Goal: Task Accomplishment & Management: Complete application form

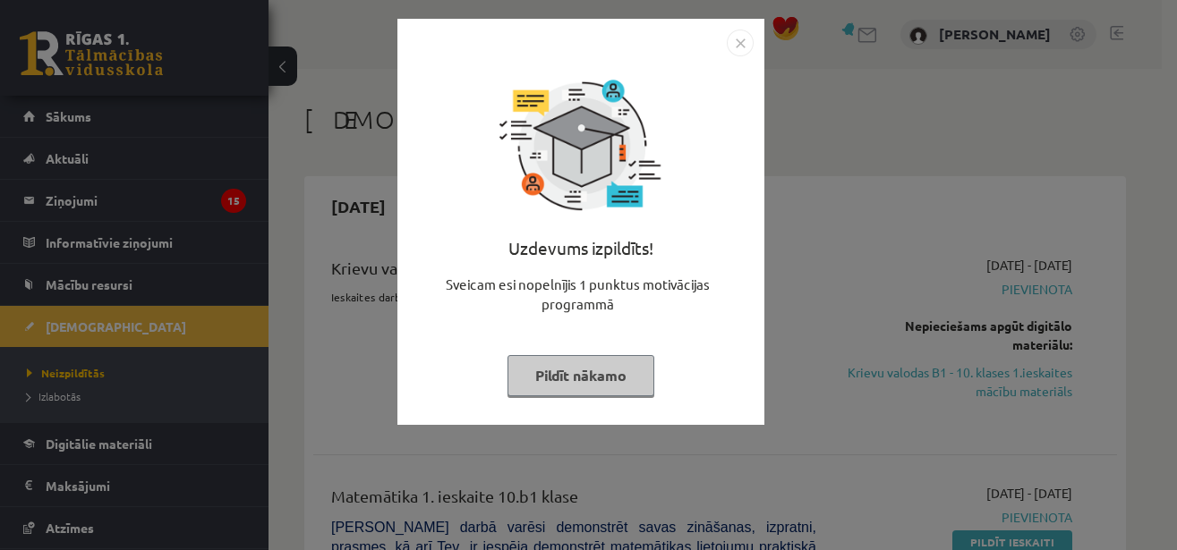
click at [736, 47] on img "Close" at bounding box center [740, 43] width 27 height 27
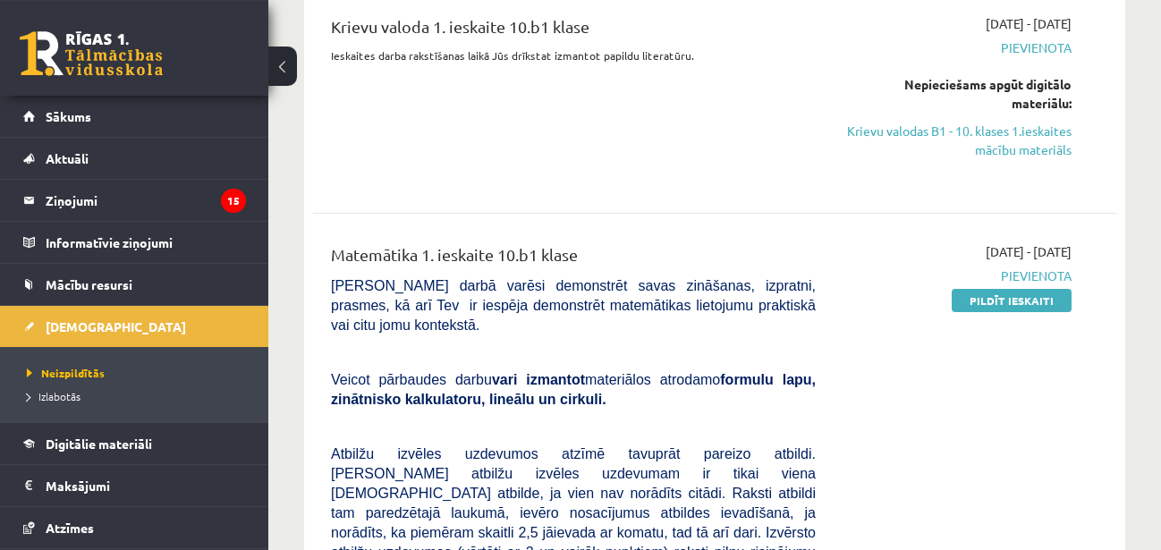
scroll to position [274, 0]
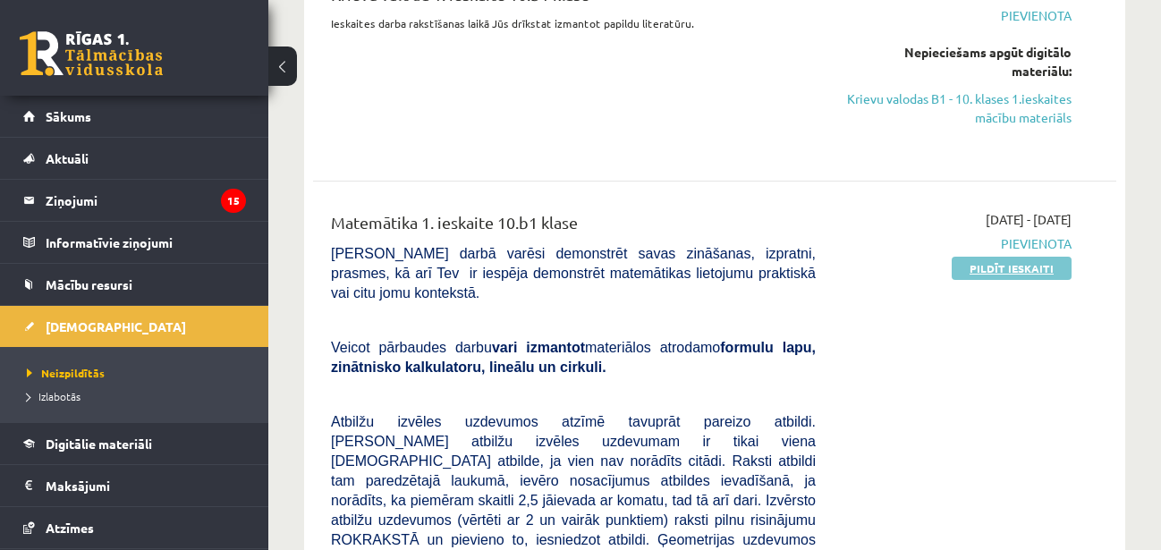
click at [979, 270] on link "Pildīt ieskaiti" at bounding box center [1012, 268] width 120 height 23
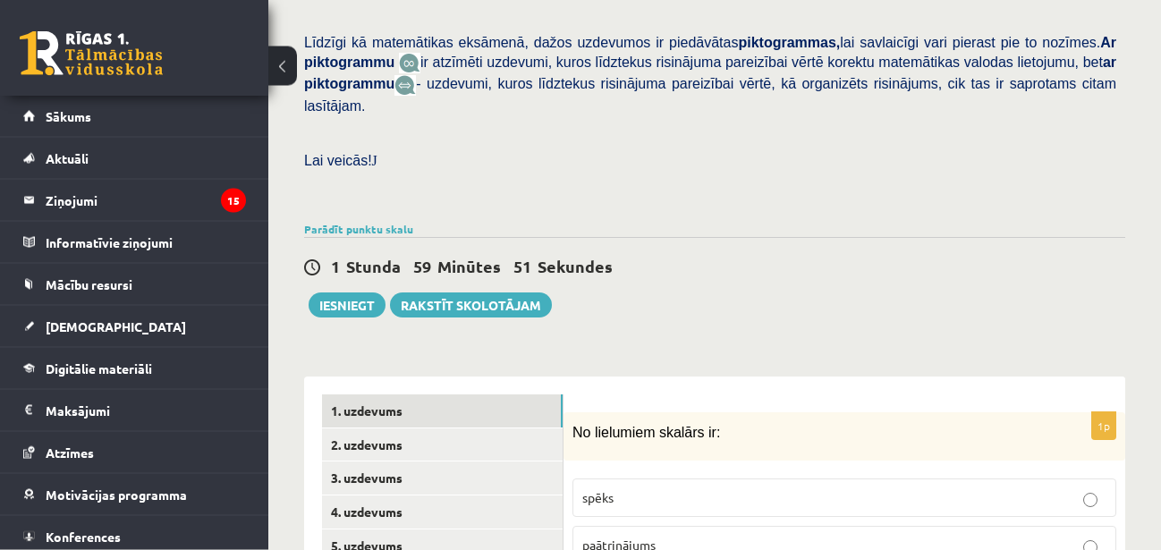
scroll to position [756, 0]
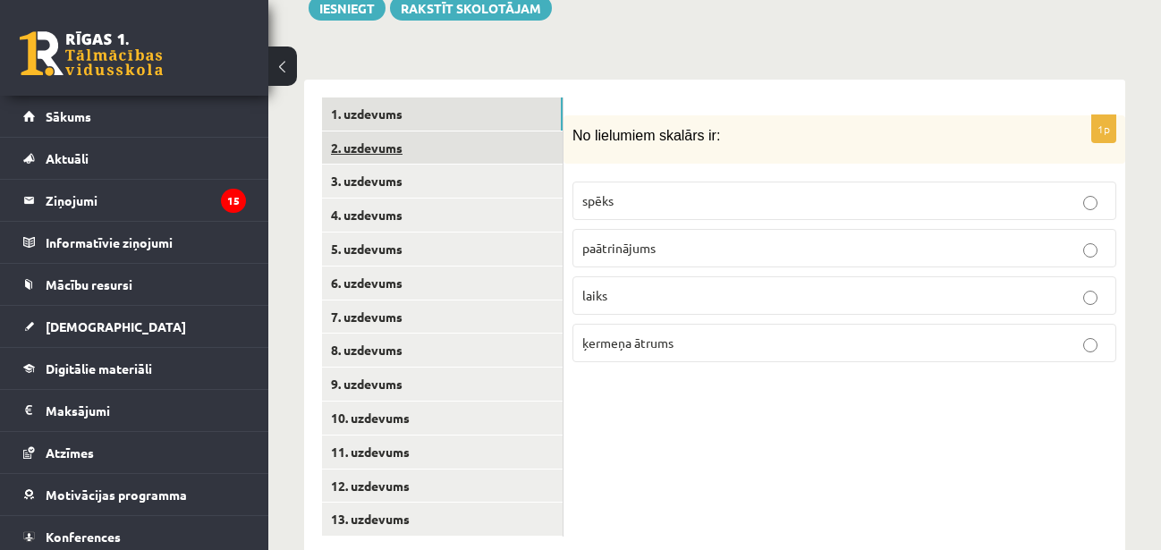
click at [494, 132] on link "2. uzdevums" at bounding box center [442, 148] width 241 height 33
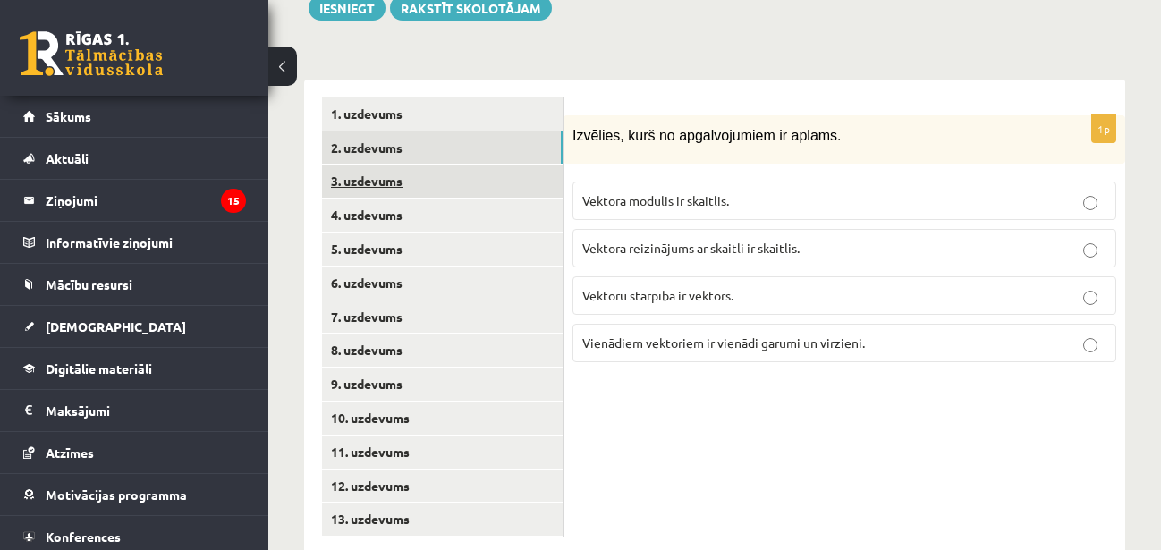
click at [493, 165] on link "3. uzdevums" at bounding box center [442, 181] width 241 height 33
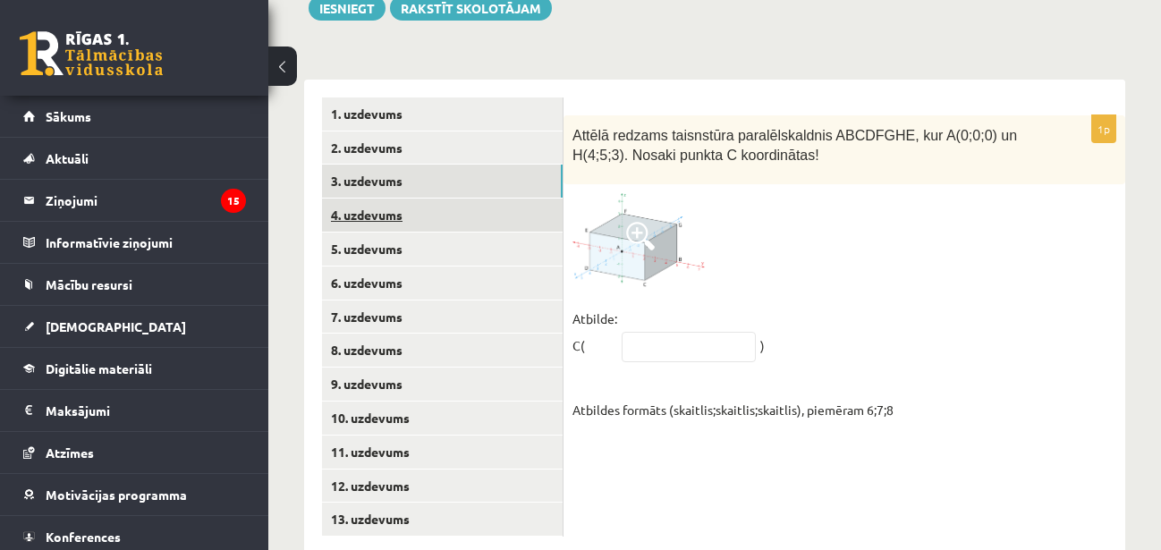
click at [474, 199] on link "4. uzdevums" at bounding box center [442, 215] width 241 height 33
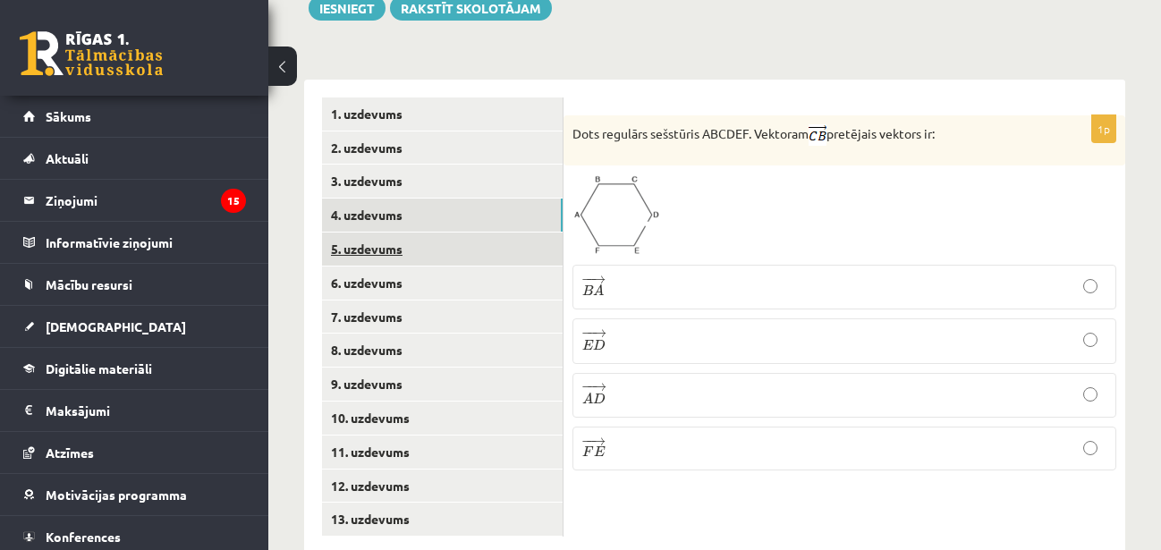
click at [467, 233] on link "5. uzdevums" at bounding box center [442, 249] width 241 height 33
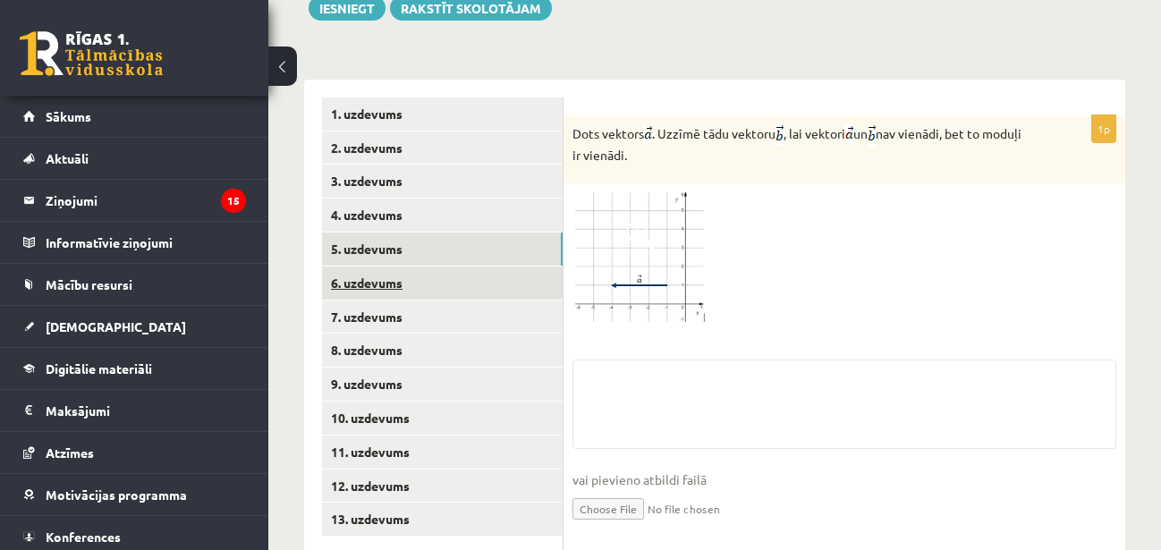
click at [466, 267] on link "6. uzdevums" at bounding box center [442, 283] width 241 height 33
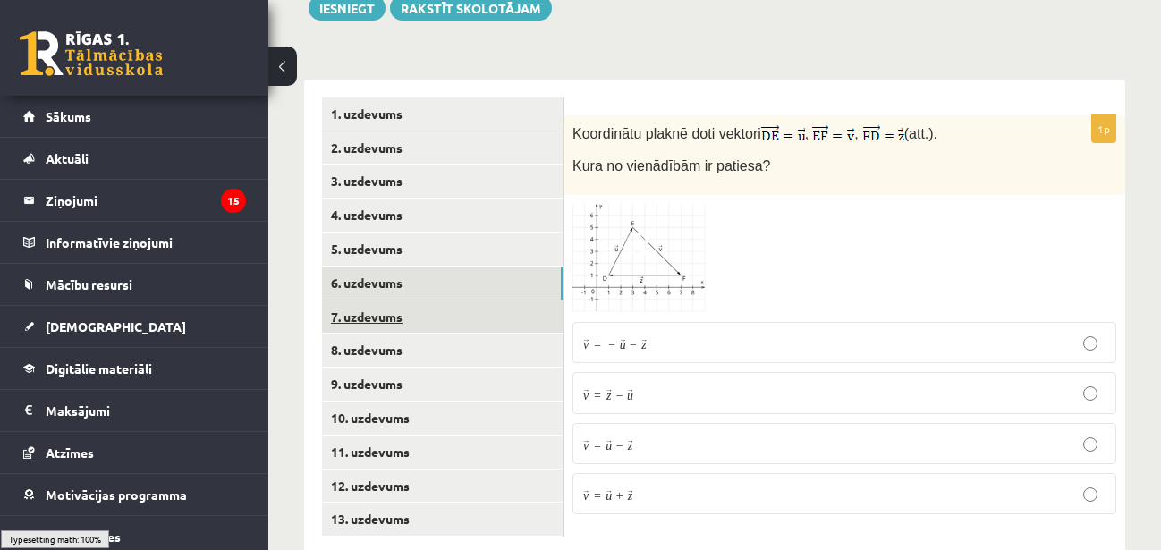
click at [470, 301] on link "7. uzdevums" at bounding box center [442, 317] width 241 height 33
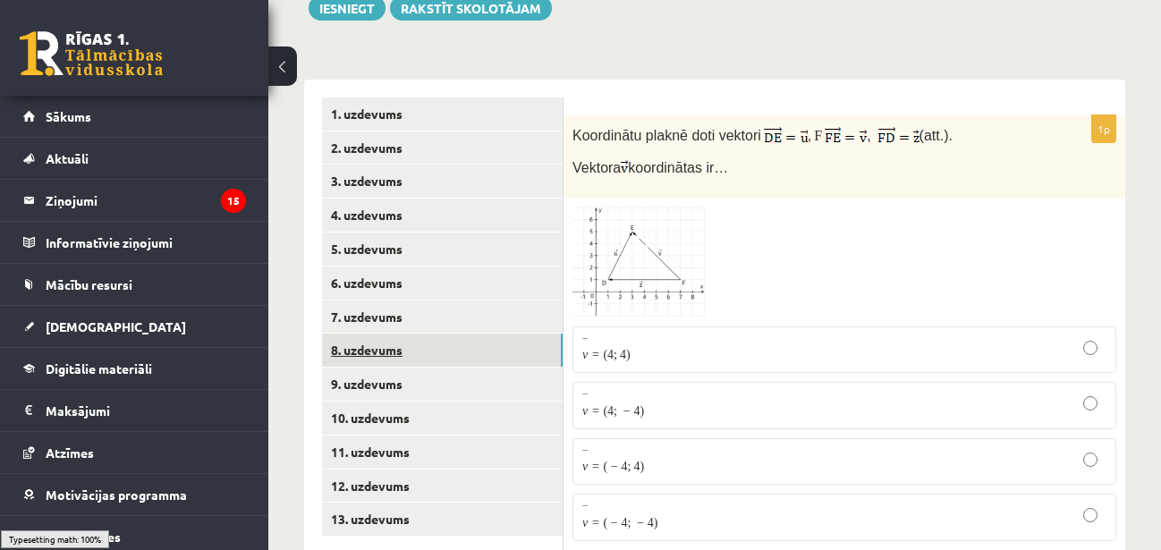
click at [476, 334] on link "8. uzdevums" at bounding box center [442, 350] width 241 height 33
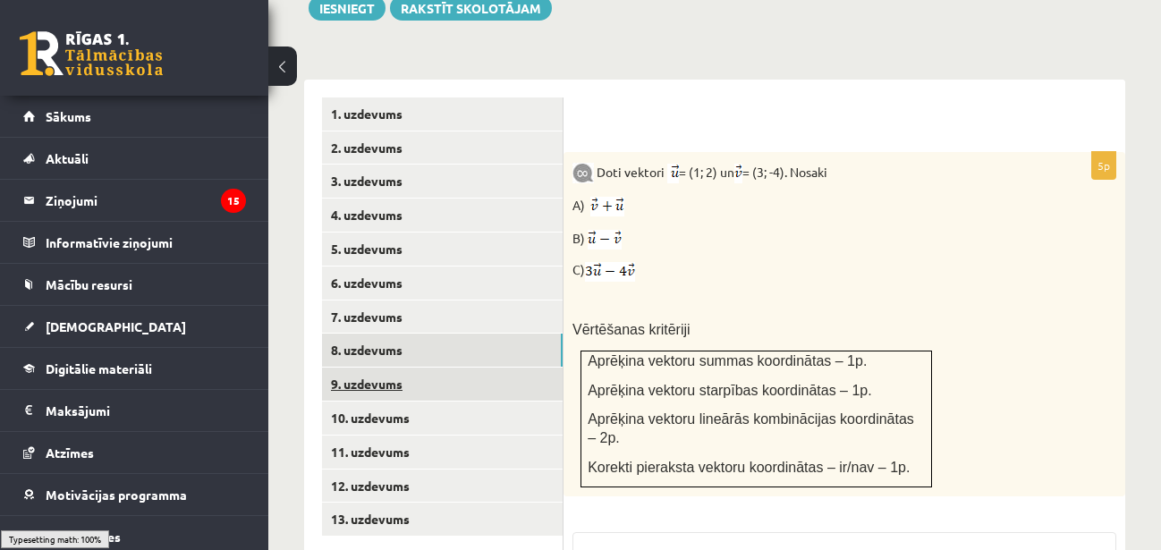
click at [473, 368] on link "9. uzdevums" at bounding box center [442, 384] width 241 height 33
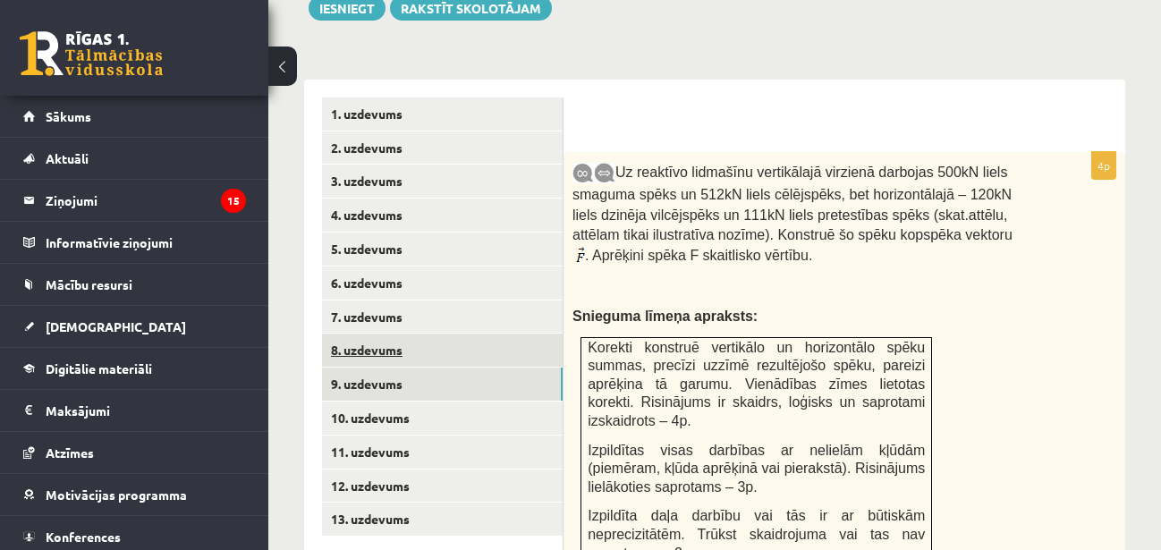
click at [473, 334] on link "8. uzdevums" at bounding box center [442, 350] width 241 height 33
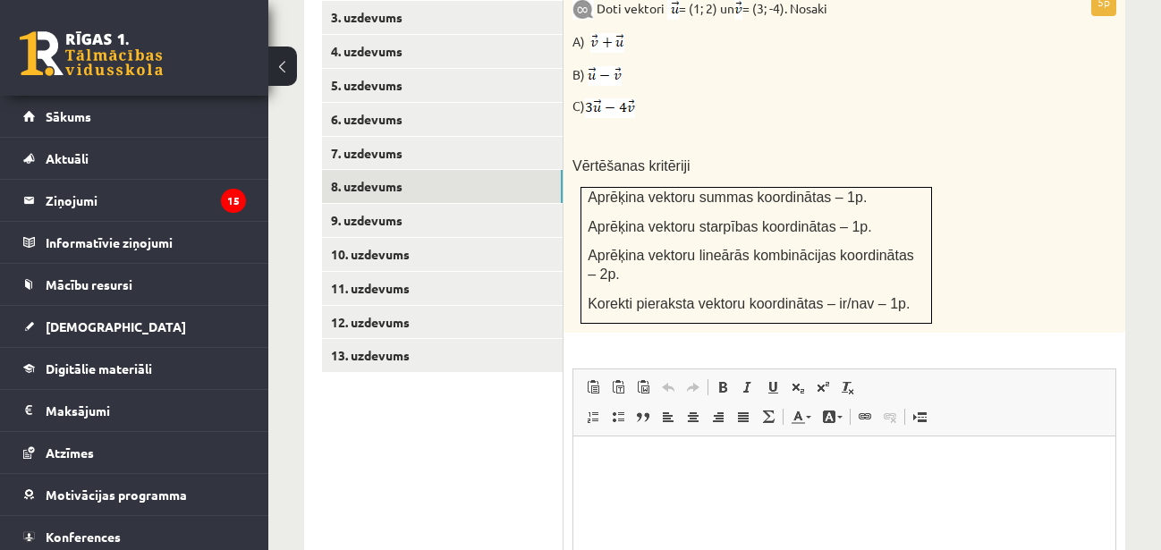
scroll to position [0, 0]
click at [450, 204] on link "9. uzdevums" at bounding box center [442, 220] width 241 height 33
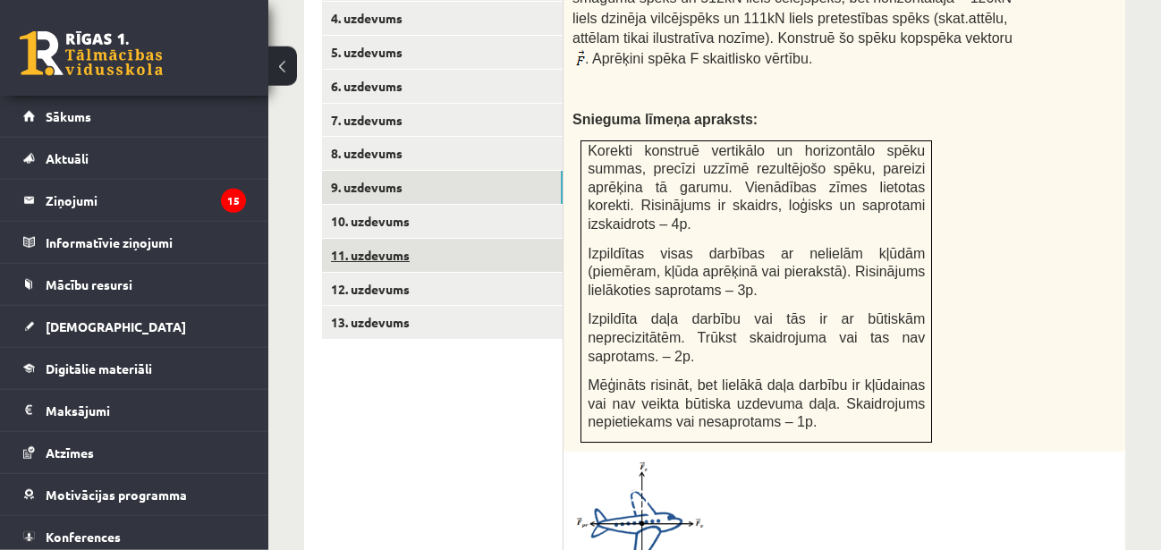
scroll to position [920, 0]
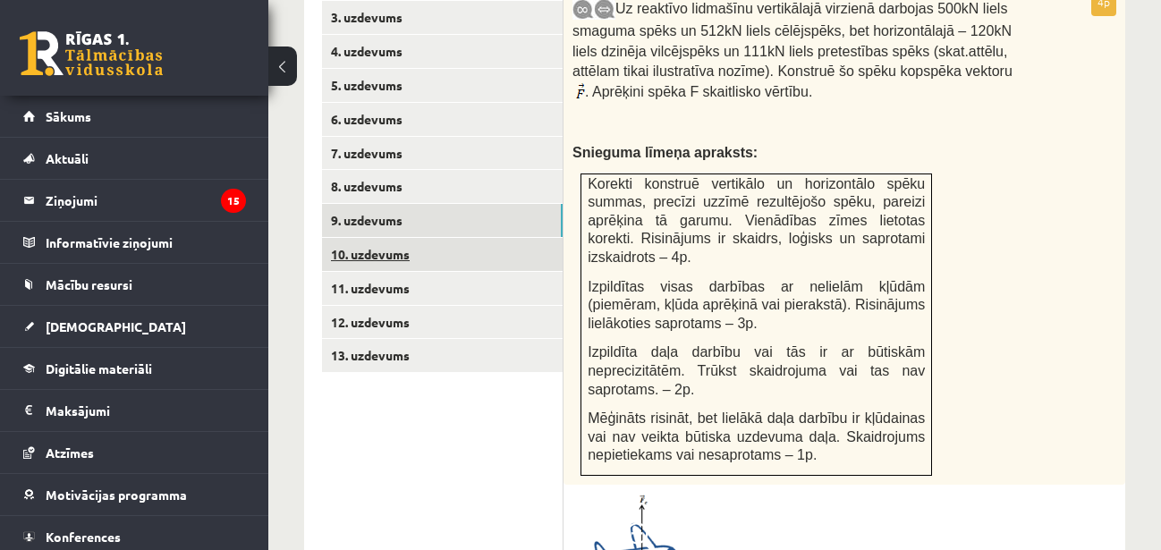
click at [480, 238] on link "10. uzdevums" at bounding box center [442, 254] width 241 height 33
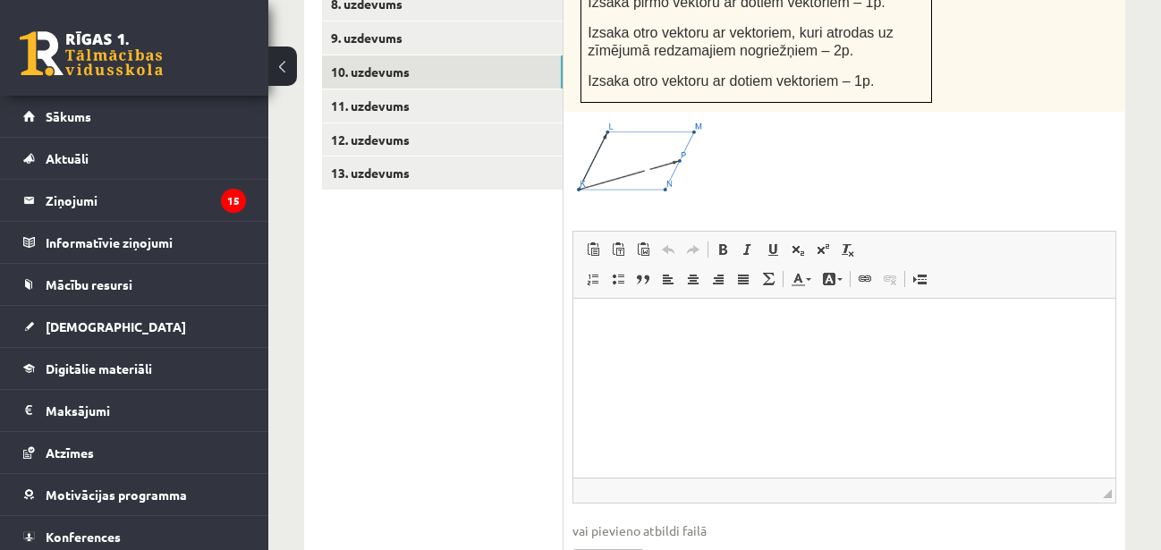
scroll to position [0, 0]
click at [500, 89] on link "11. uzdevums" at bounding box center [442, 105] width 241 height 33
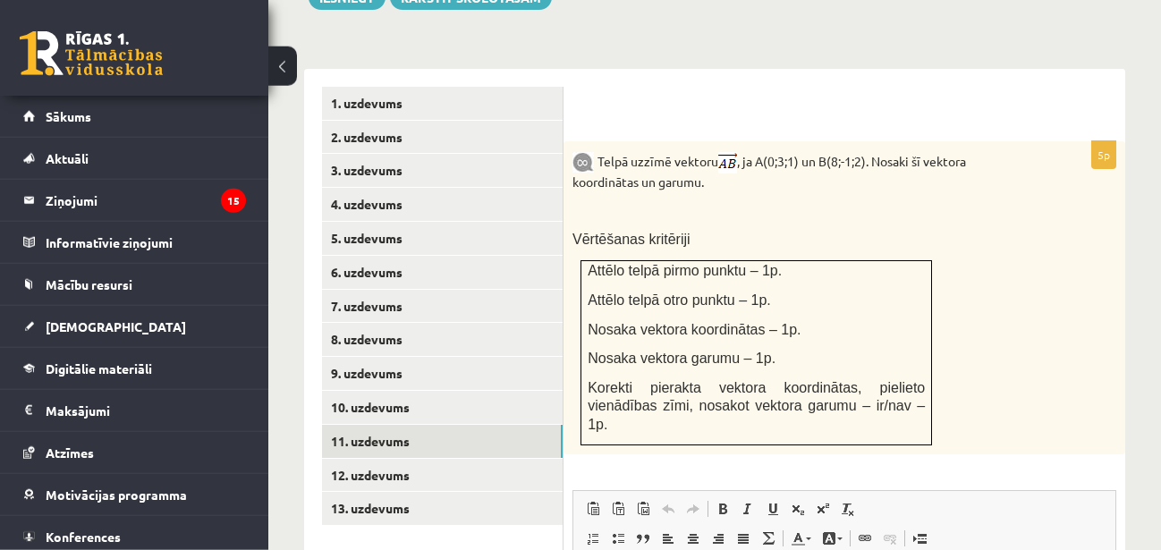
scroll to position [796, 0]
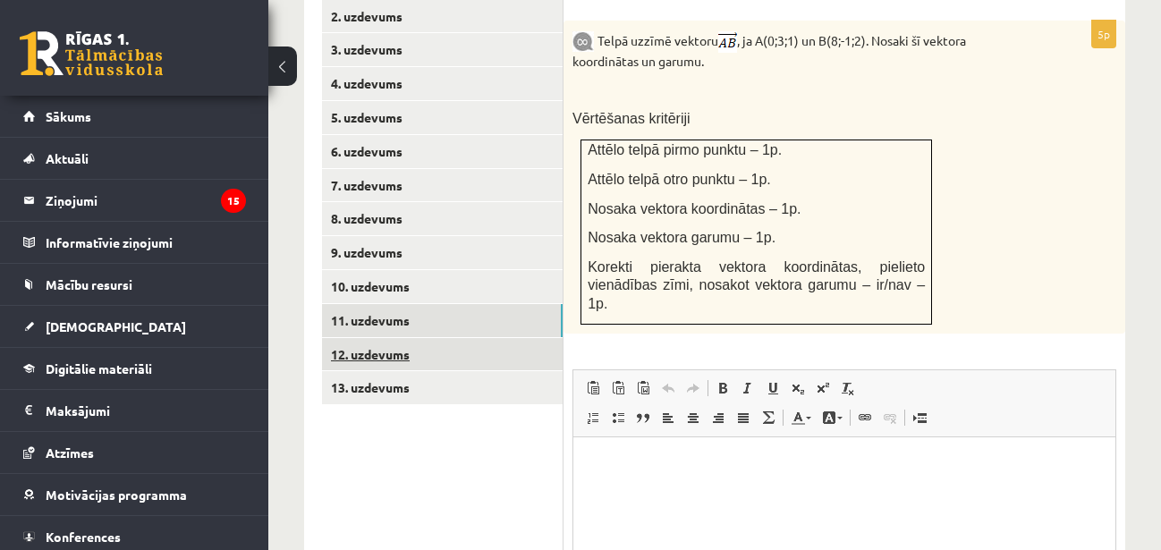
click at [475, 338] on link "12. uzdevums" at bounding box center [442, 354] width 241 height 33
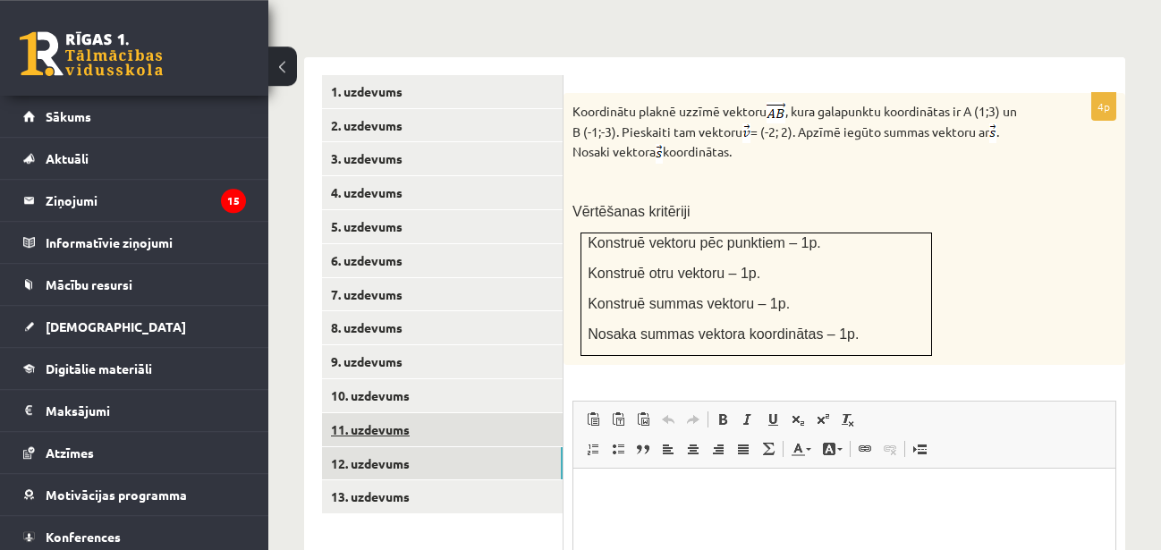
scroll to position [828, 0]
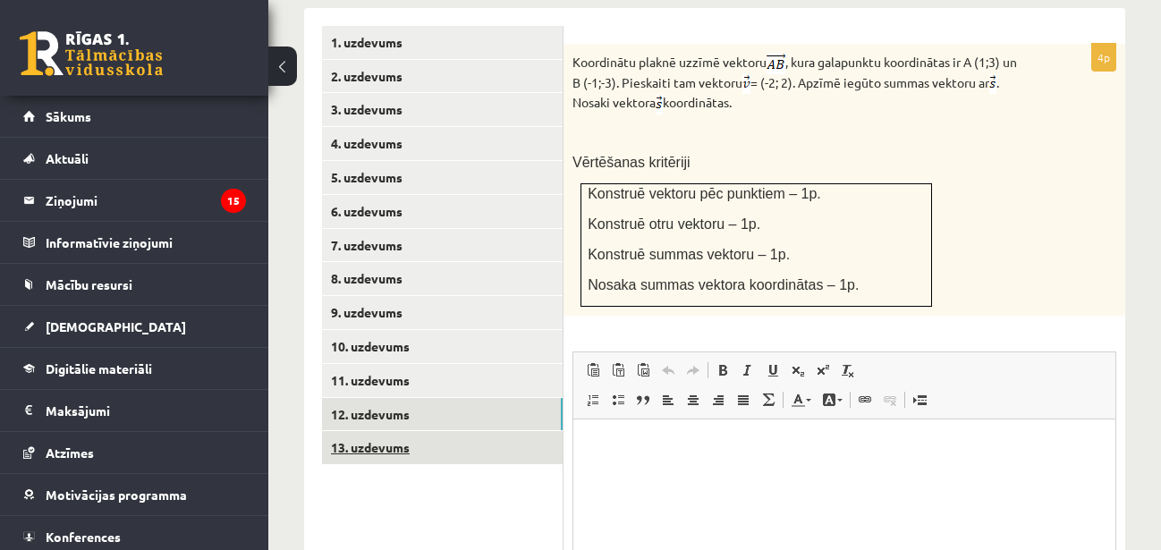
click at [490, 431] on link "13. uzdevums" at bounding box center [442, 447] width 241 height 33
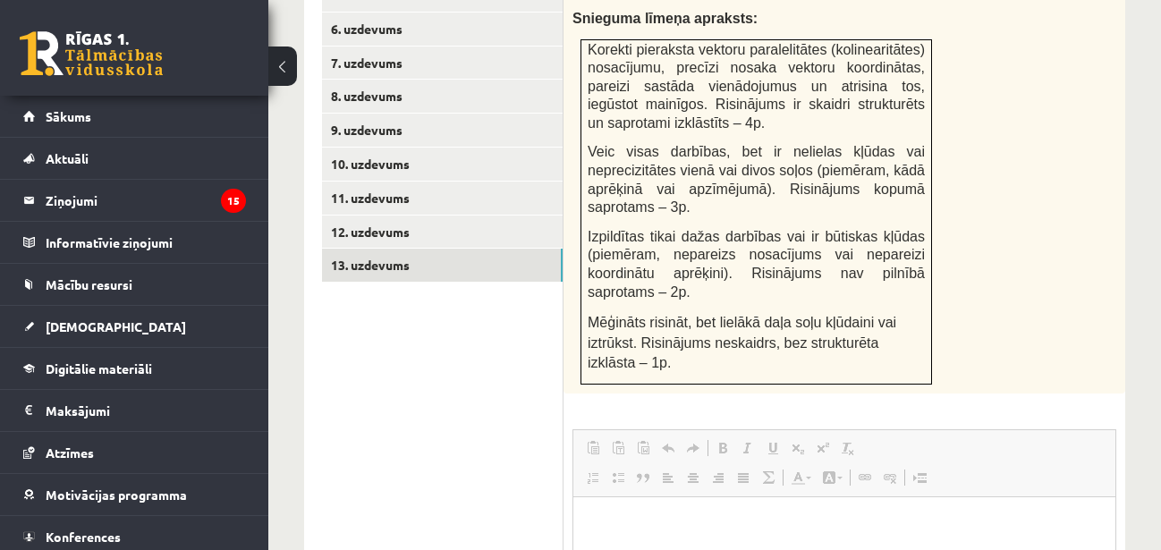
scroll to position [0, 0]
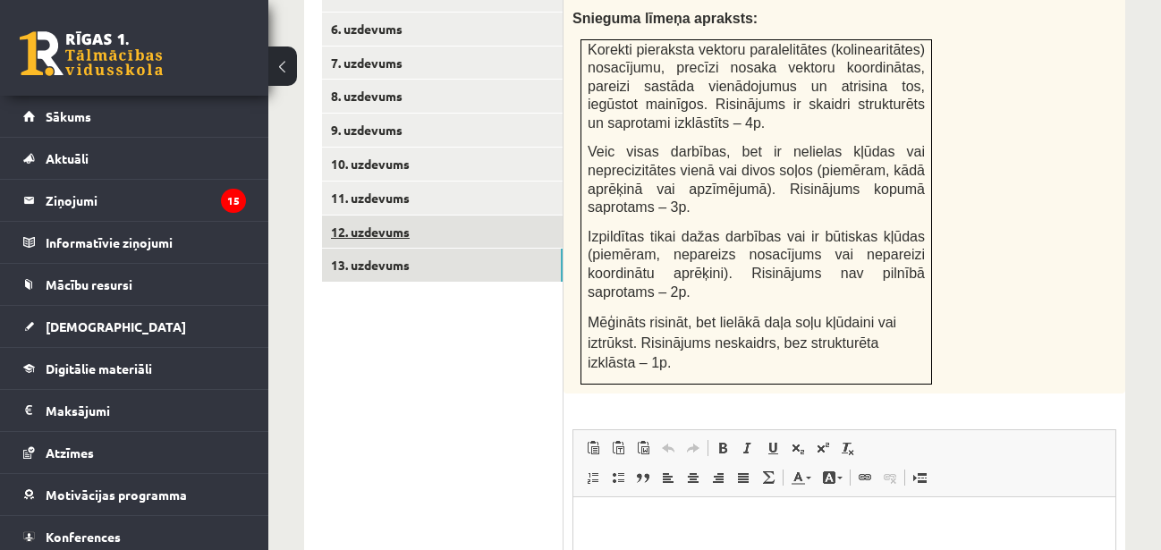
click at [463, 216] on link "12. uzdevums" at bounding box center [442, 232] width 241 height 33
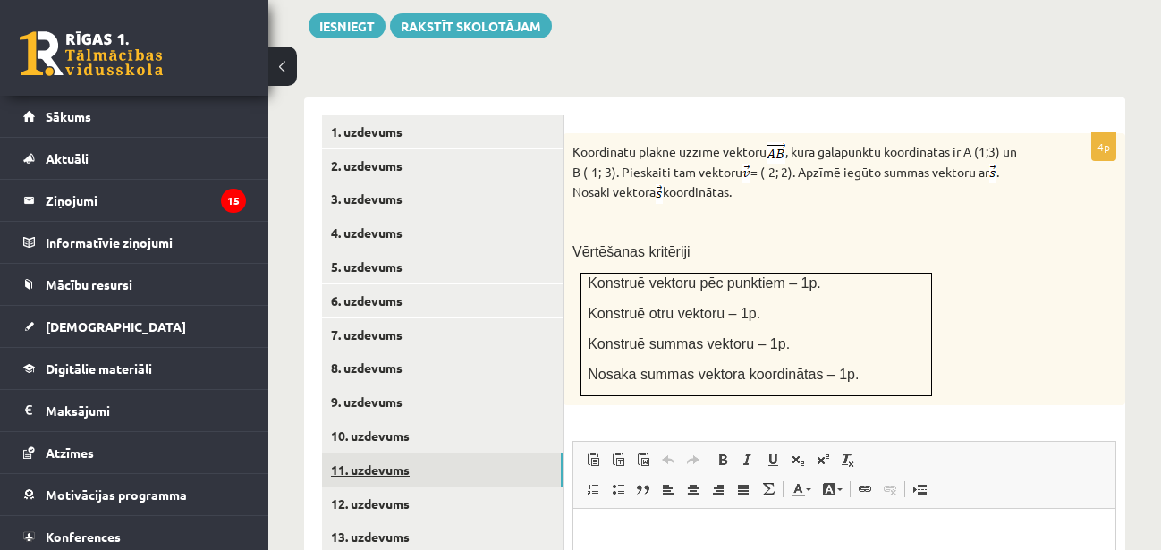
click at [467, 454] on link "11. uzdevums" at bounding box center [442, 470] width 241 height 33
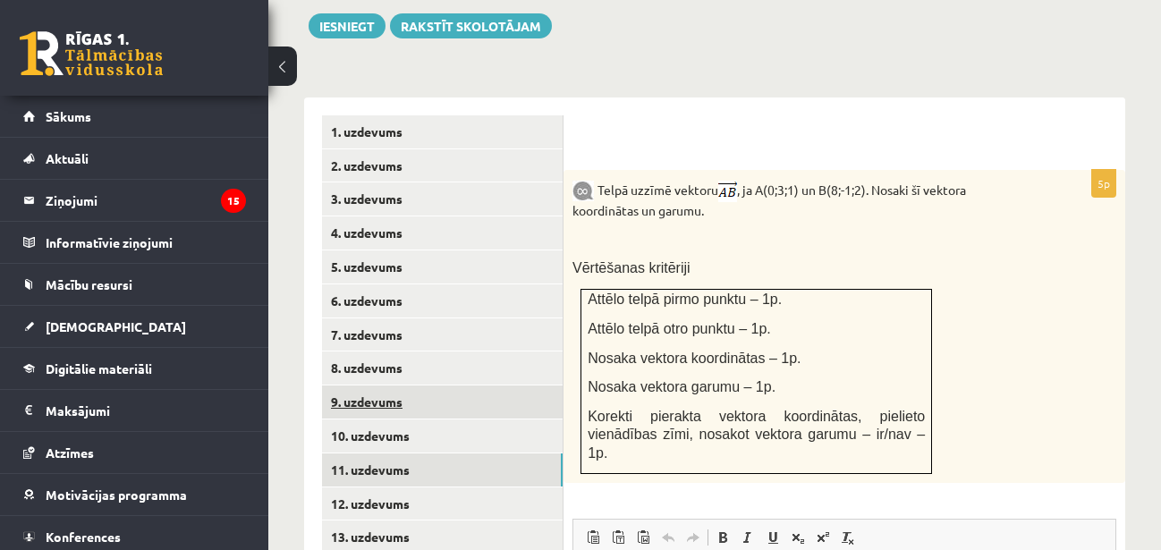
click at [490, 386] on link "9. uzdevums" at bounding box center [442, 402] width 241 height 33
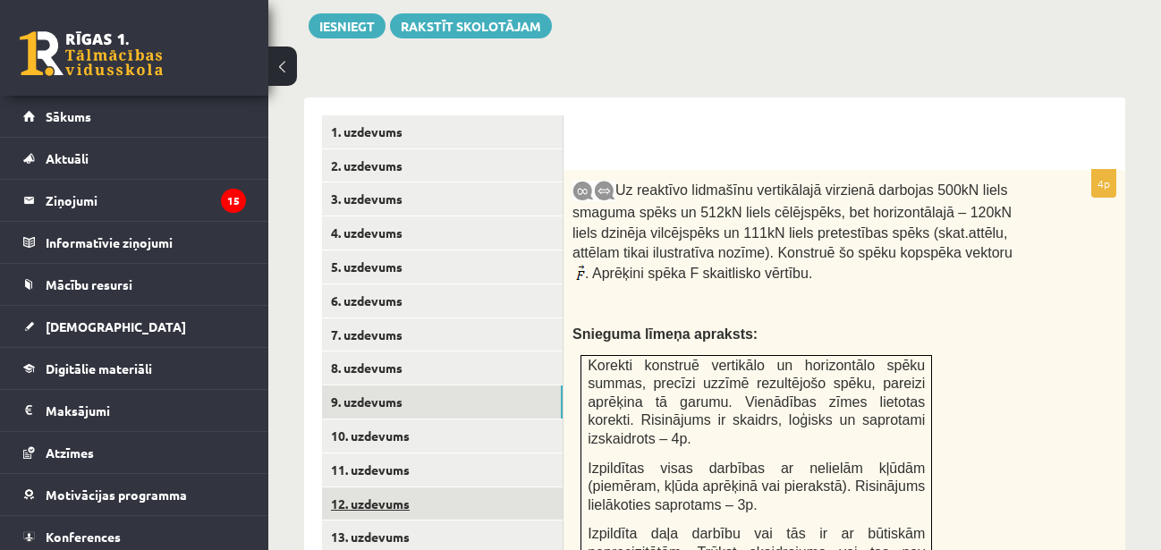
click at [481, 488] on link "12. uzdevums" at bounding box center [442, 504] width 241 height 33
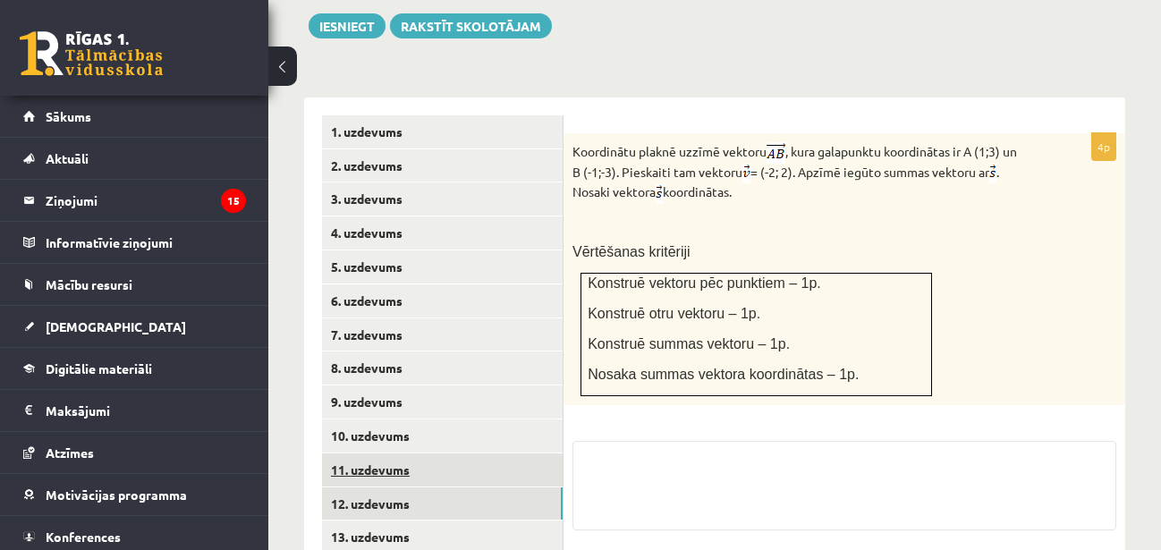
click at [479, 454] on link "11. uzdevums" at bounding box center [442, 470] width 241 height 33
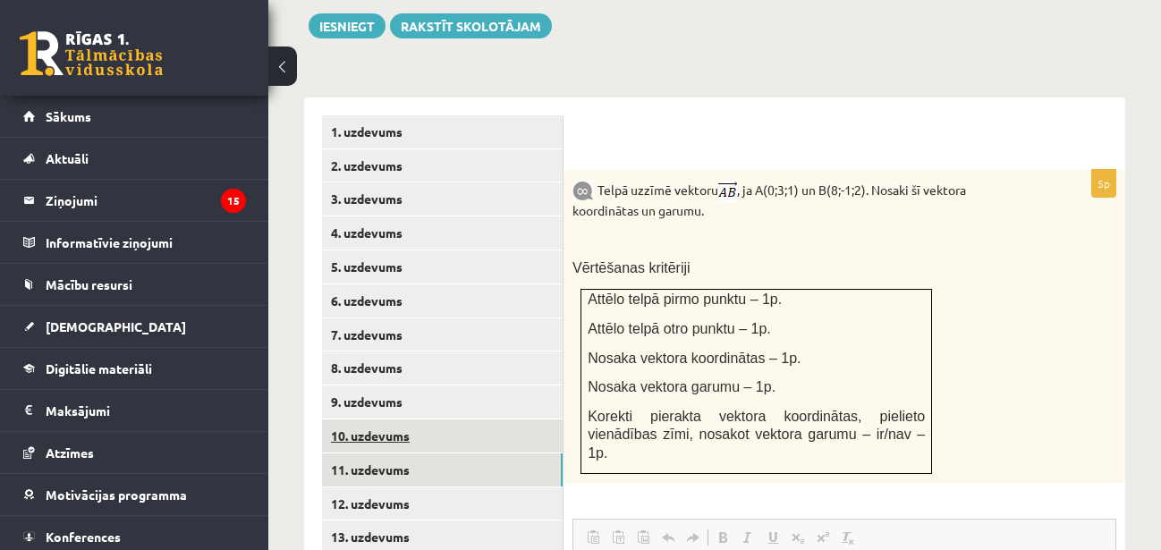
click at [477, 420] on link "10. uzdevums" at bounding box center [442, 436] width 241 height 33
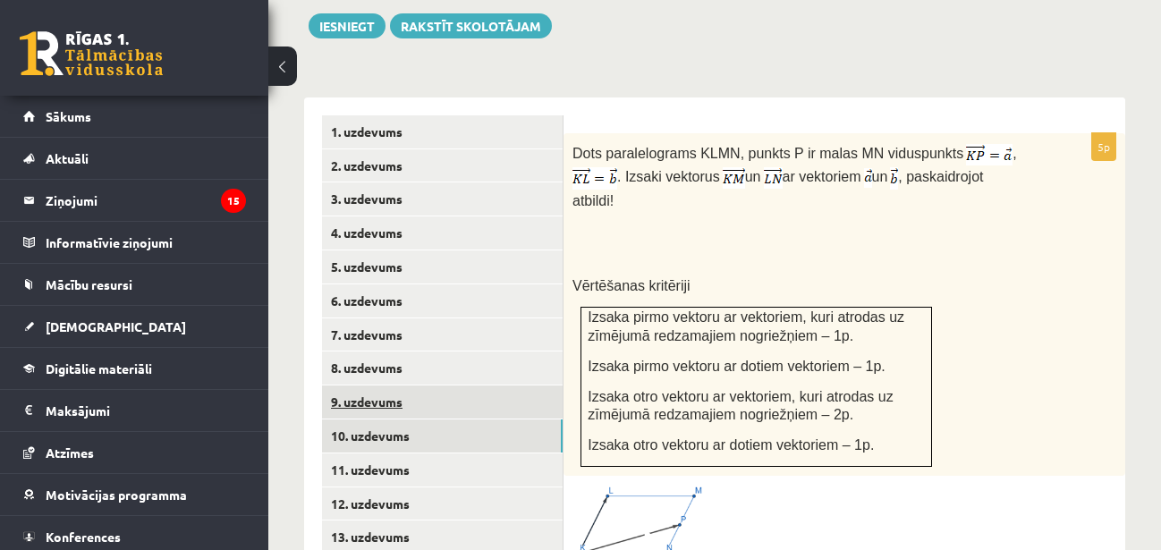
click at [464, 386] on link "9. uzdevums" at bounding box center [442, 402] width 241 height 33
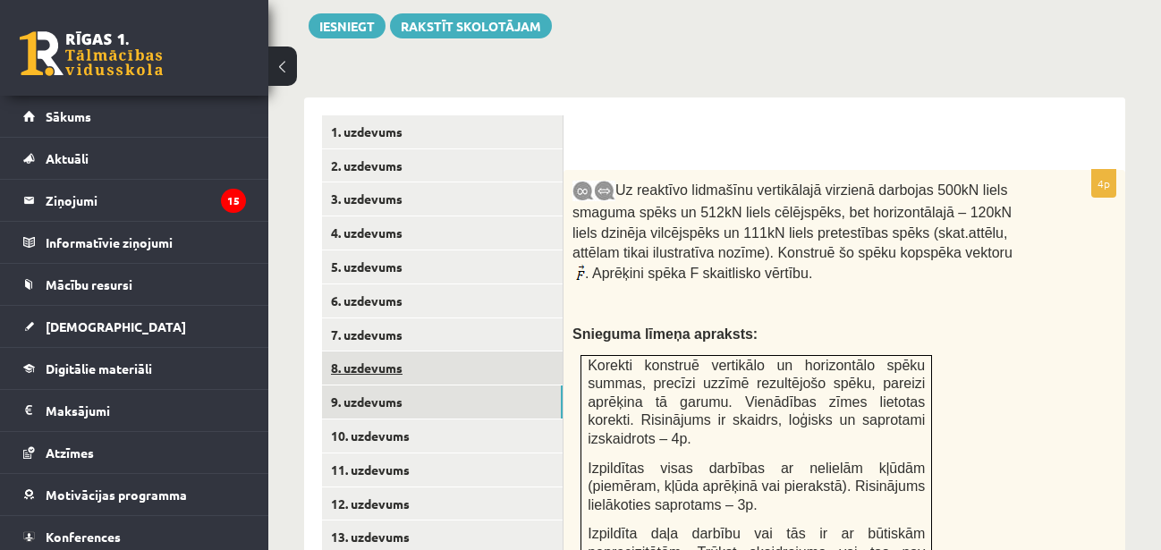
click at [470, 352] on link "8. uzdevums" at bounding box center [442, 368] width 241 height 33
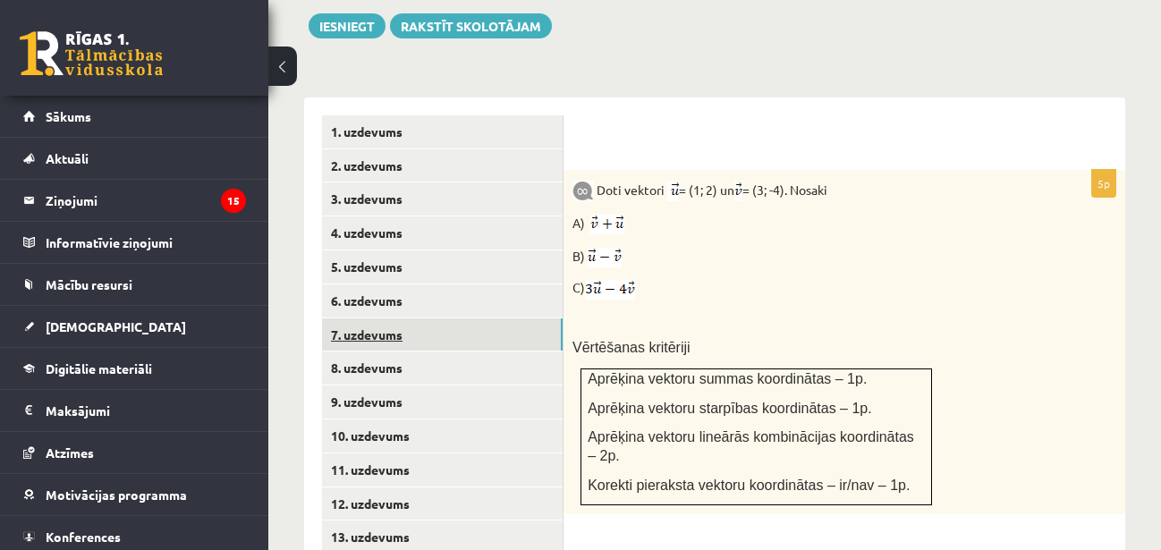
click at [476, 319] on link "7. uzdevums" at bounding box center [442, 335] width 241 height 33
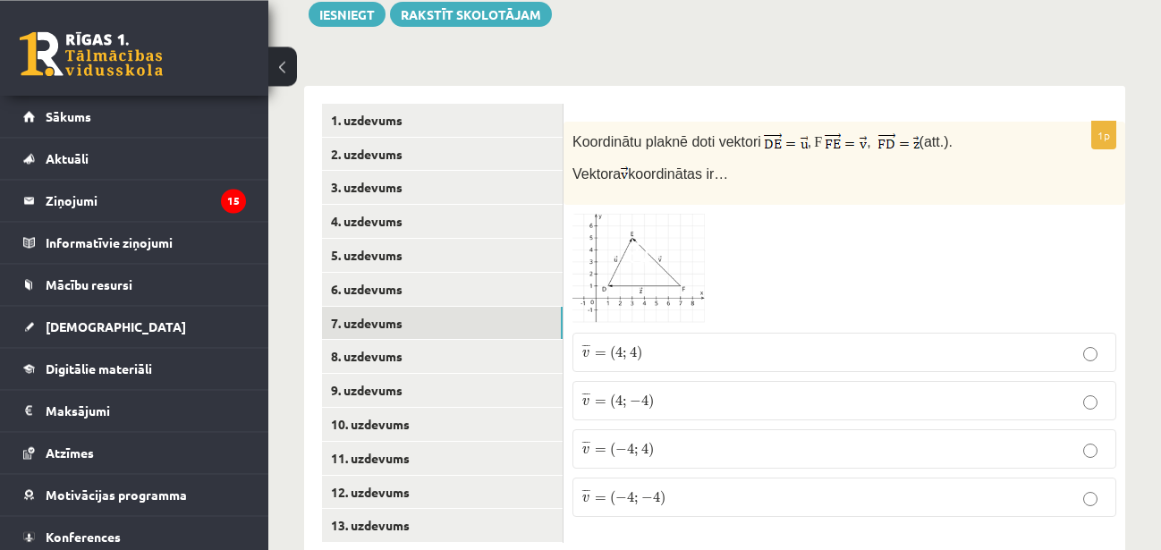
scroll to position [756, 0]
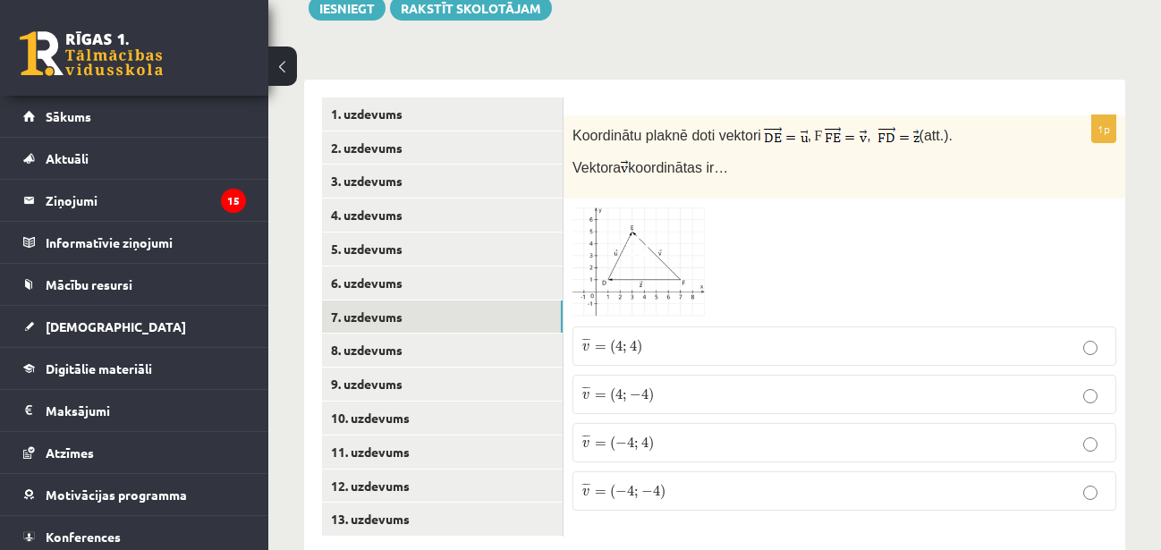
click at [692, 217] on img at bounding box center [640, 263] width 134 height 110
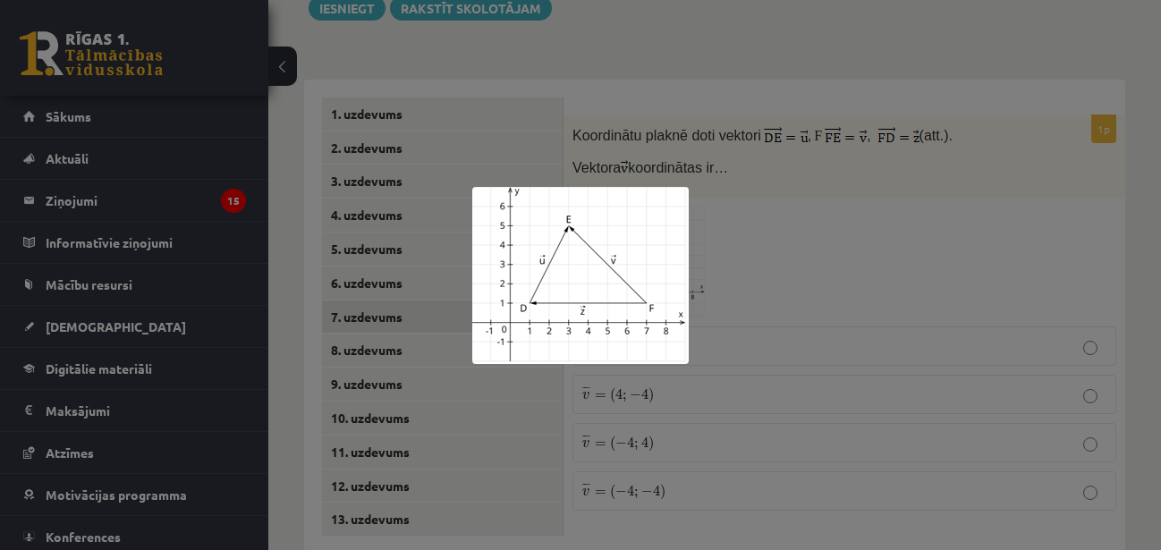
click at [863, 238] on div at bounding box center [580, 275] width 1161 height 550
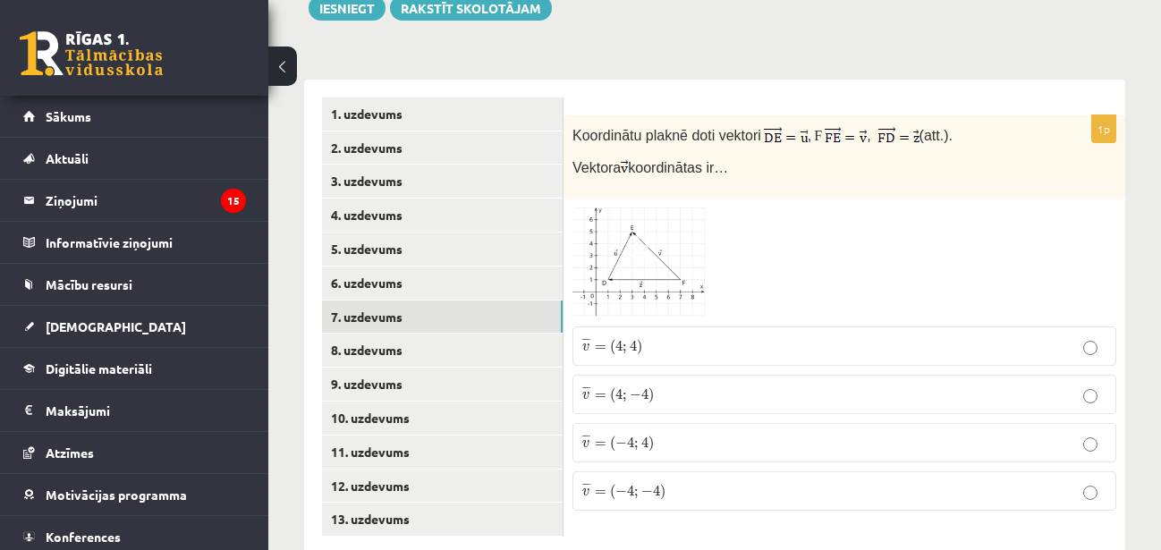
click at [683, 234] on img at bounding box center [640, 263] width 134 height 110
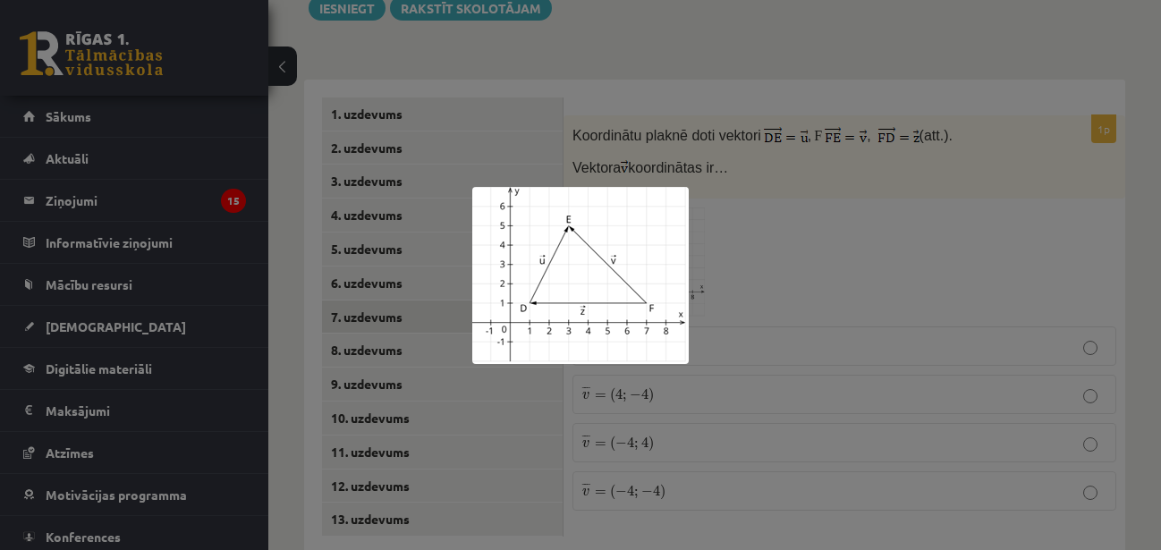
click at [778, 249] on div at bounding box center [580, 275] width 1161 height 550
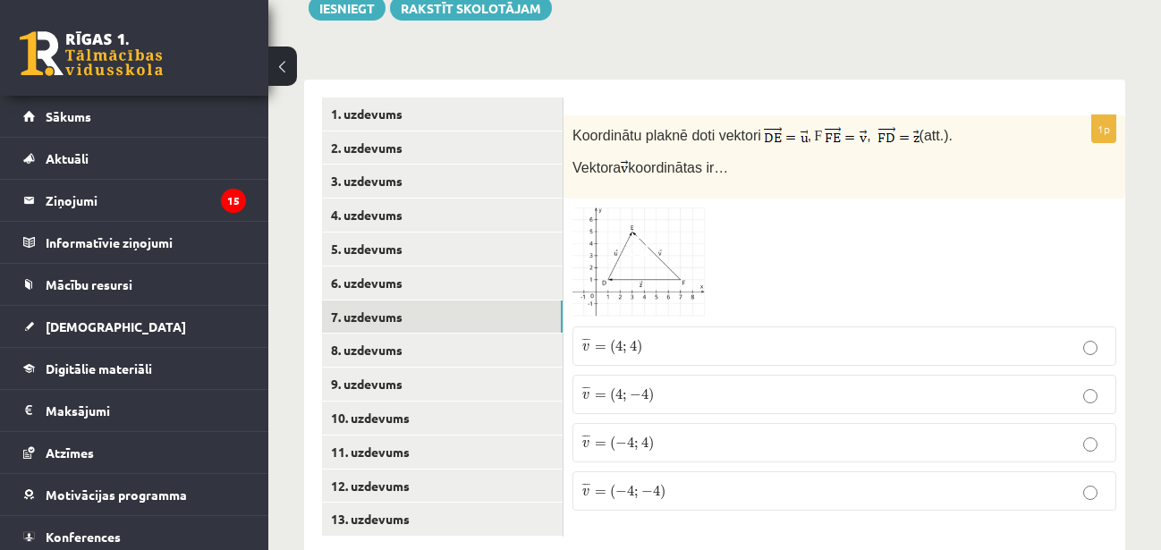
click at [659, 223] on img at bounding box center [640, 263] width 134 height 110
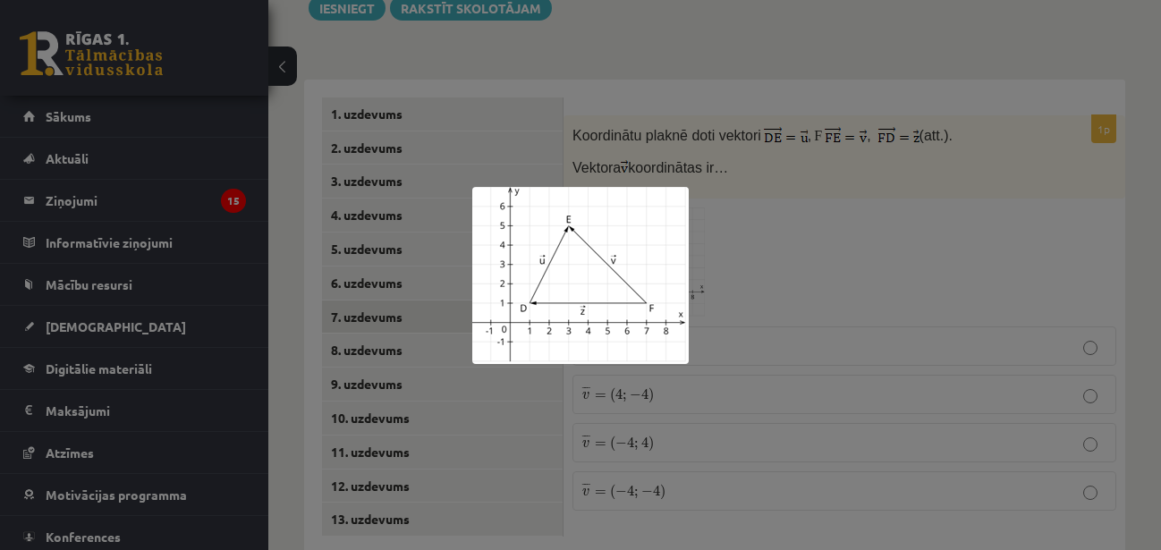
click at [766, 231] on div at bounding box center [580, 275] width 1161 height 550
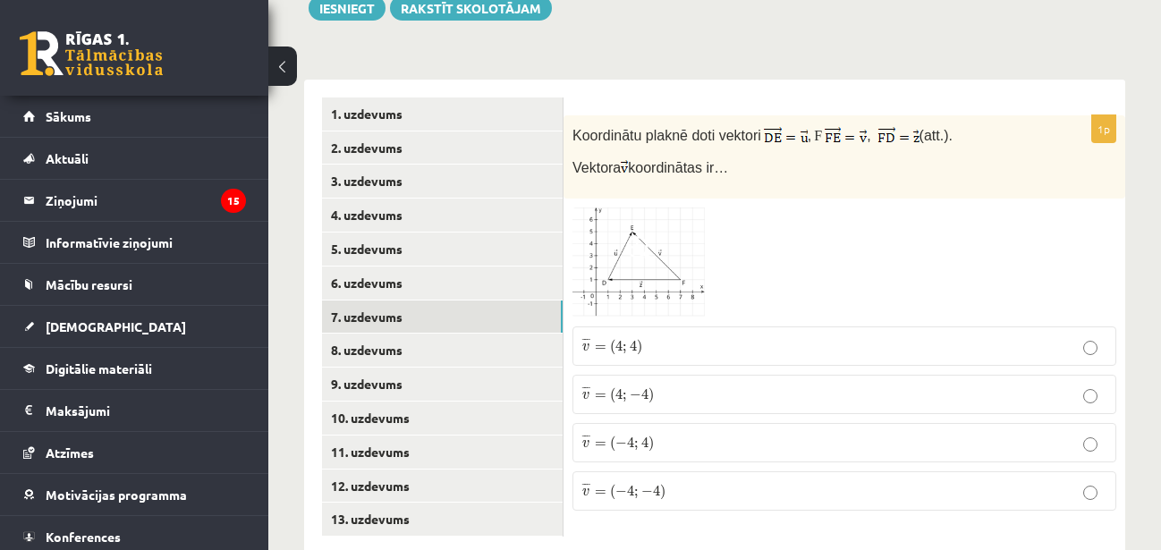
click at [716, 423] on label "¯ ¯ ¯ v = ( − 4 ; 4 ) v ¯ = ( − 4 ; 4 )" at bounding box center [845, 442] width 544 height 39
click at [659, 209] on img at bounding box center [640, 263] width 134 height 110
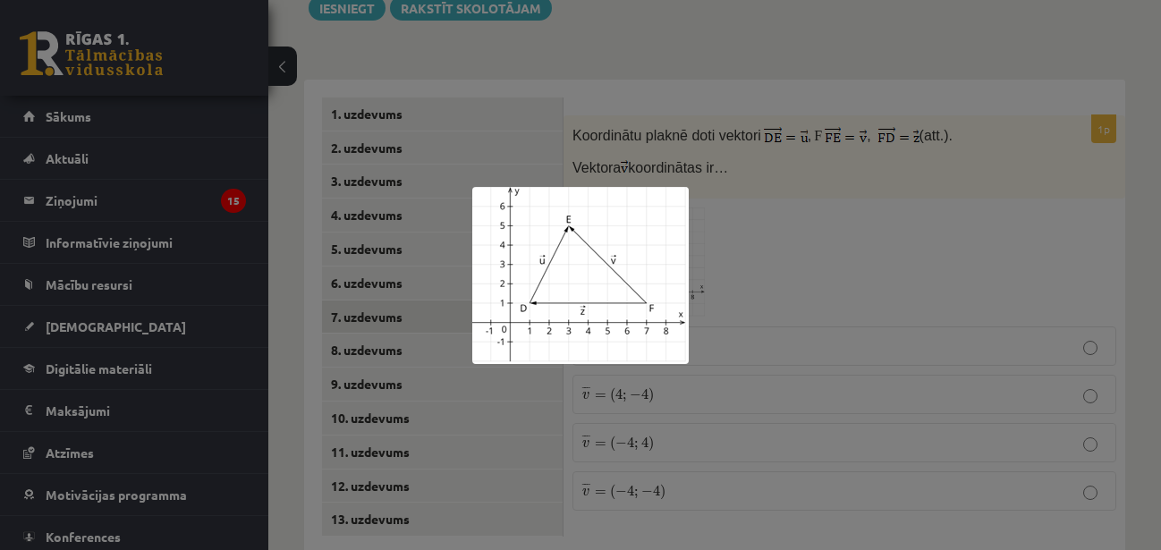
click at [767, 198] on div at bounding box center [580, 275] width 1161 height 550
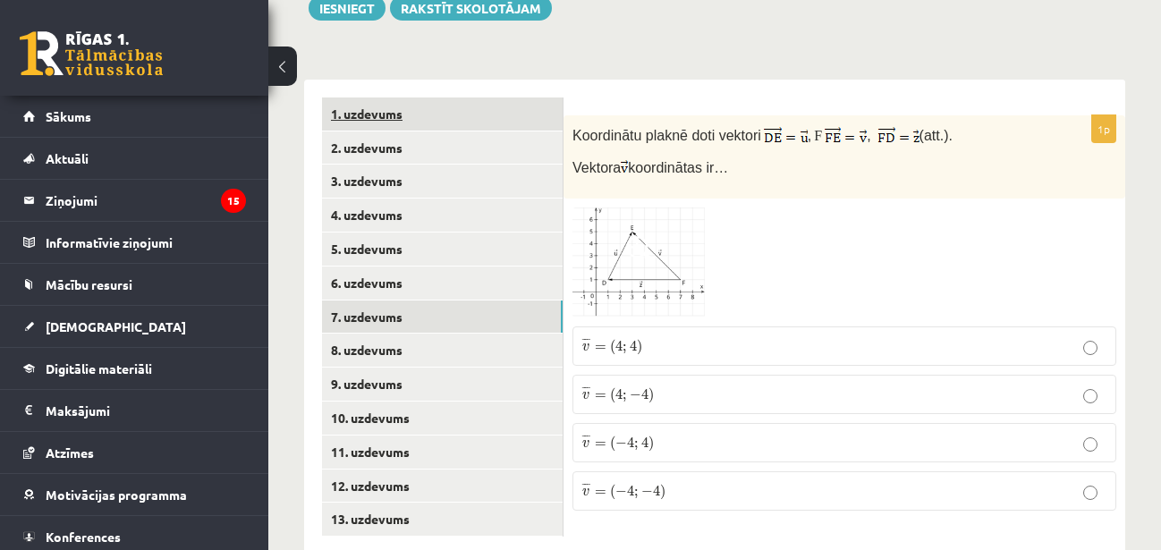
click at [447, 98] on link "1. uzdevums" at bounding box center [442, 114] width 241 height 33
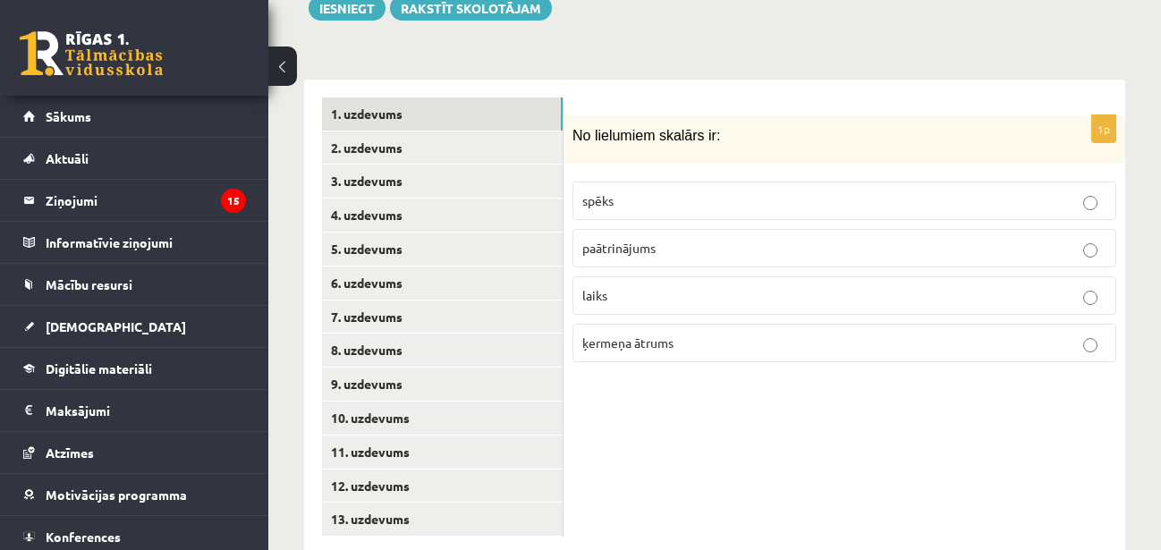
click at [721, 276] on label "laiks" at bounding box center [845, 295] width 544 height 38
click at [533, 132] on link "2. uzdevums" at bounding box center [442, 148] width 241 height 33
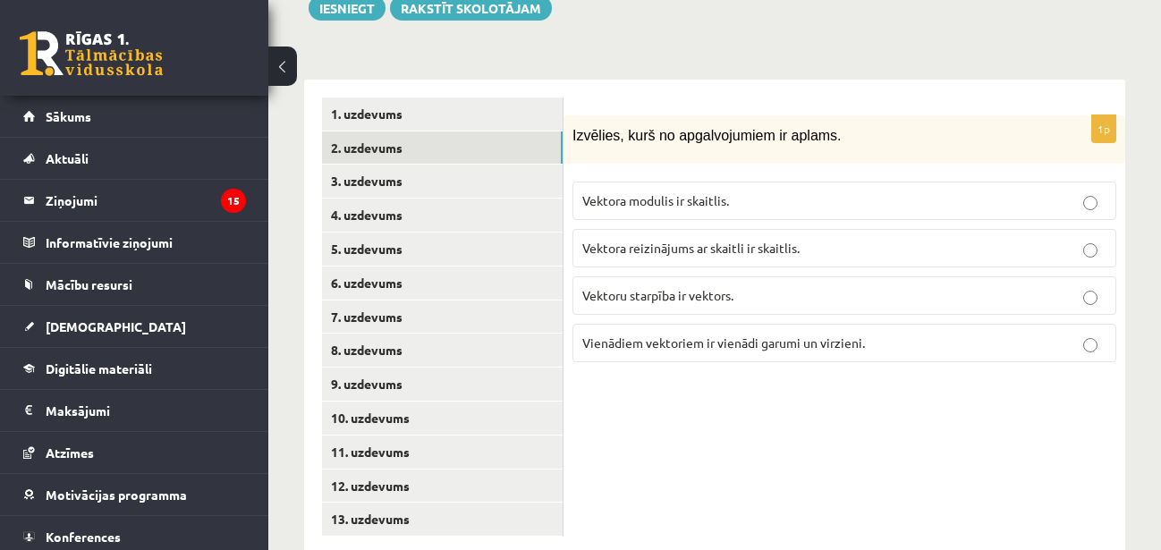
click at [849, 229] on label "Vektora reizinājums ar skaitli ir skaitlis." at bounding box center [845, 248] width 544 height 38
click at [518, 165] on link "3. uzdevums" at bounding box center [442, 181] width 241 height 33
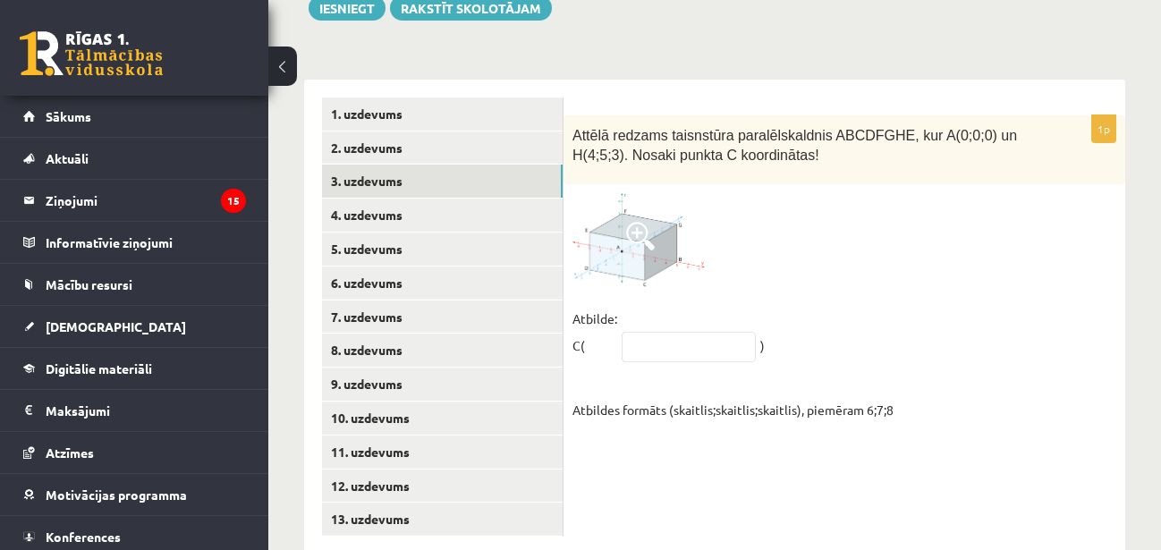
click at [672, 200] on img at bounding box center [640, 240] width 134 height 94
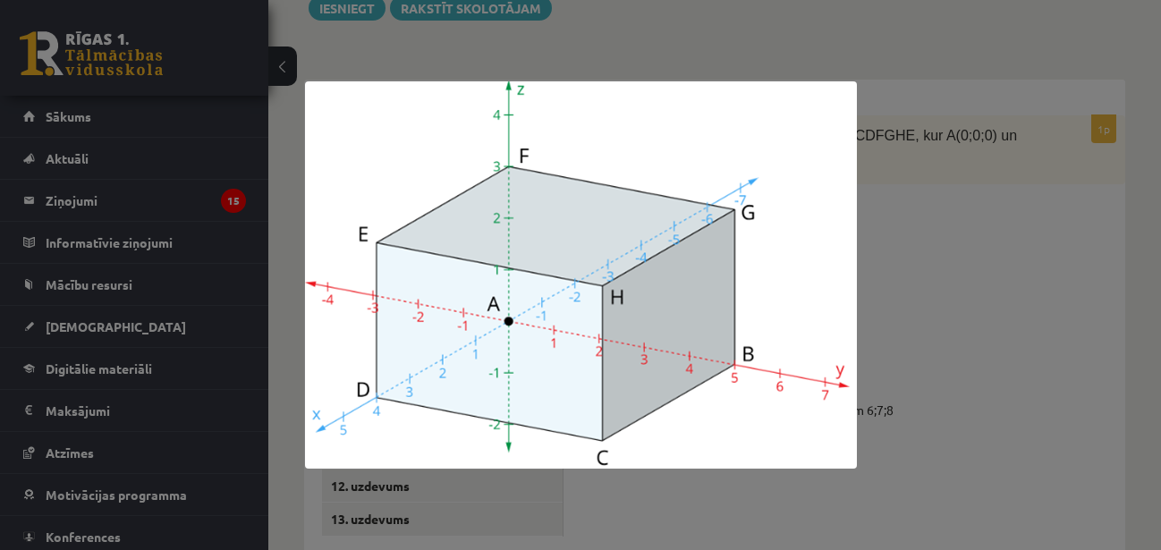
click at [917, 226] on div at bounding box center [580, 275] width 1161 height 550
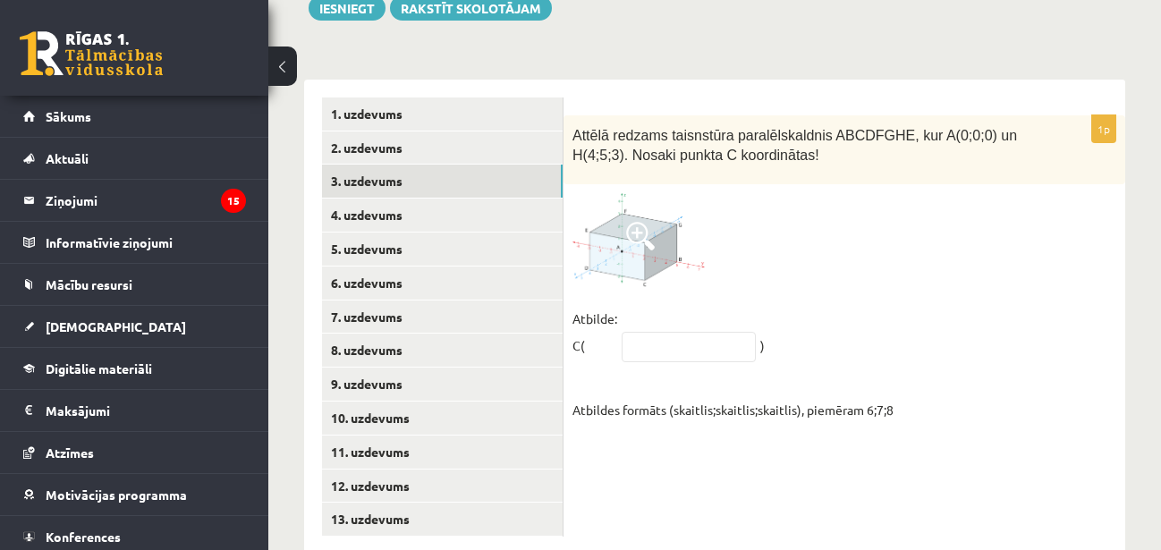
click at [671, 193] on img at bounding box center [640, 240] width 134 height 94
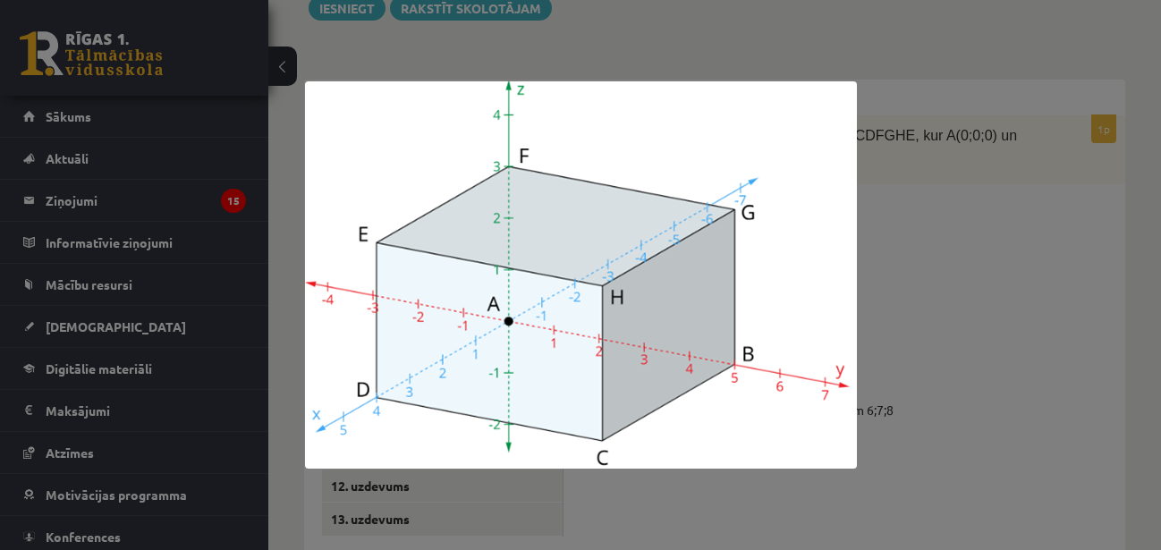
click at [939, 204] on div at bounding box center [580, 275] width 1161 height 550
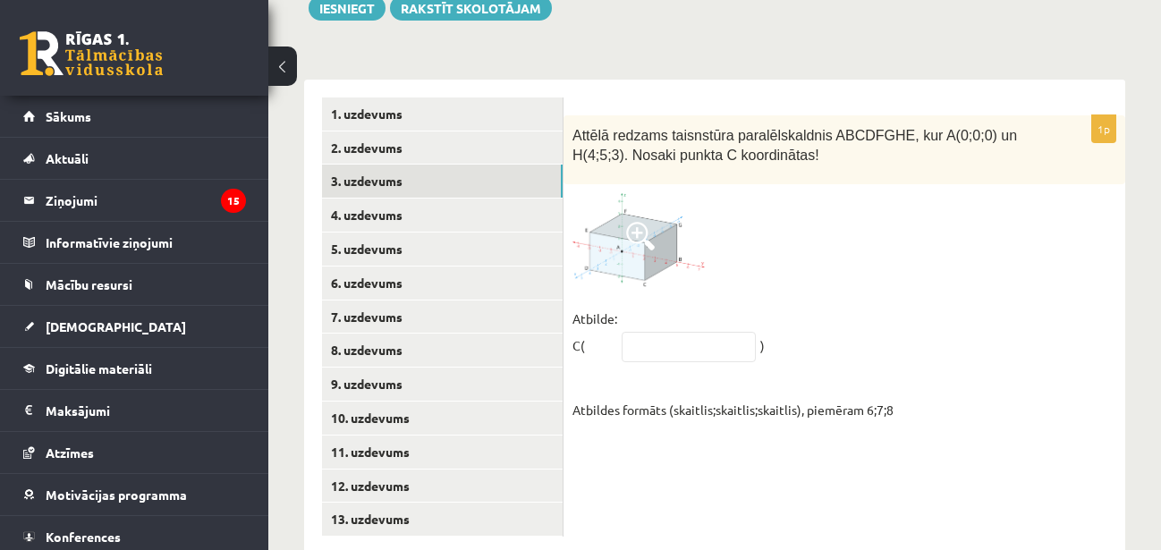
click at [668, 217] on img at bounding box center [640, 240] width 134 height 94
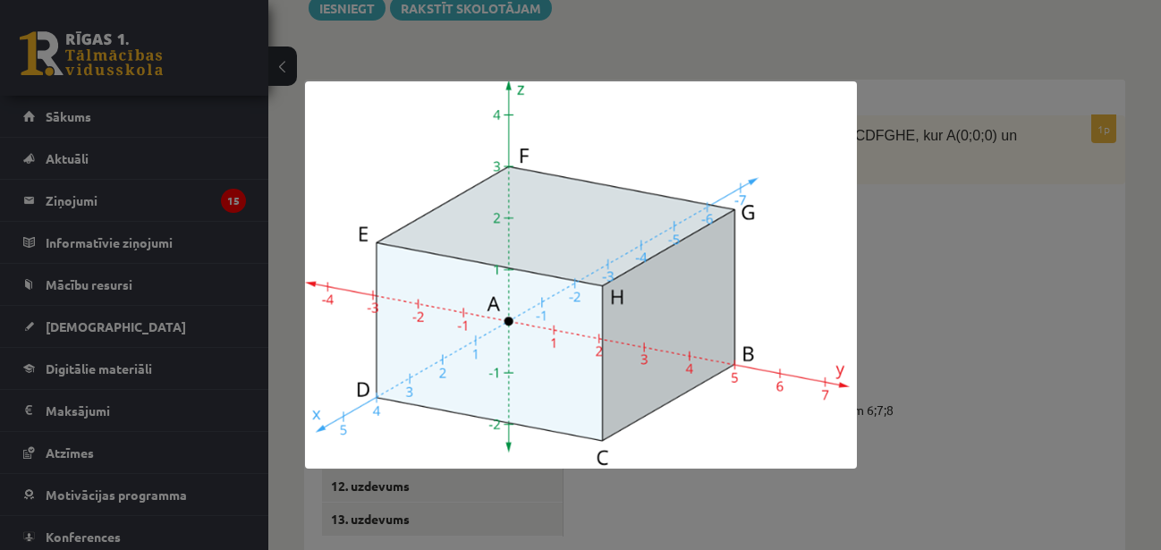
click at [906, 242] on div at bounding box center [580, 275] width 1161 height 550
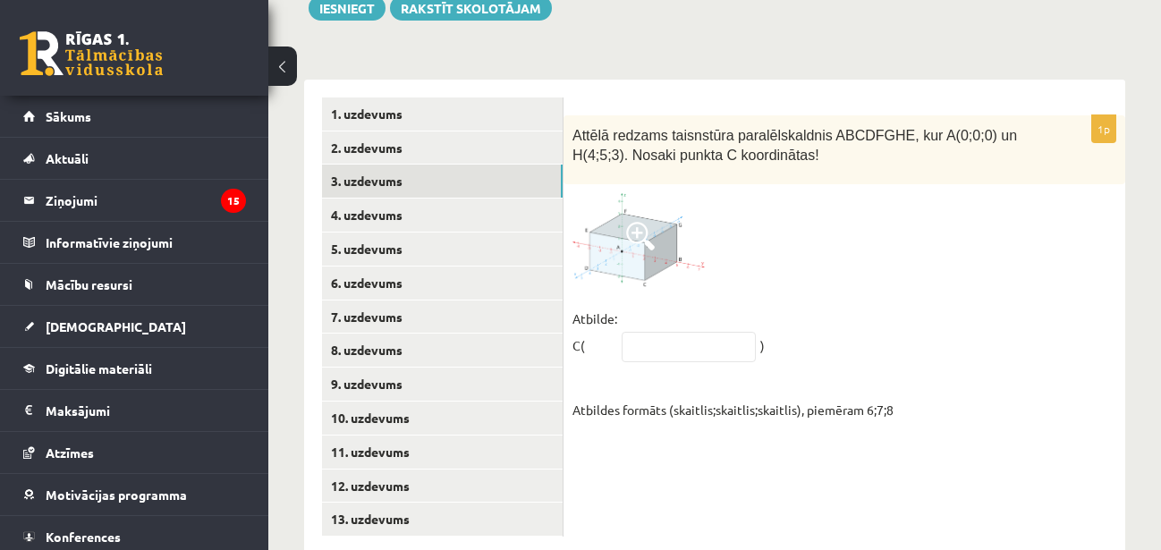
click at [656, 201] on img at bounding box center [640, 240] width 134 height 94
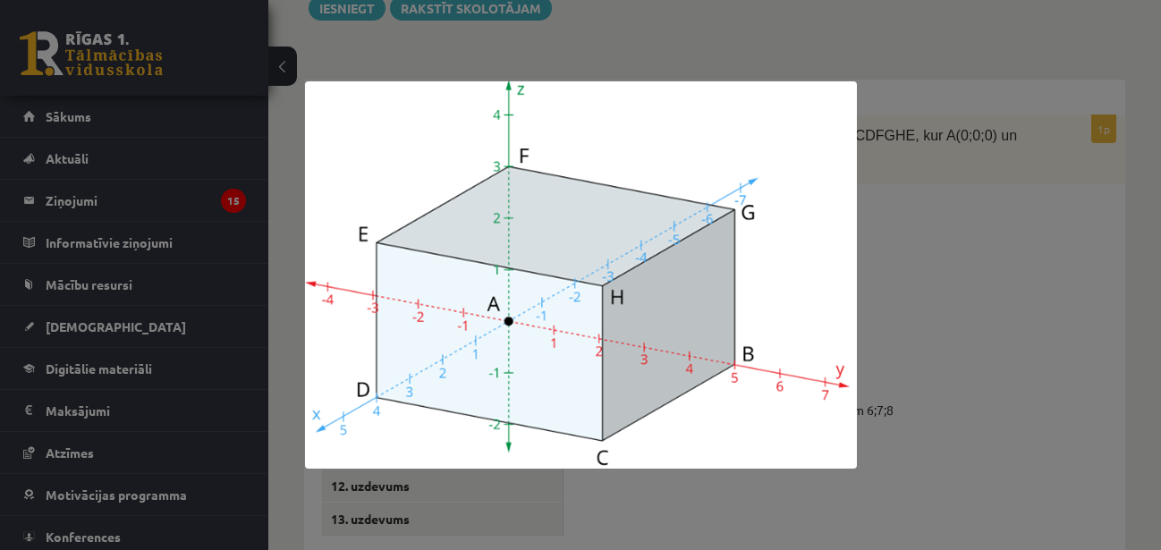
click at [933, 308] on div at bounding box center [580, 275] width 1161 height 550
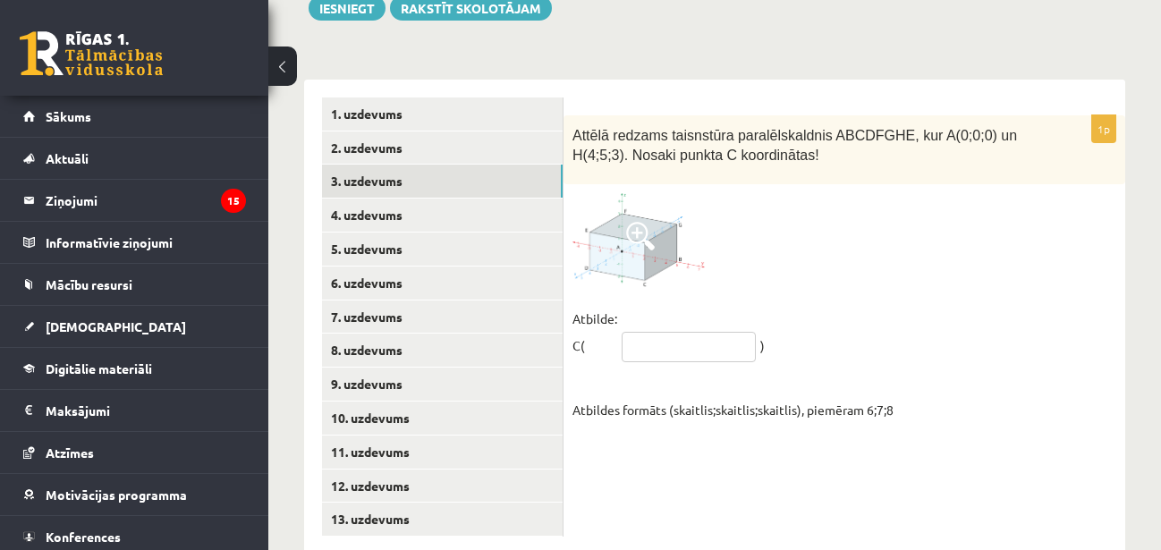
click at [704, 332] on input "text" at bounding box center [689, 347] width 134 height 30
type input "*****"
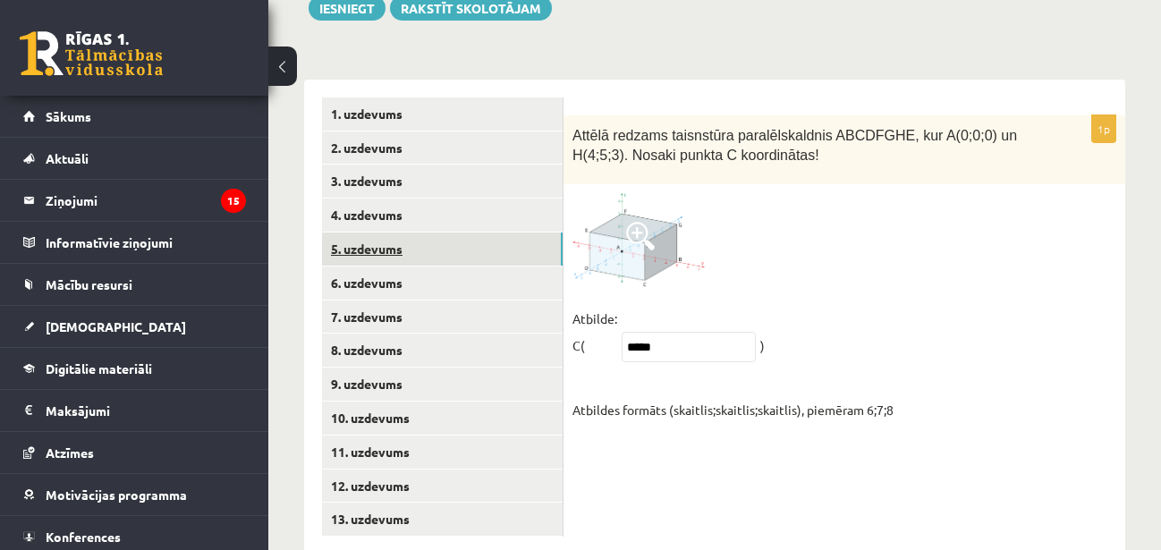
click at [540, 233] on link "5. uzdevums" at bounding box center [442, 249] width 241 height 33
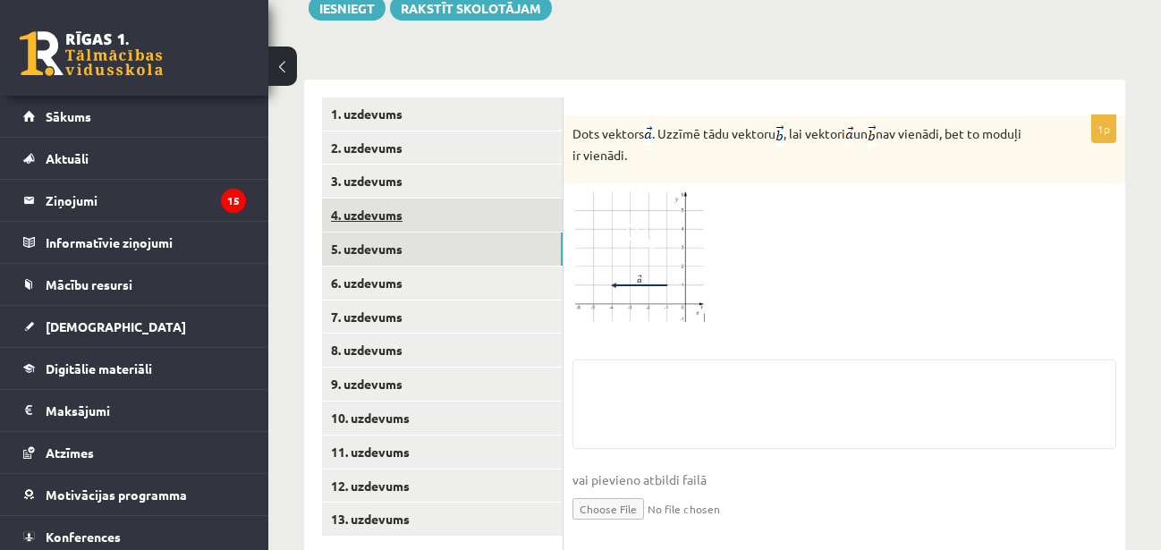
click at [534, 199] on link "4. uzdevums" at bounding box center [442, 215] width 241 height 33
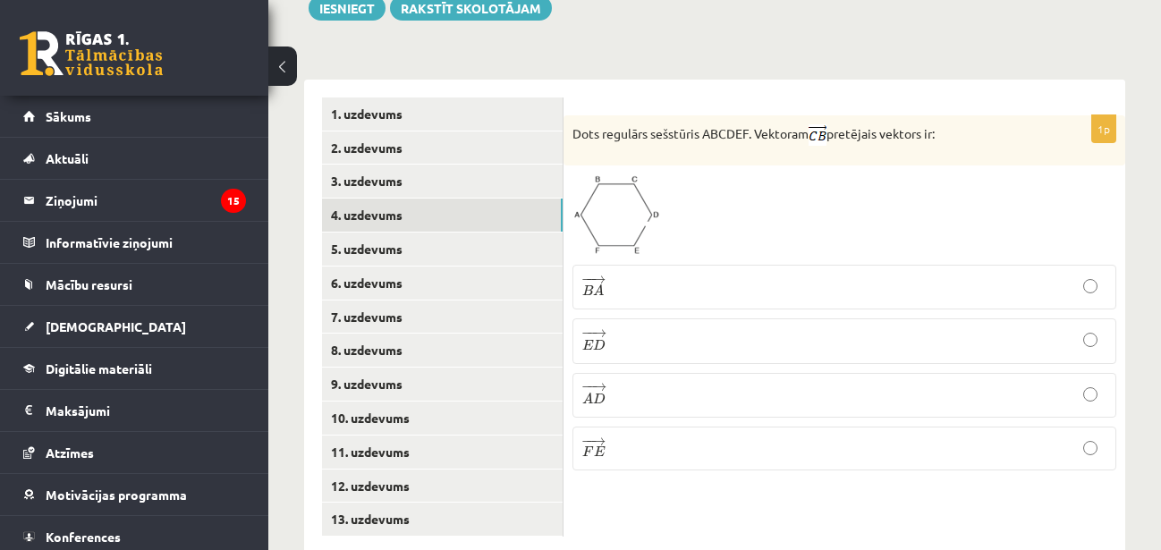
click at [821, 437] on p "− − → F E F E →" at bounding box center [844, 449] width 524 height 24
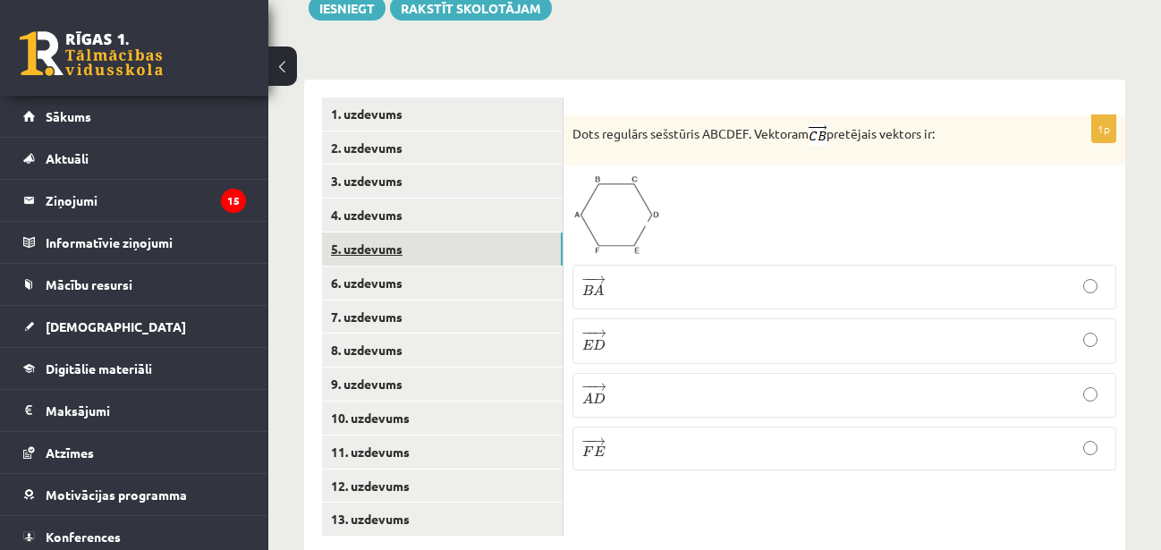
click at [548, 233] on link "5. uzdevums" at bounding box center [442, 249] width 241 height 33
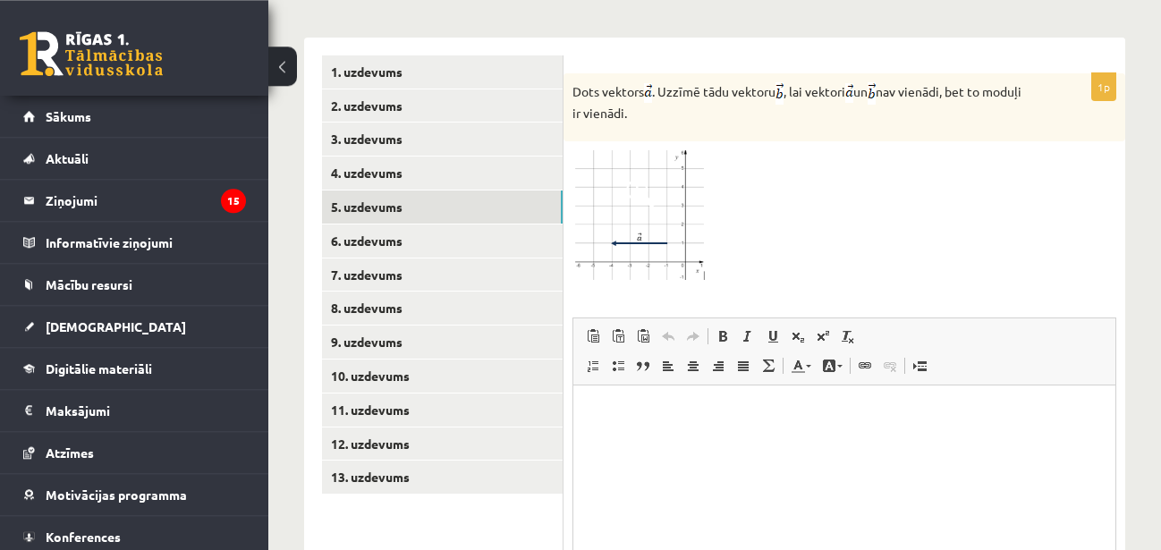
scroll to position [767, 0]
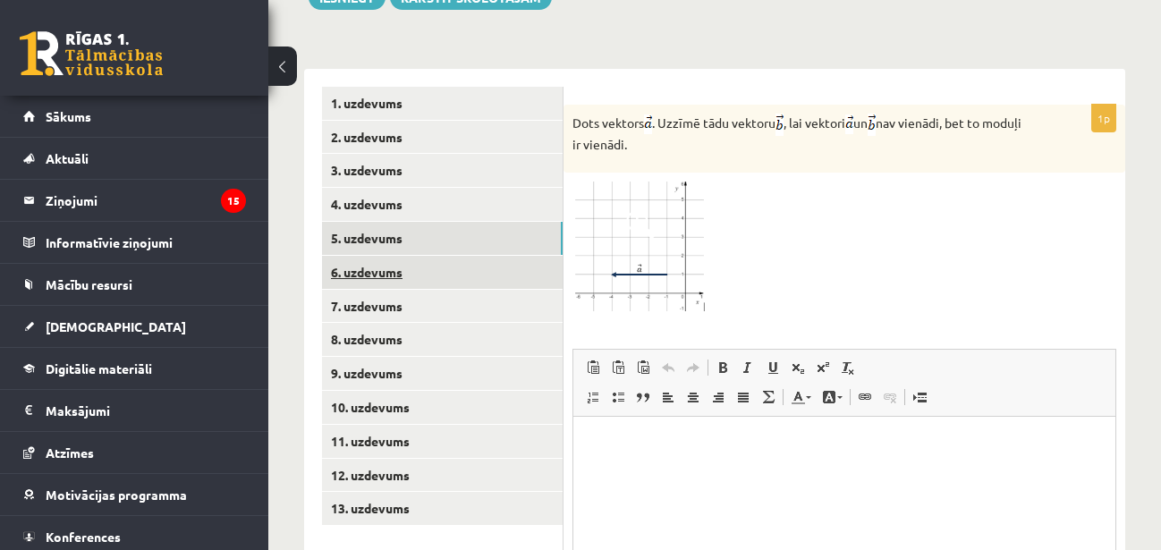
click at [492, 256] on link "6. uzdevums" at bounding box center [442, 272] width 241 height 33
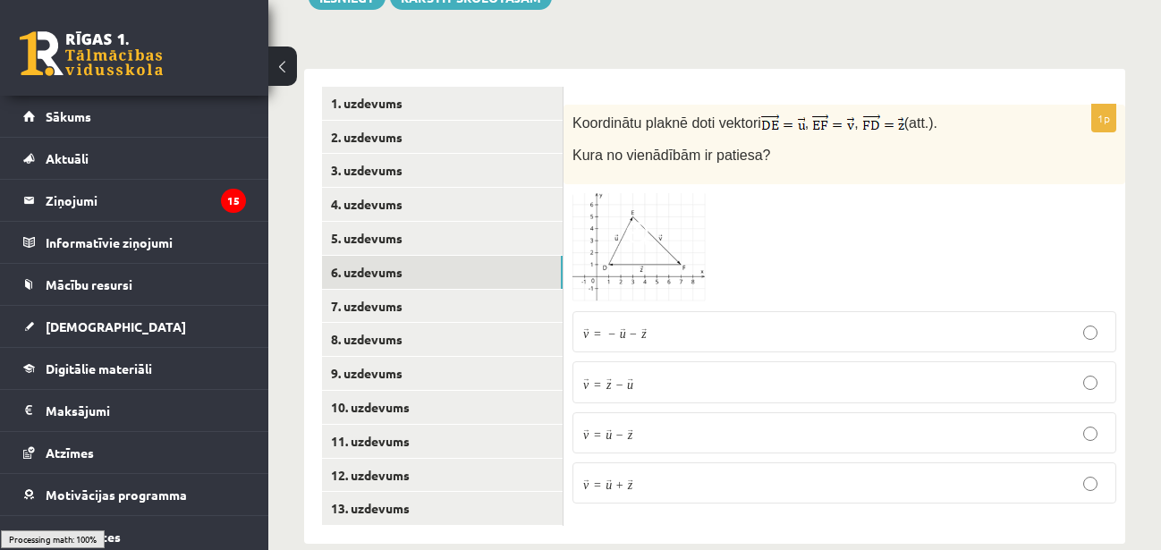
scroll to position [756, 0]
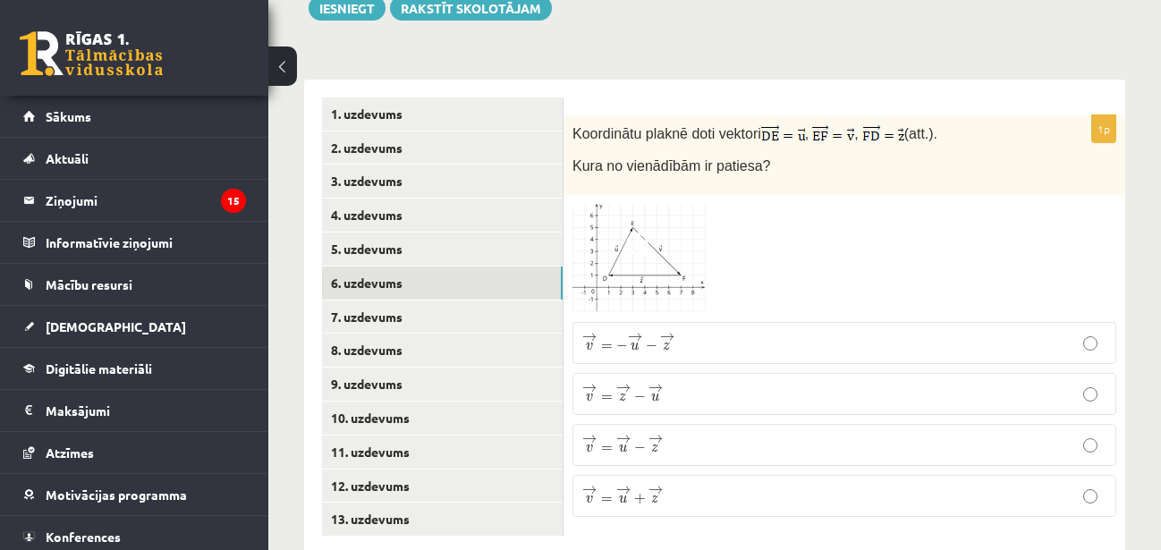
click at [703, 332] on p "→ v = − → u − → z v → = − u → − z →" at bounding box center [844, 343] width 524 height 22
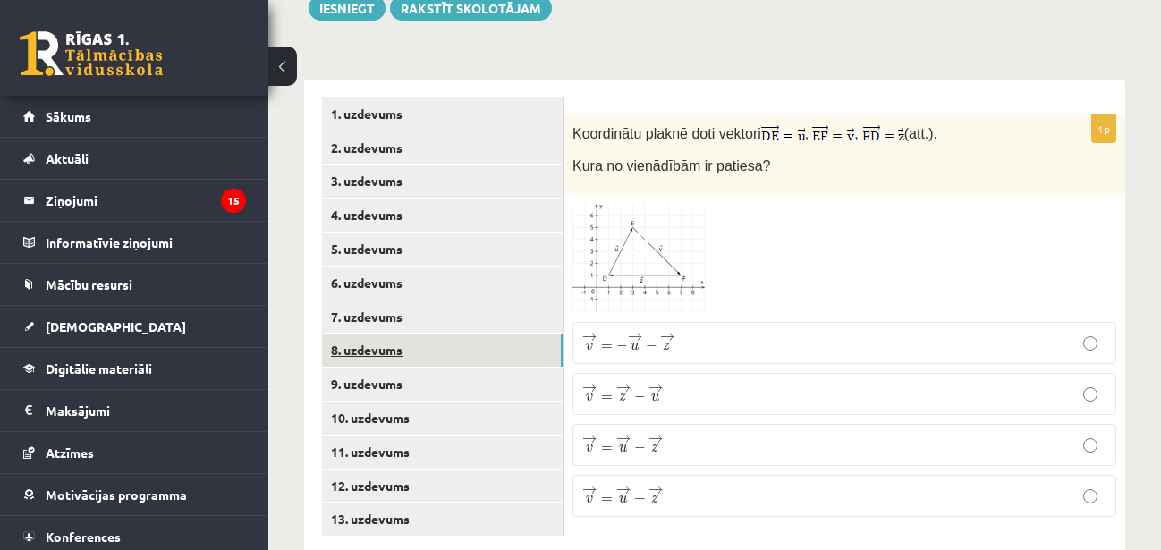
click at [476, 334] on link "8. uzdevums" at bounding box center [442, 350] width 241 height 33
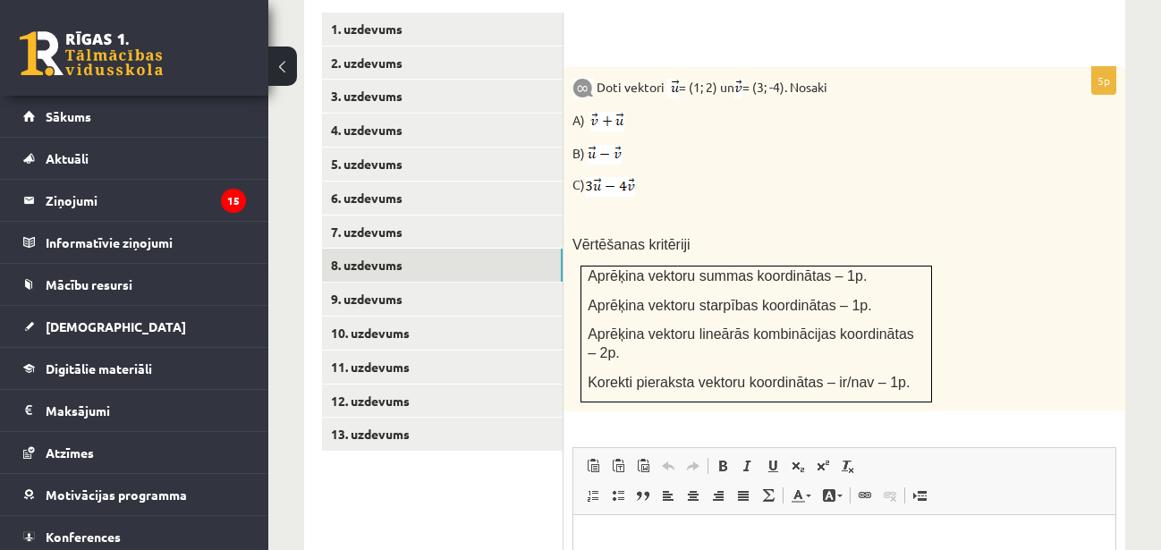
scroll to position [829, 0]
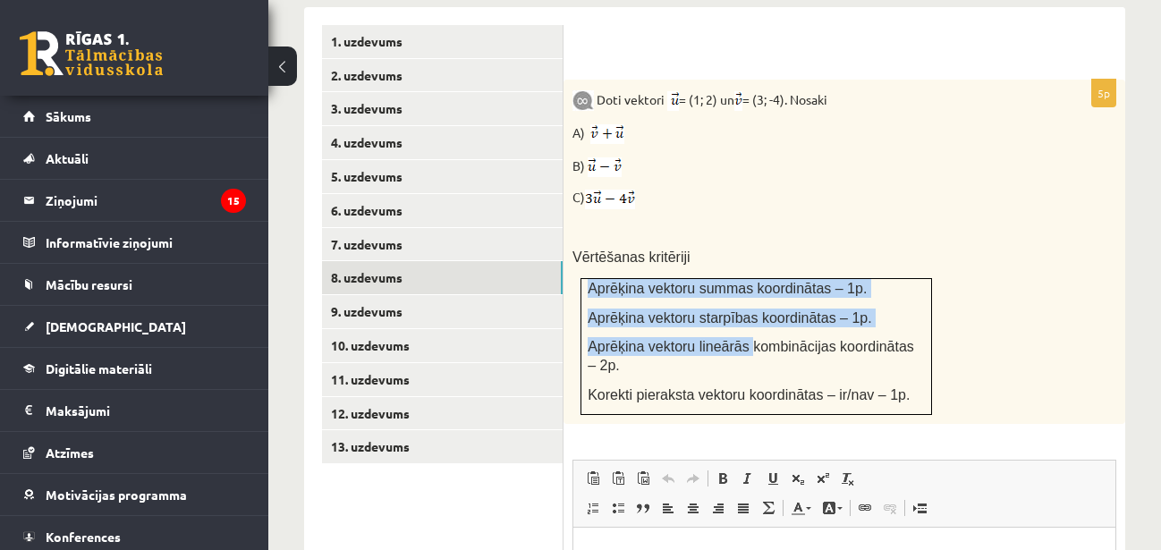
drag, startPoint x: 741, startPoint y: 317, endPoint x: 772, endPoint y: 374, distance: 65.3
click at [772, 374] on div "Doti vektori = (1; 2) un = (3; -4). Nosaki A) B) C) Vērtēšanas kritēriji Aprēķi…" at bounding box center [845, 252] width 562 height 344
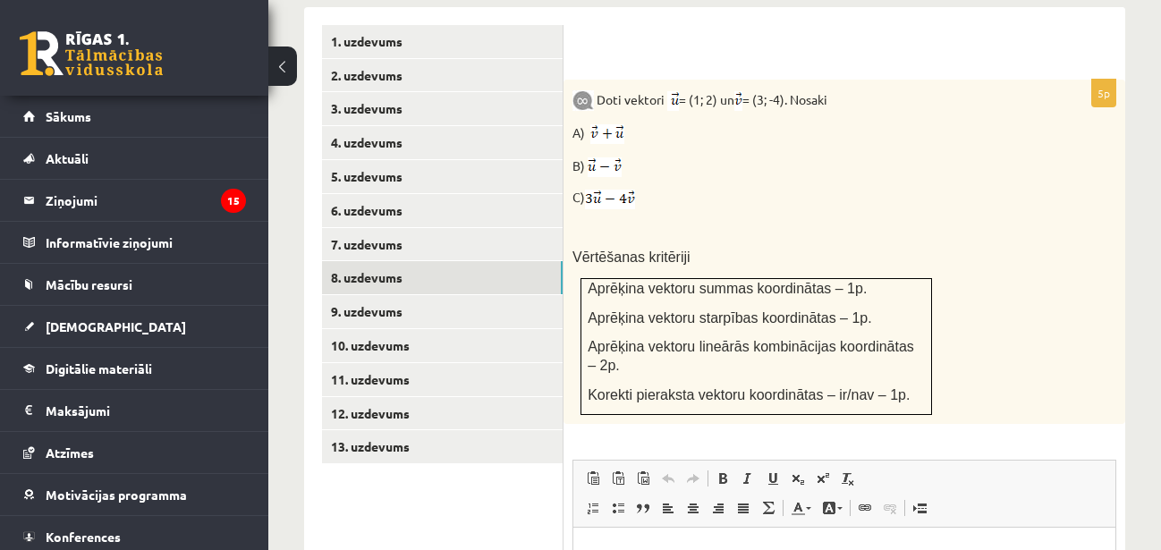
drag, startPoint x: 1346, startPoint y: 902, endPoint x: 749, endPoint y: 562, distance: 686.9
click at [965, 122] on p "A)" at bounding box center [800, 133] width 455 height 22
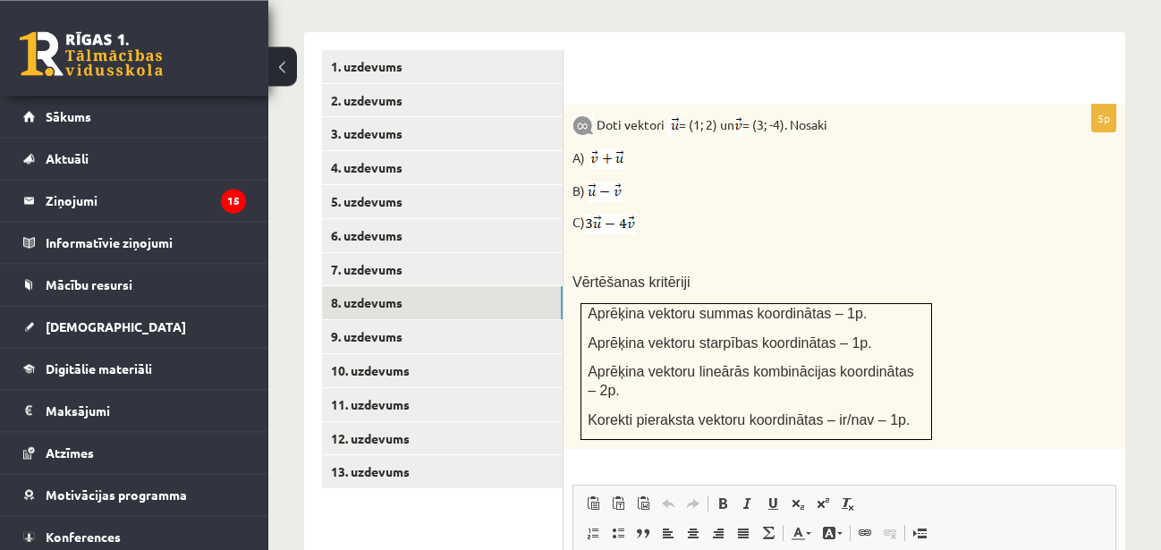
scroll to position [730, 0]
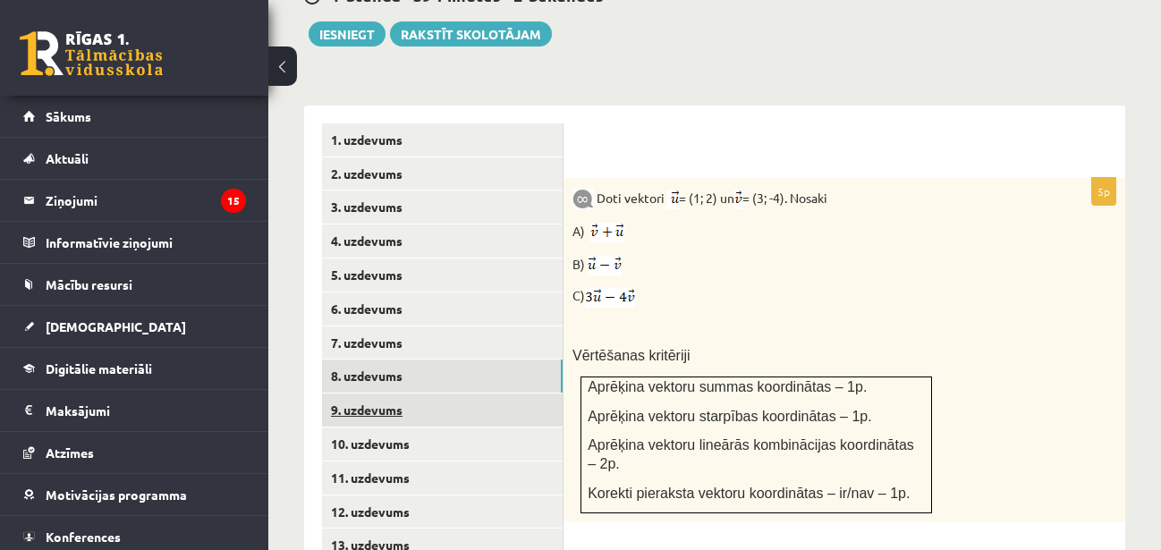
click at [398, 394] on link "9. uzdevums" at bounding box center [442, 410] width 241 height 33
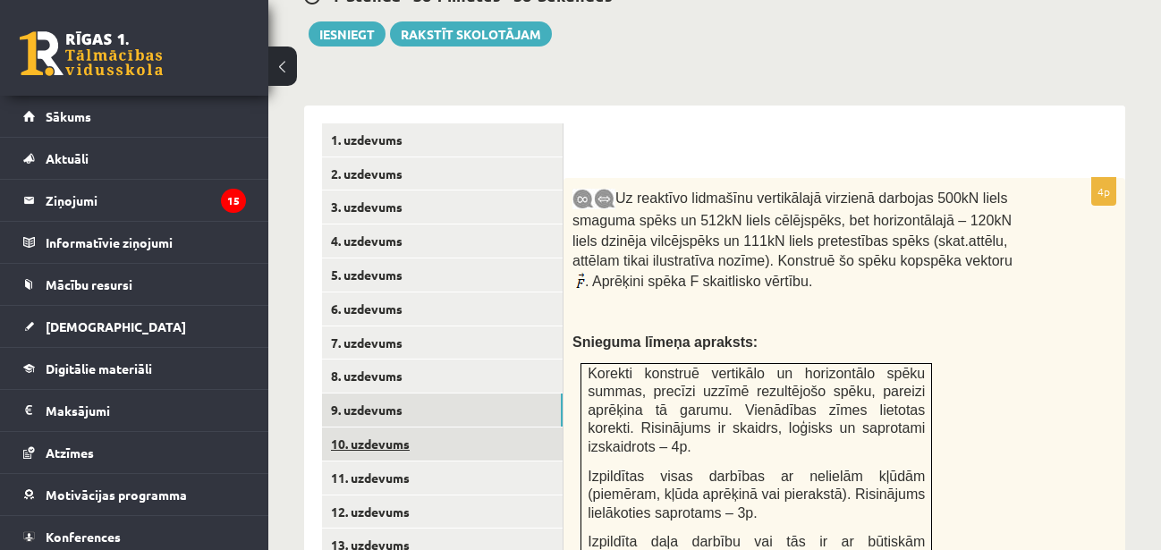
scroll to position [821, 0]
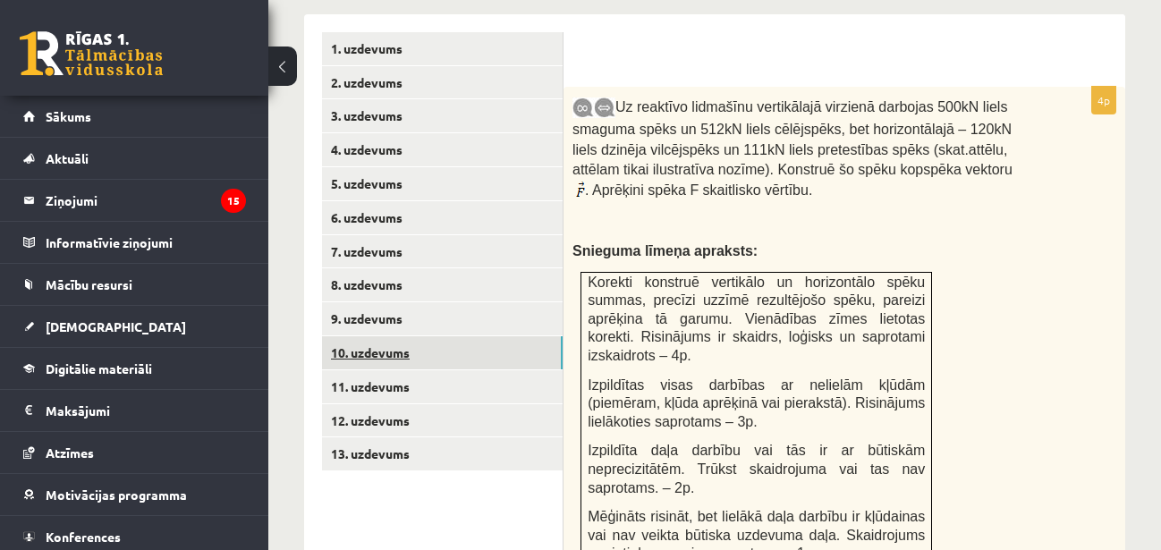
click at [462, 336] on link "10. uzdevums" at bounding box center [442, 352] width 241 height 33
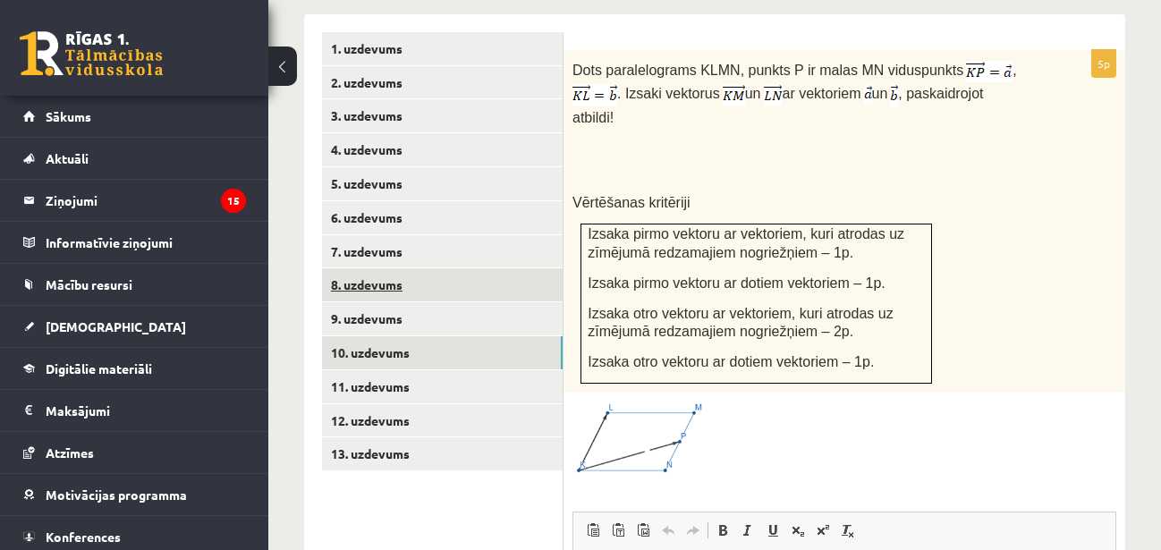
click at [431, 268] on link "8. uzdevums" at bounding box center [442, 284] width 241 height 33
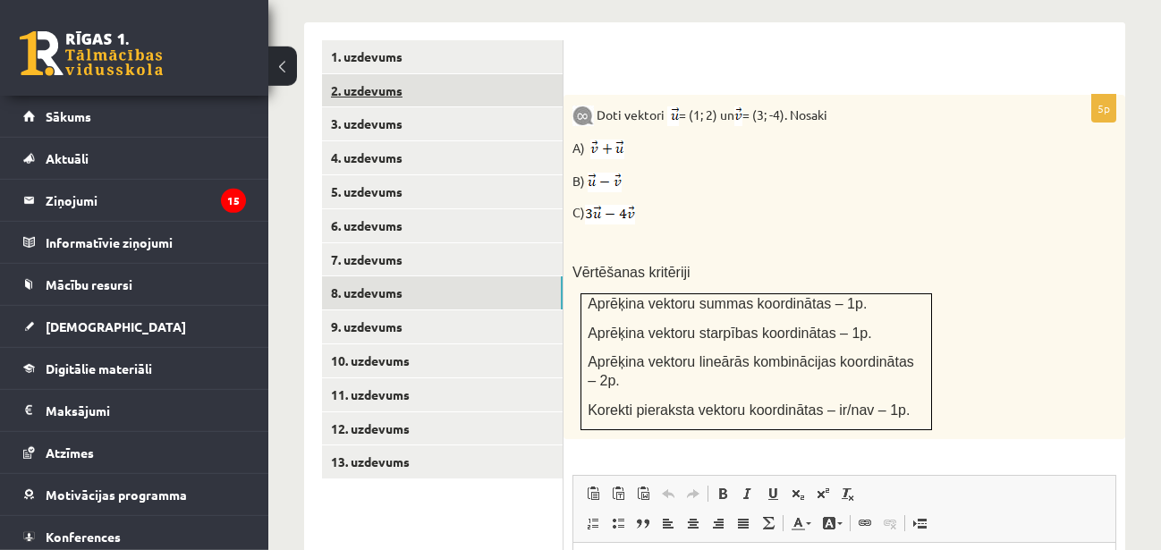
scroll to position [913, 0]
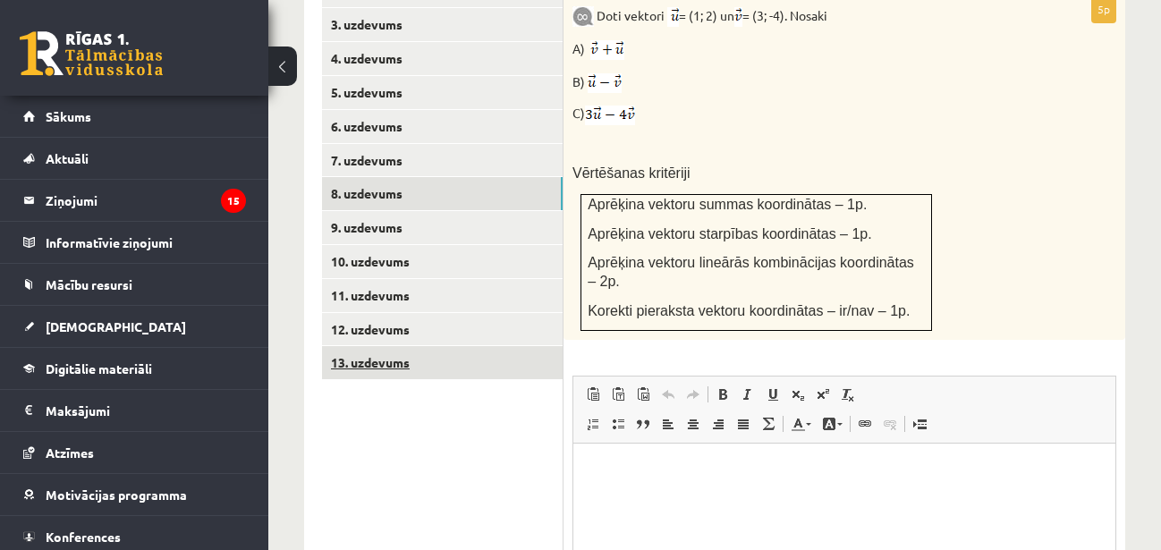
click at [438, 346] on link "13. uzdevums" at bounding box center [442, 362] width 241 height 33
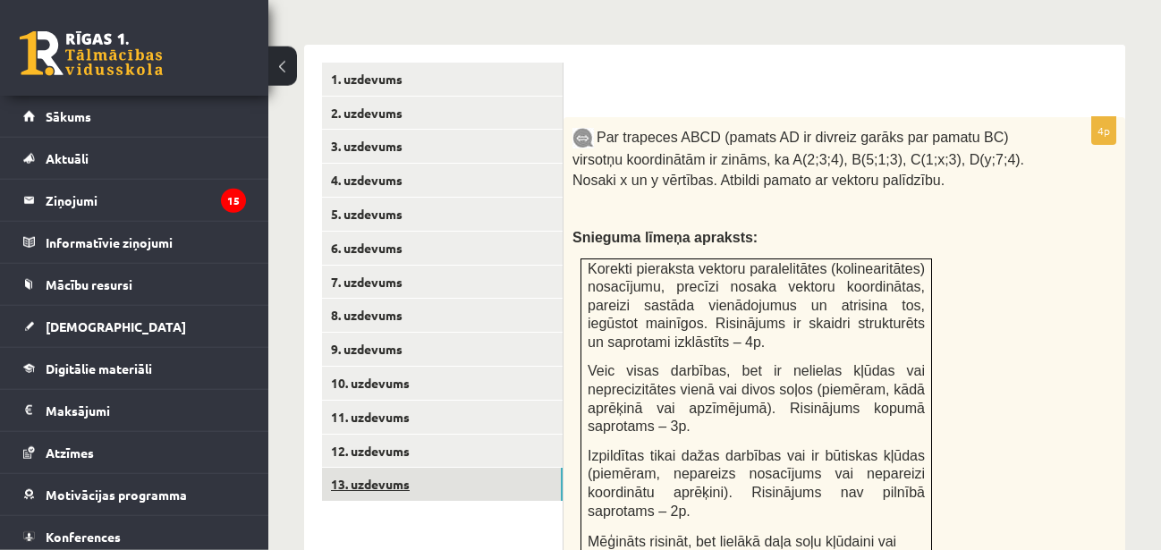
scroll to position [821, 0]
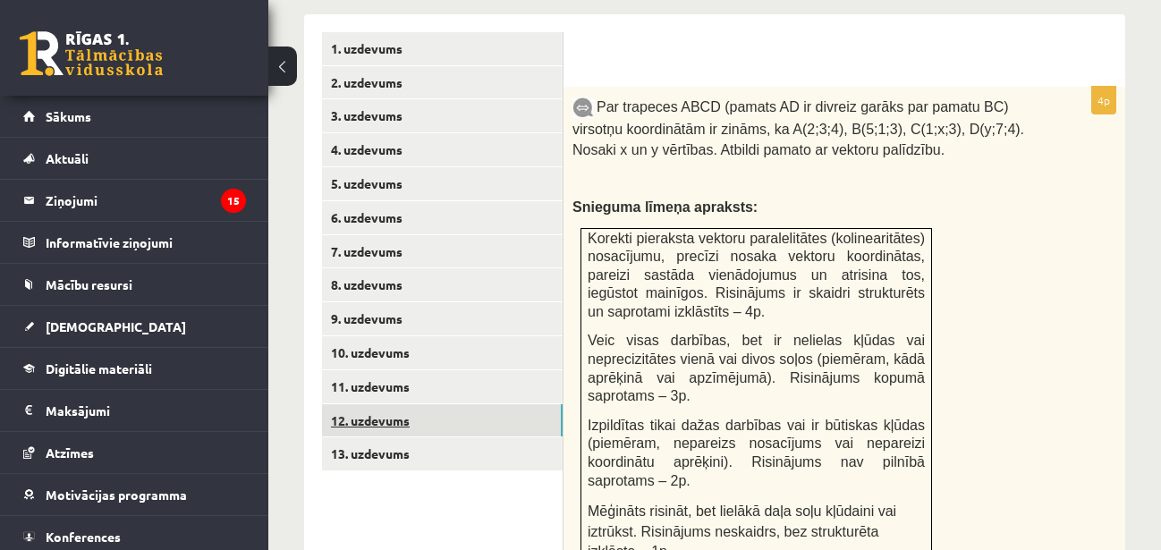
click at [424, 404] on link "12. uzdevums" at bounding box center [442, 420] width 241 height 33
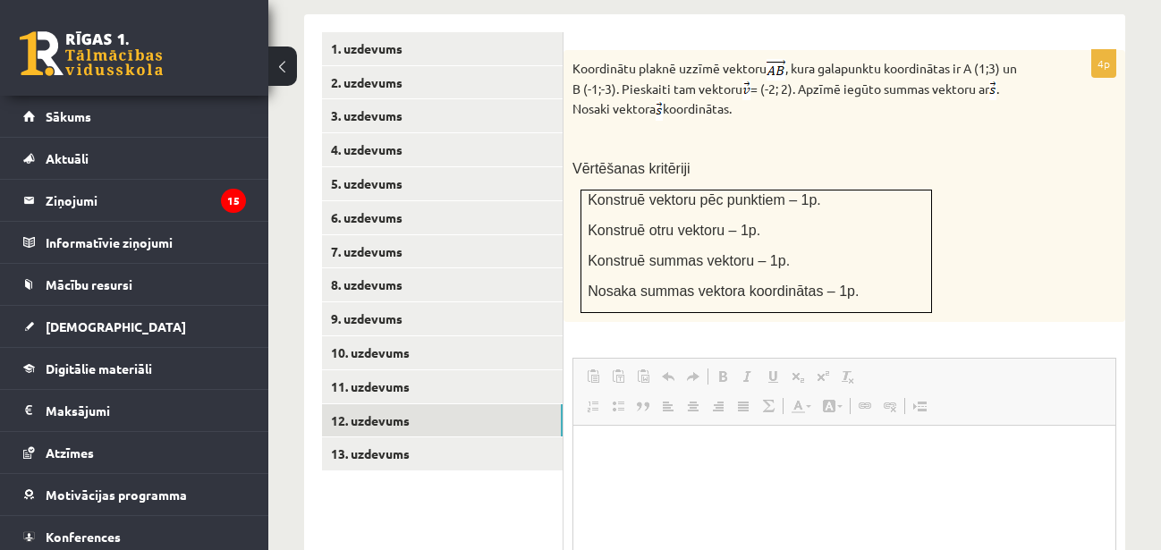
scroll to position [0, 0]
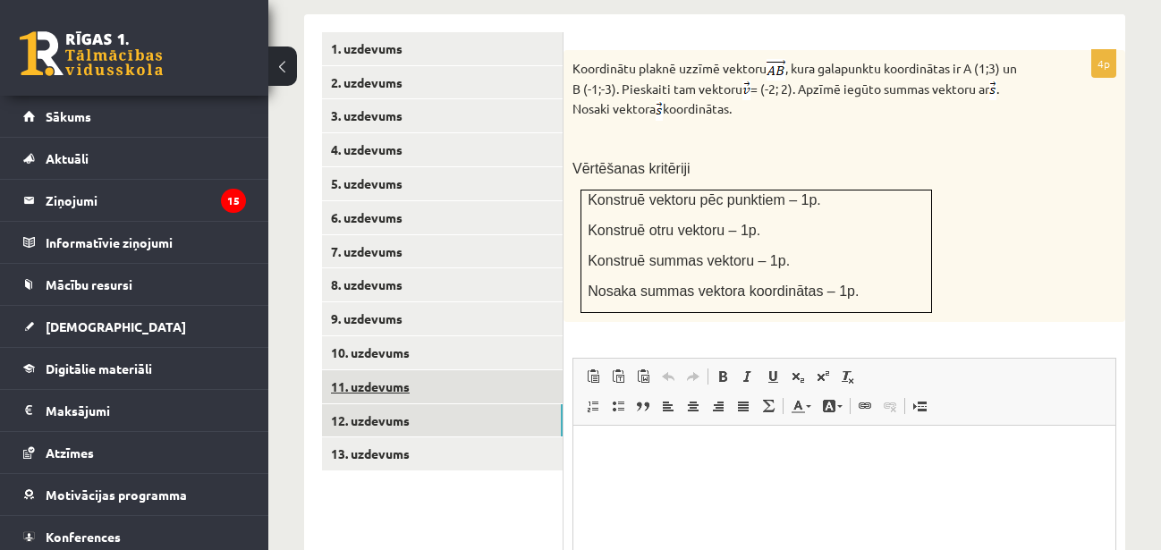
click at [512, 370] on link "11. uzdevums" at bounding box center [442, 386] width 241 height 33
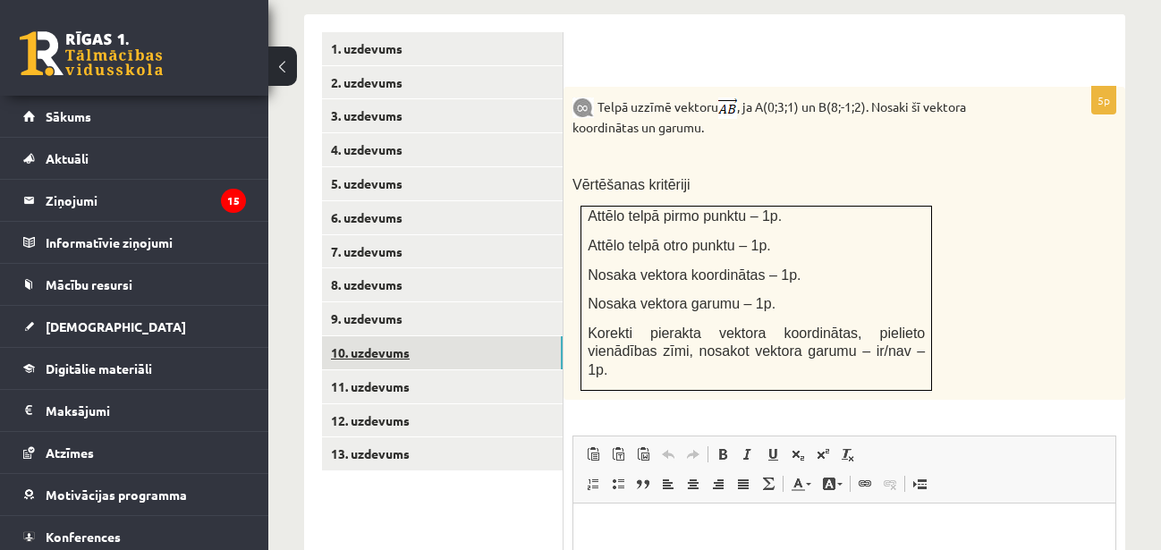
click at [522, 336] on link "10. uzdevums" at bounding box center [442, 352] width 241 height 33
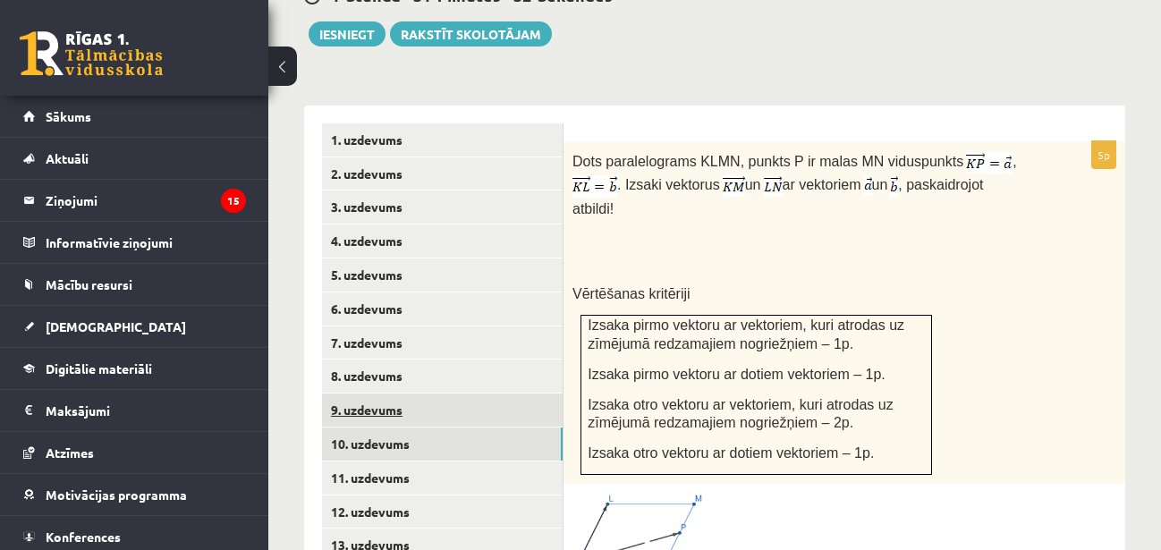
scroll to position [821, 0]
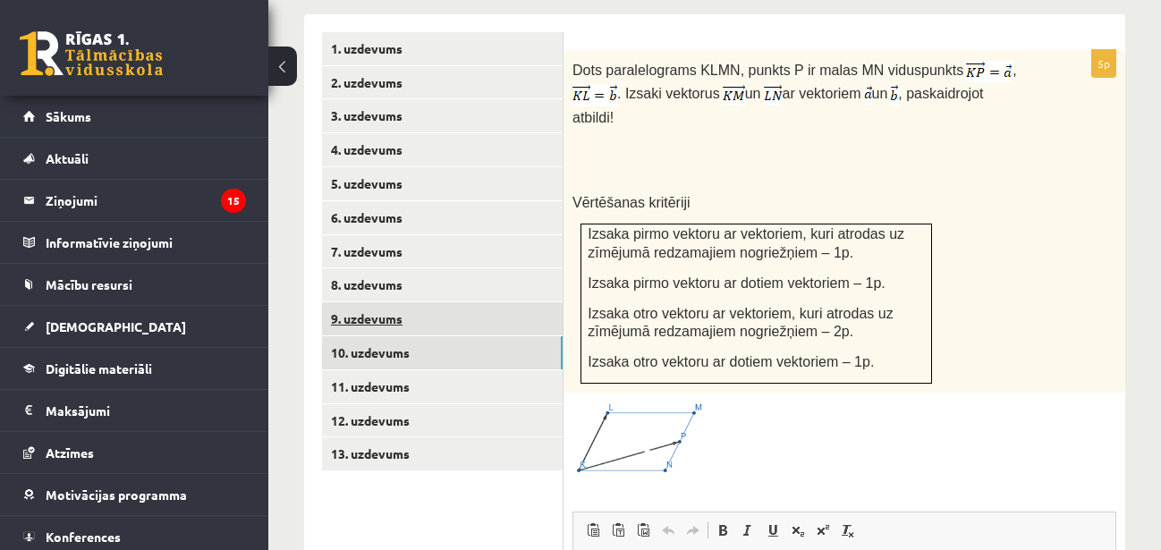
click at [524, 302] on link "9. uzdevums" at bounding box center [442, 318] width 241 height 33
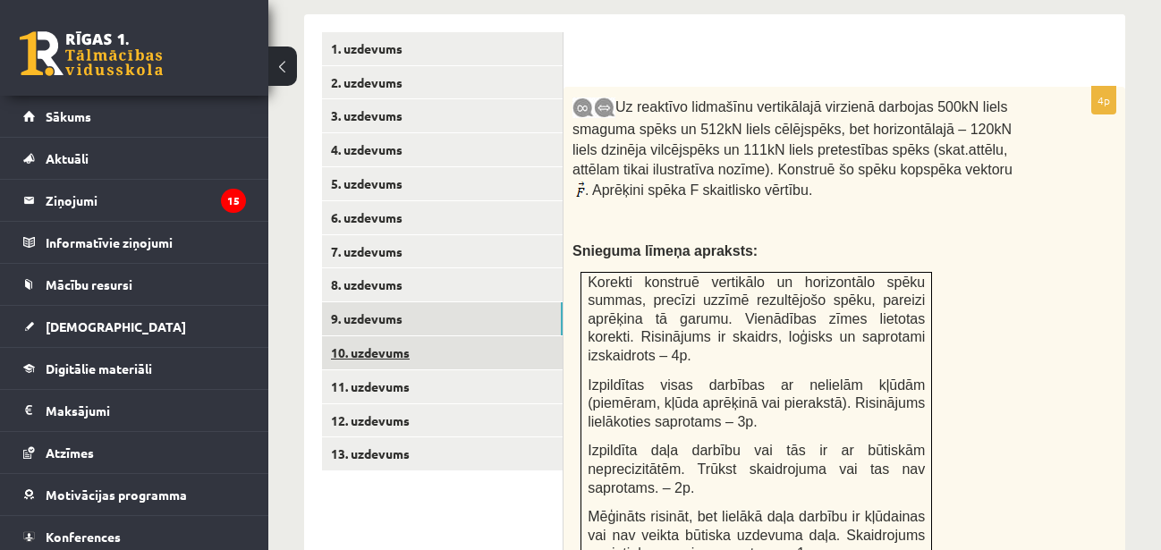
click at [521, 336] on link "10. uzdevums" at bounding box center [442, 352] width 241 height 33
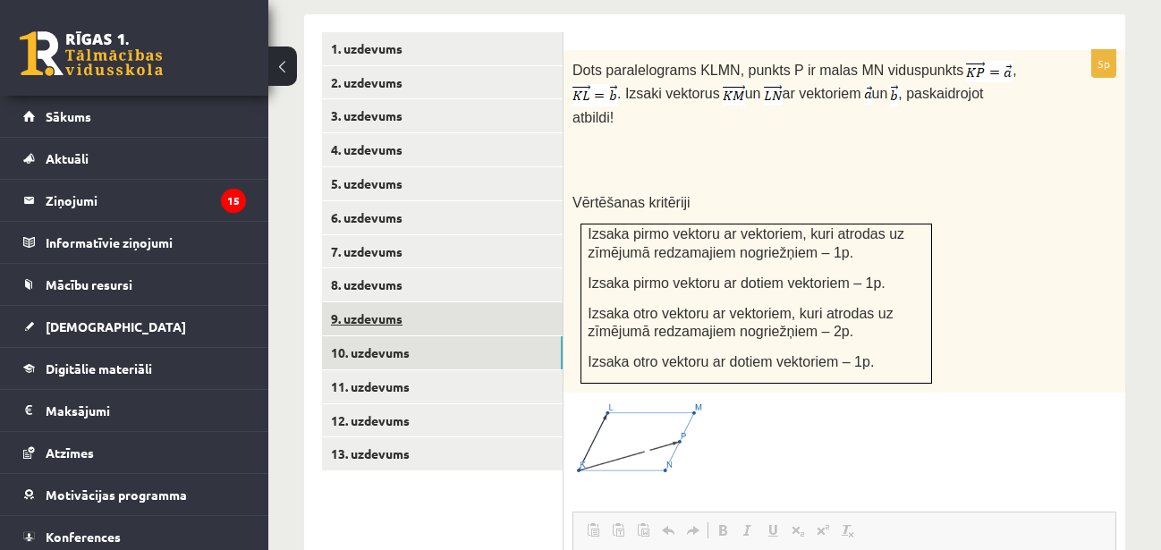
scroll to position [0, 0]
click at [489, 302] on link "9. uzdevums" at bounding box center [442, 318] width 241 height 33
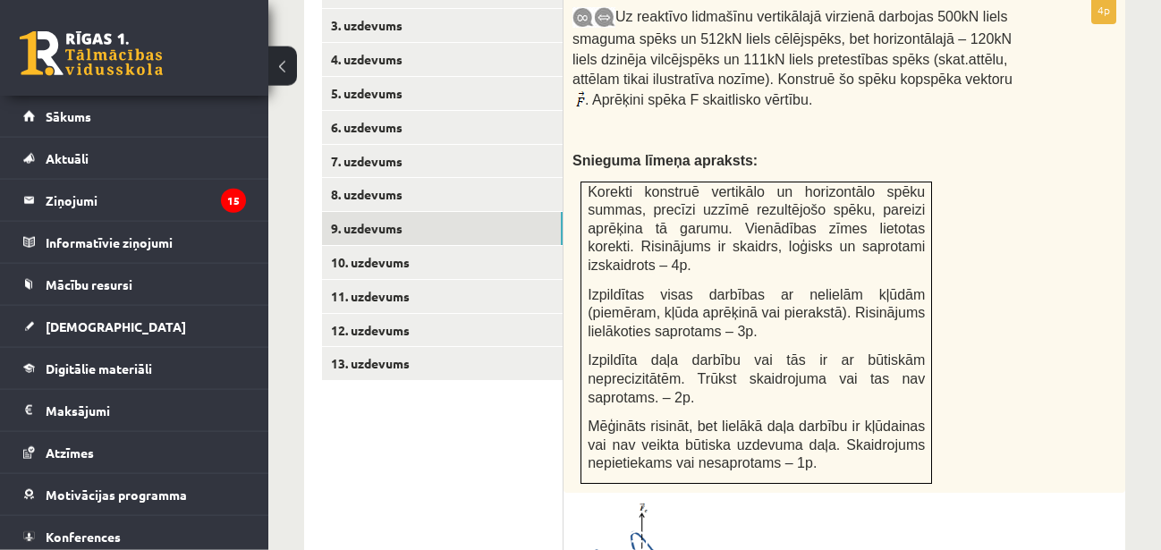
scroll to position [913, 0]
click at [468, 177] on link "8. uzdevums" at bounding box center [442, 193] width 241 height 33
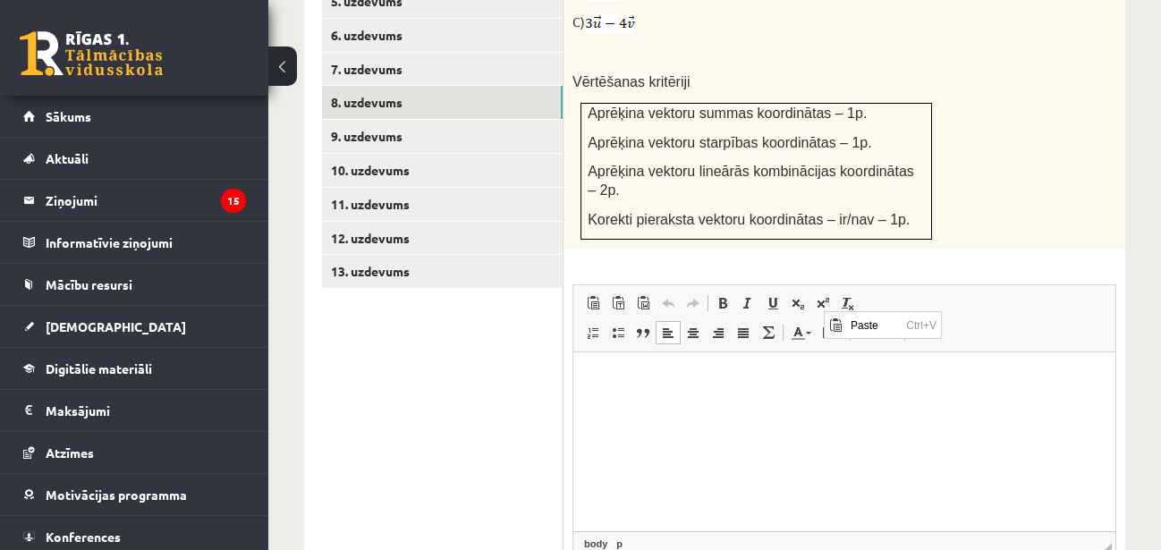
scroll to position [0, 0]
click at [867, 326] on span at bounding box center [865, 333] width 14 height 14
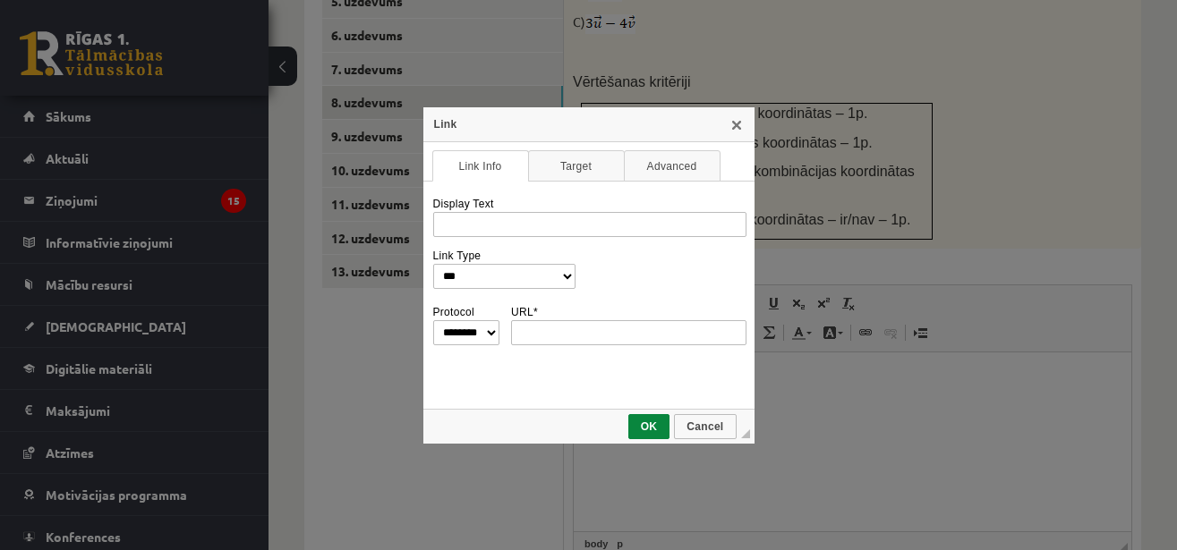
click at [748, 123] on div "Link" at bounding box center [588, 124] width 331 height 35
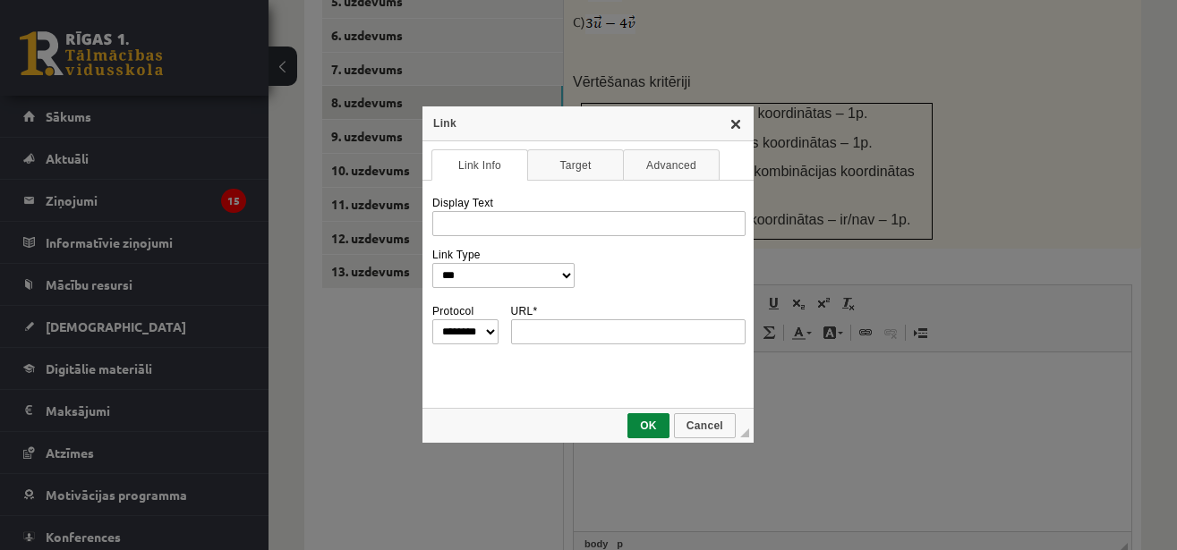
click at [741, 126] on link "X" at bounding box center [735, 123] width 14 height 14
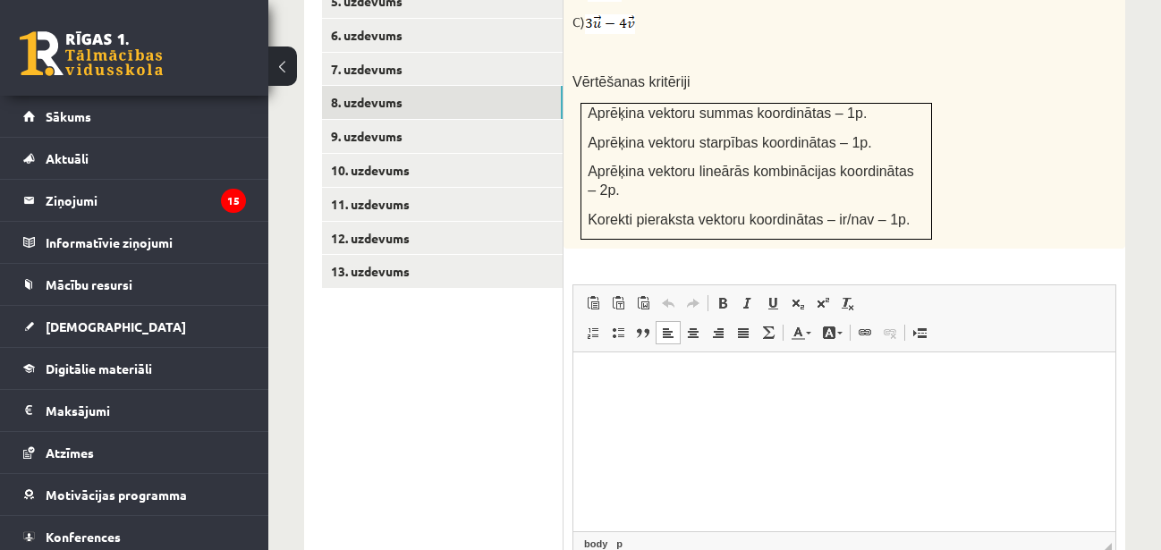
click at [671, 407] on html at bounding box center [845, 442] width 542 height 179
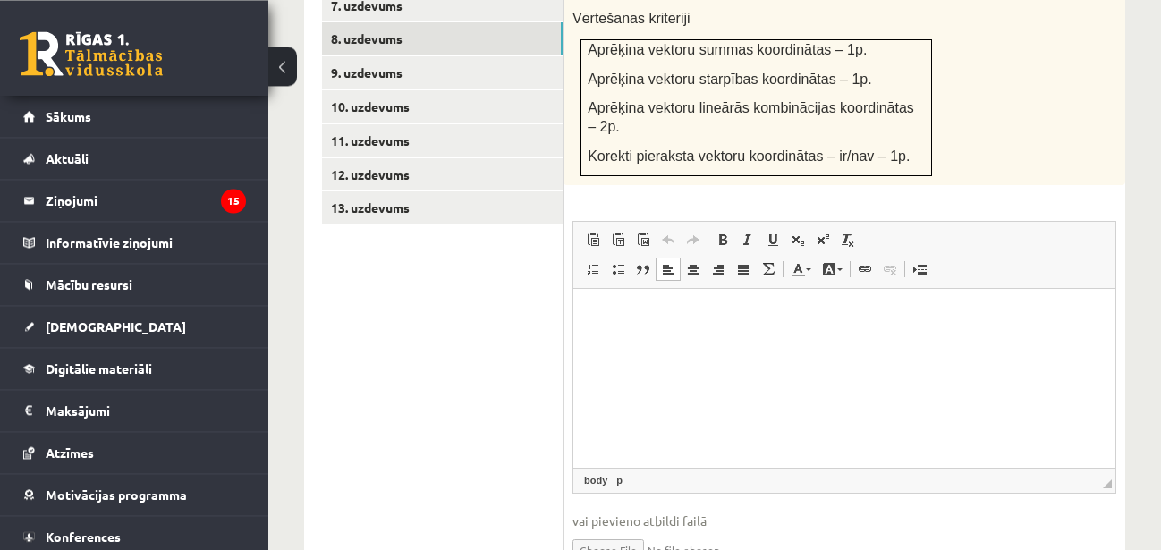
scroll to position [1095, 0]
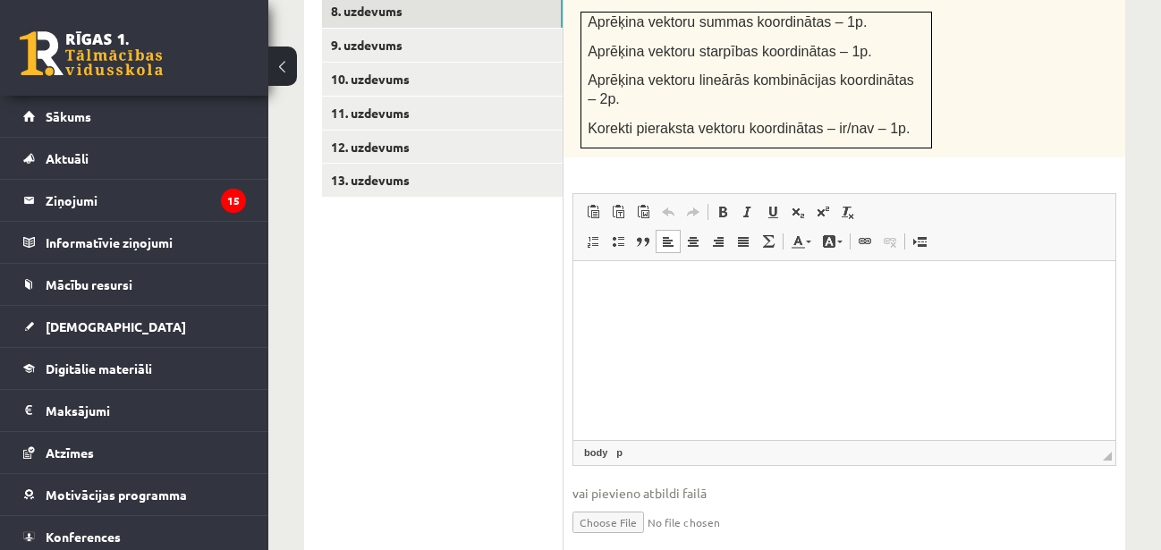
click at [615, 503] on input "file" at bounding box center [845, 521] width 544 height 37
type input "**********"
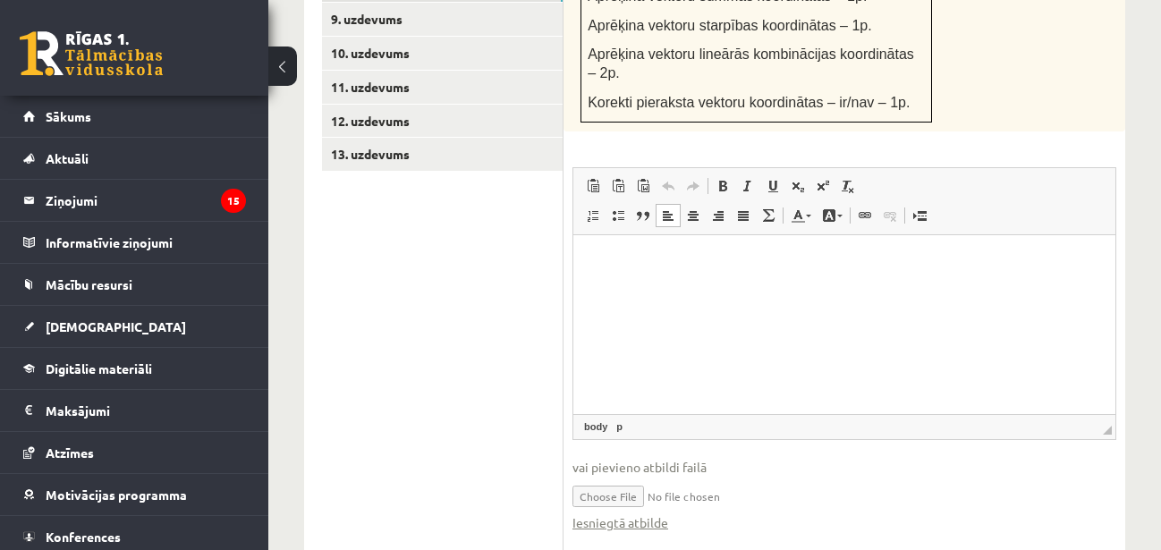
click at [654, 458] on span "vai pievieno atbildi failā" at bounding box center [845, 467] width 544 height 19
click at [640, 514] on link "Iesniegtā atbilde" at bounding box center [621, 523] width 96 height 19
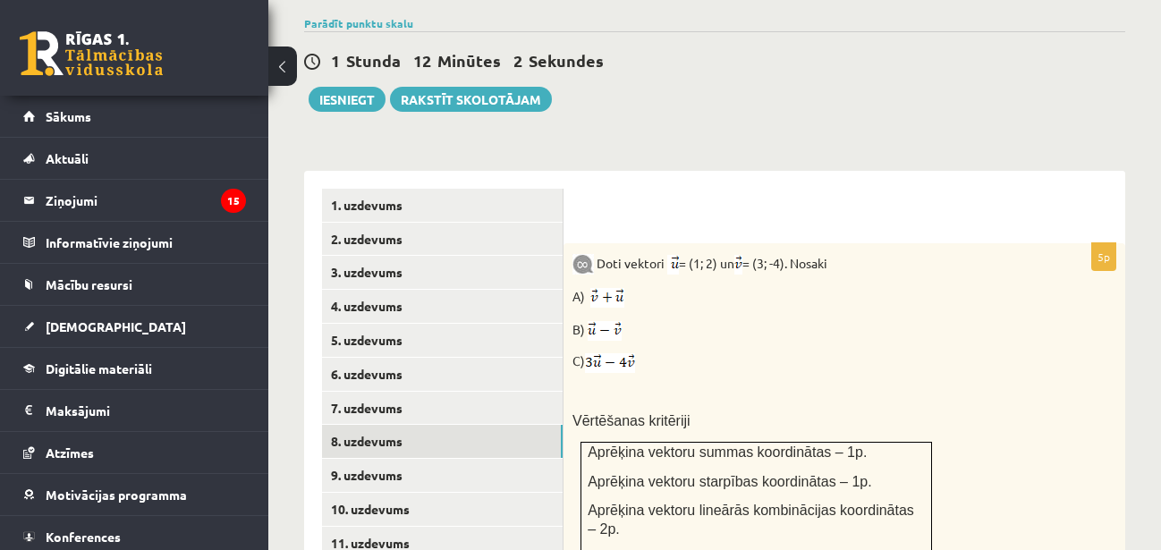
scroll to position [756, 0]
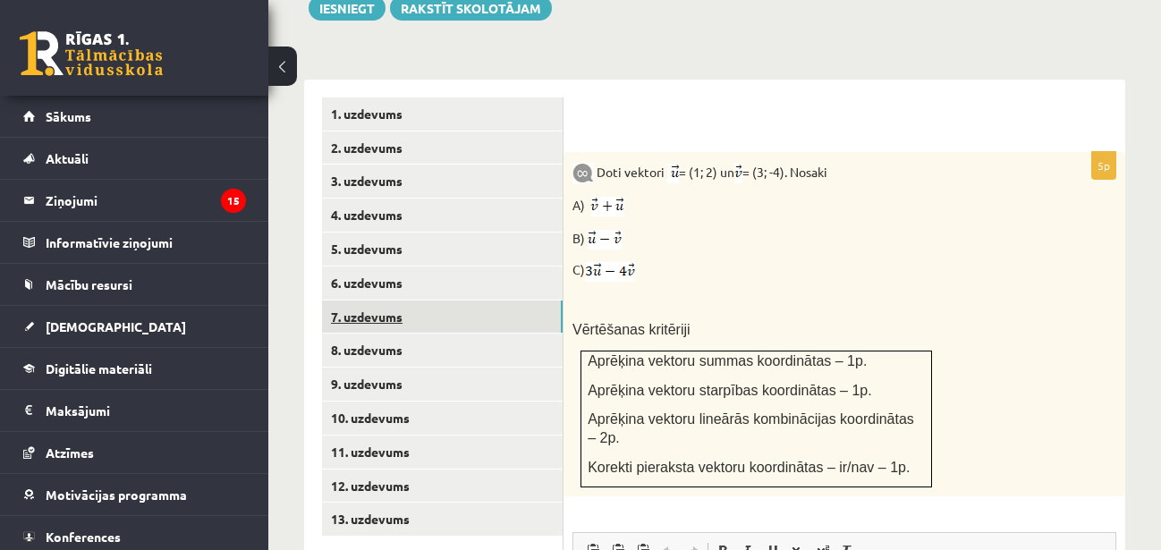
click at [449, 301] on link "7. uzdevums" at bounding box center [442, 317] width 241 height 33
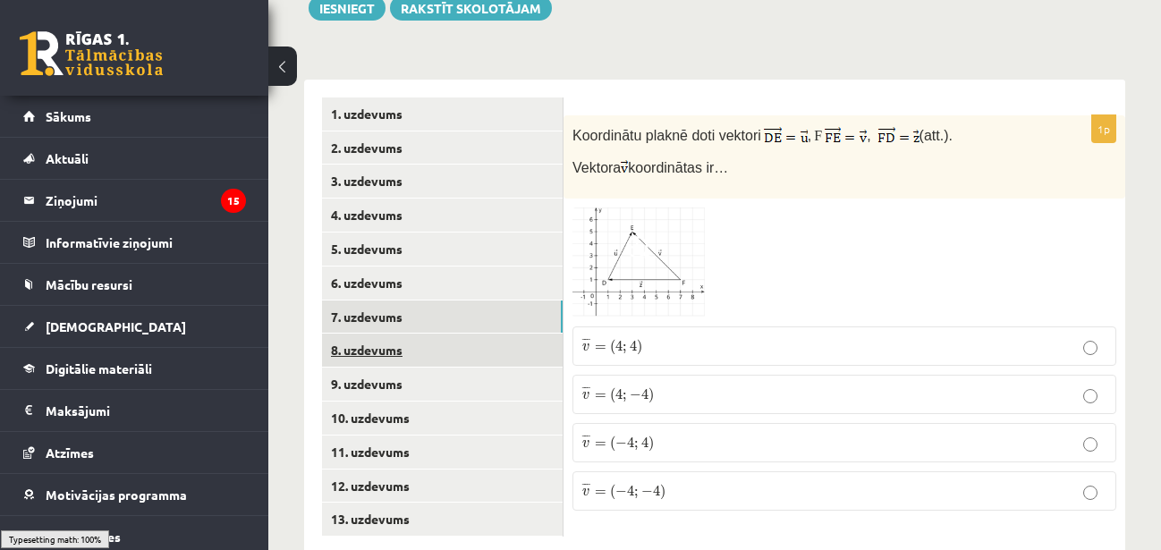
click at [435, 334] on link "8. uzdevums" at bounding box center [442, 350] width 241 height 33
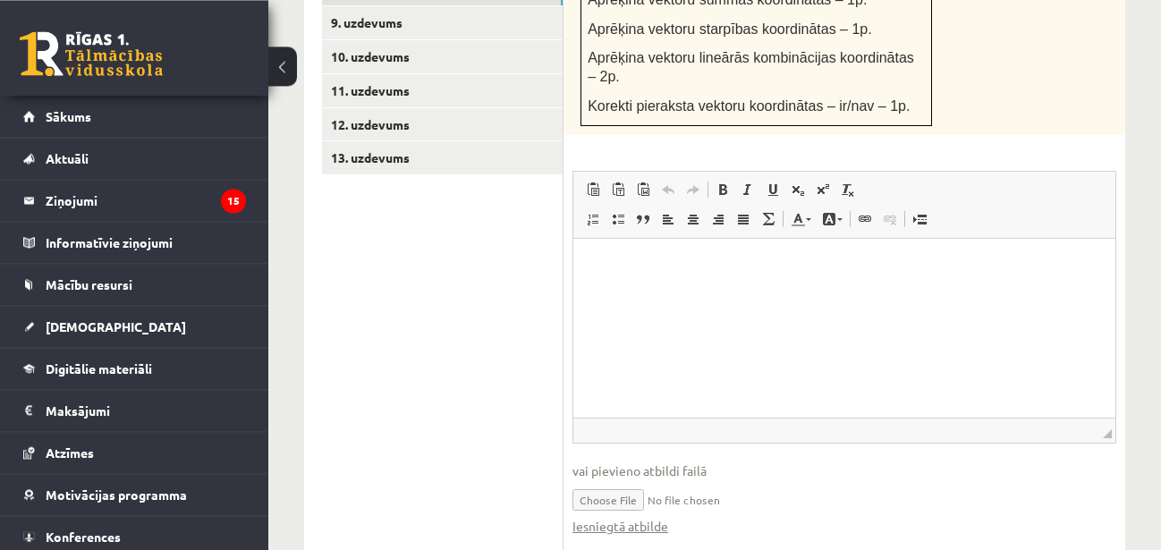
scroll to position [1121, 0]
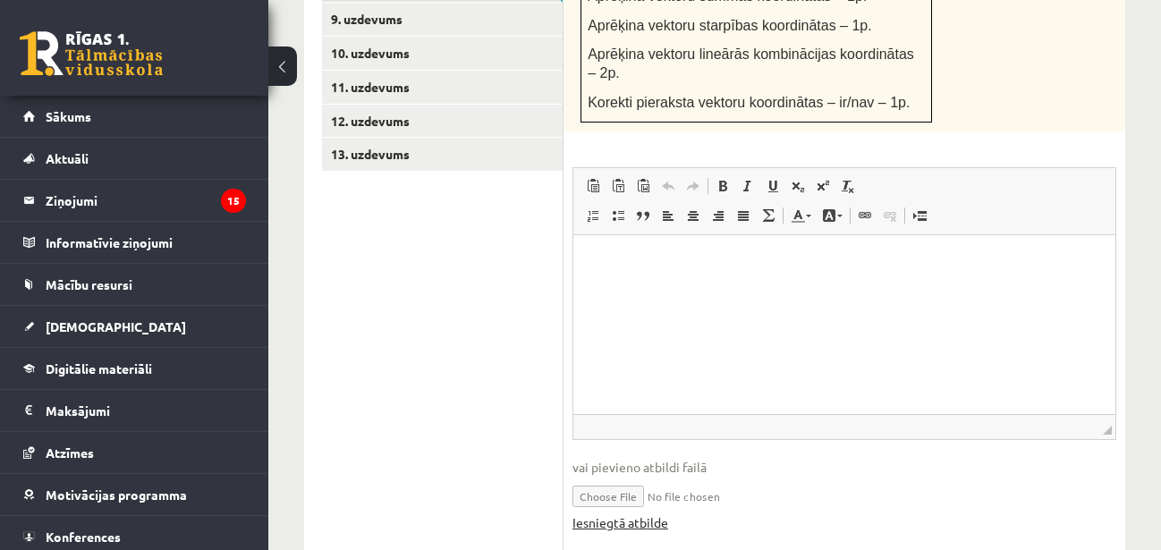
click at [623, 514] on link "Iesniegtā atbilde" at bounding box center [621, 523] width 96 height 19
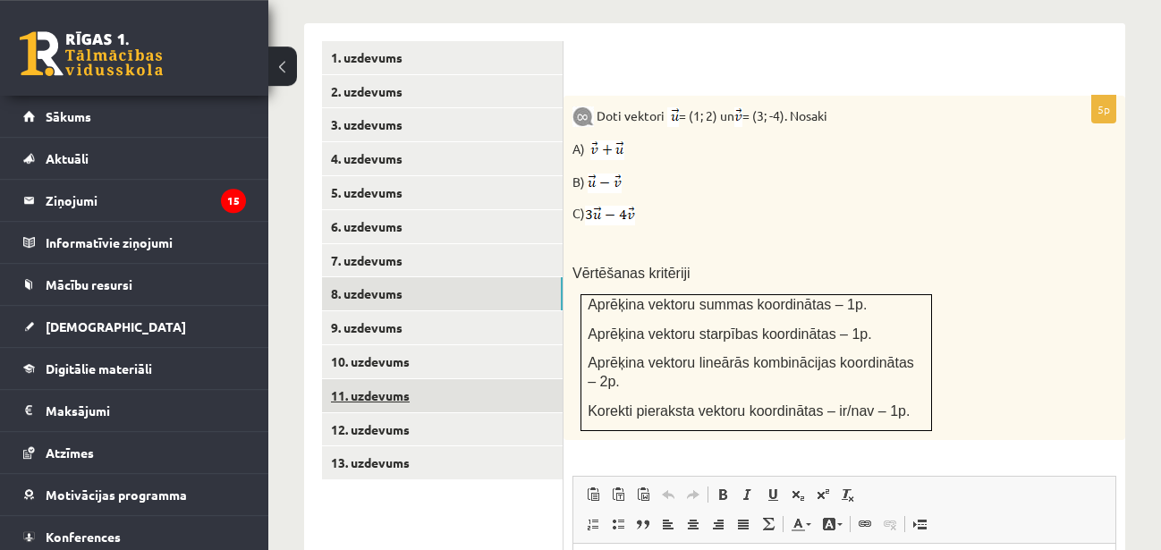
scroll to position [847, 0]
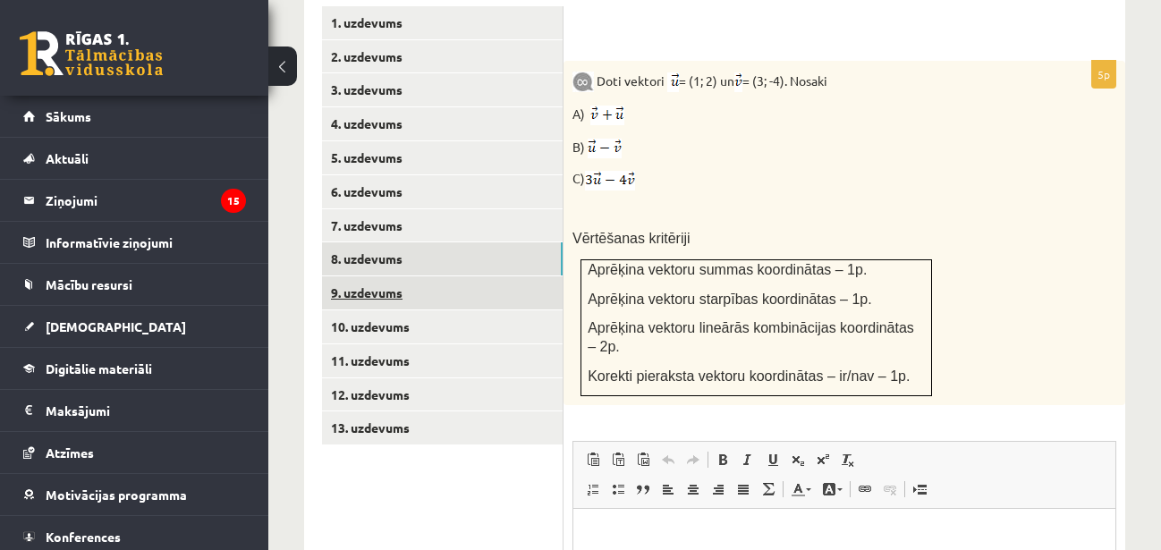
click at [514, 276] on link "9. uzdevums" at bounding box center [442, 292] width 241 height 33
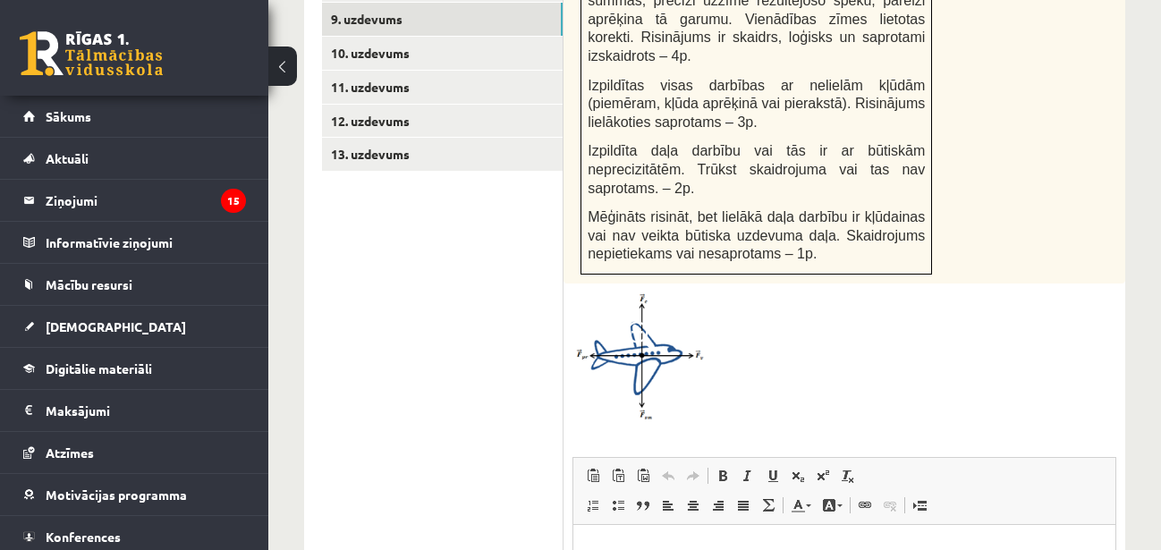
scroll to position [939, 0]
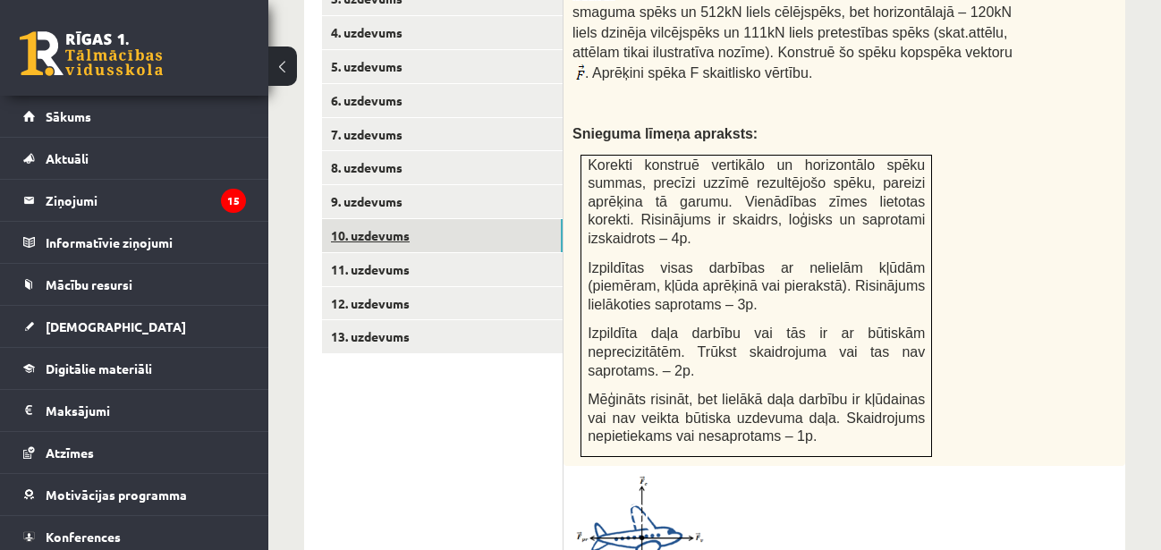
click at [504, 219] on link "10. uzdevums" at bounding box center [442, 235] width 241 height 33
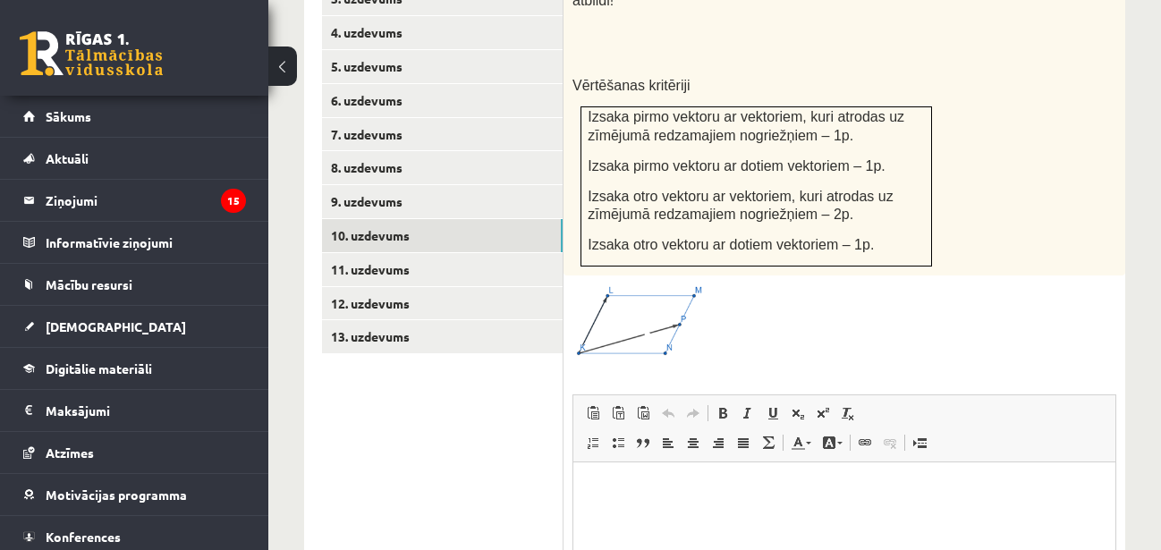
click at [621, 285] on img at bounding box center [640, 322] width 134 height 74
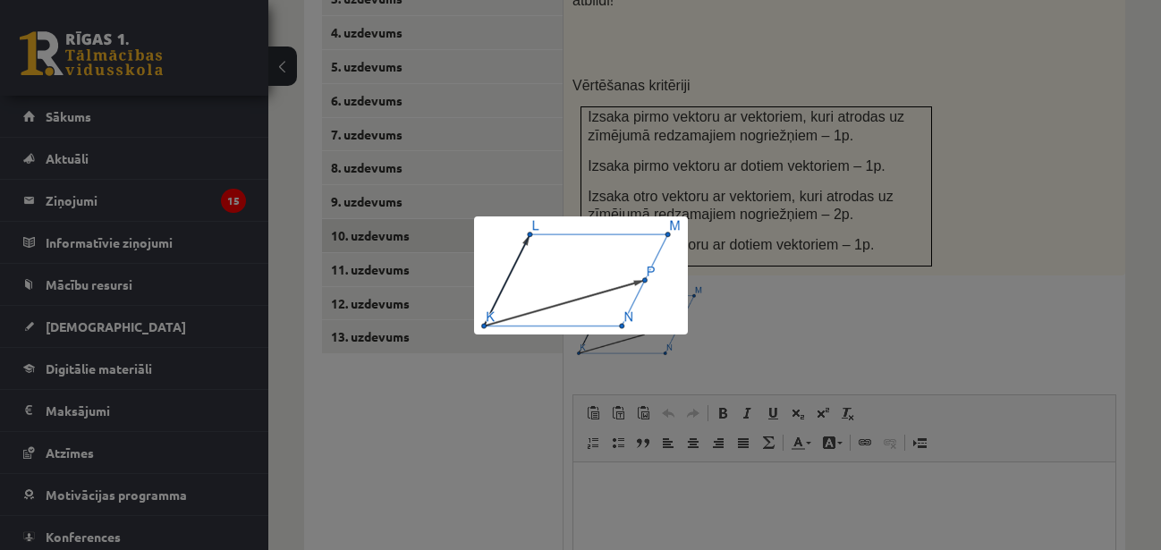
click at [744, 240] on div at bounding box center [580, 275] width 1161 height 550
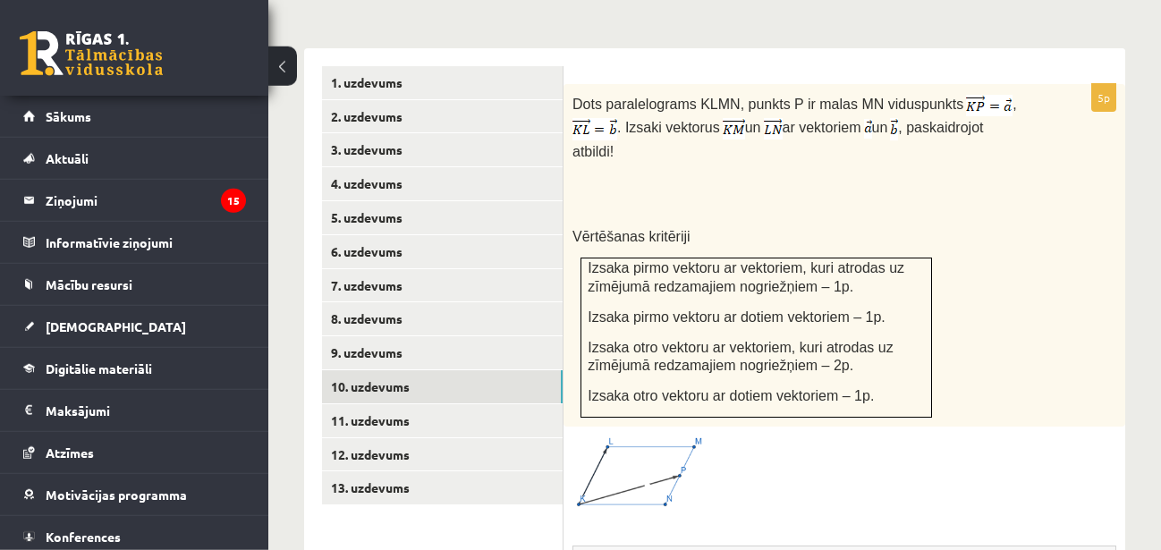
scroll to position [756, 0]
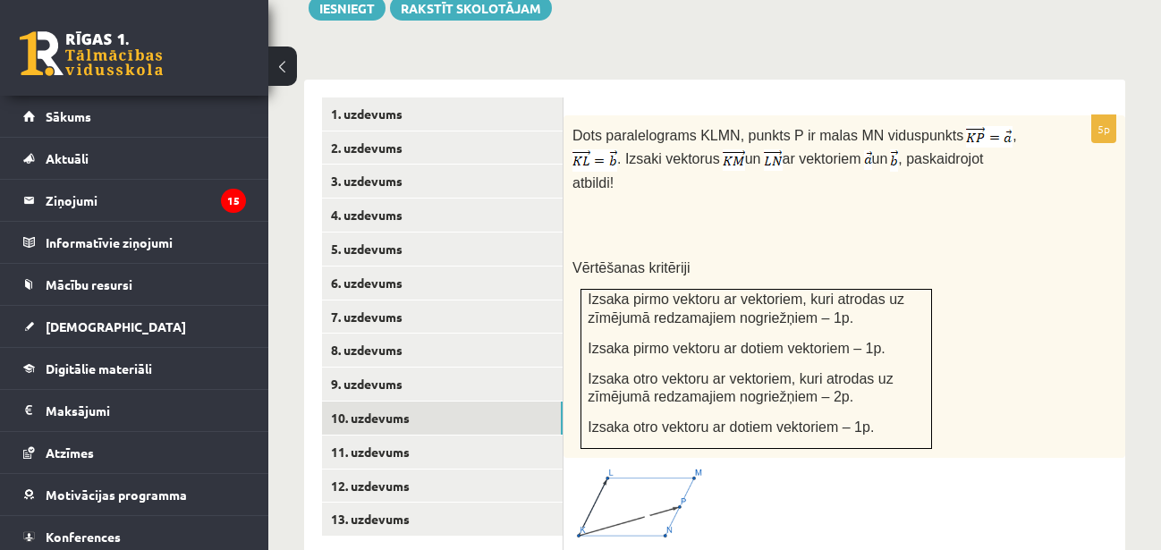
click at [647, 467] on img at bounding box center [640, 504] width 134 height 74
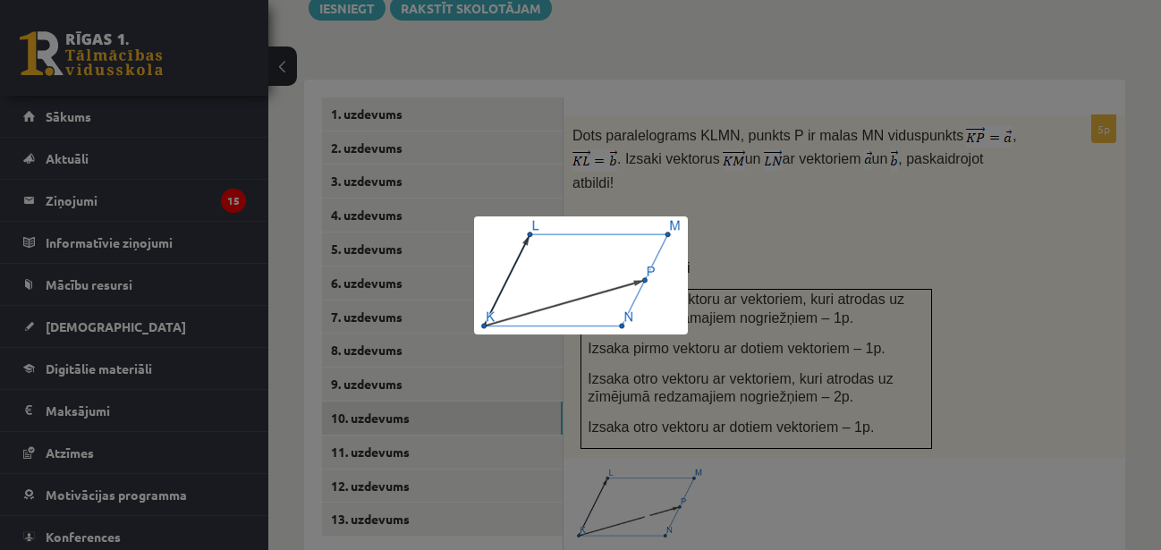
click at [647, 437] on div at bounding box center [580, 275] width 1161 height 550
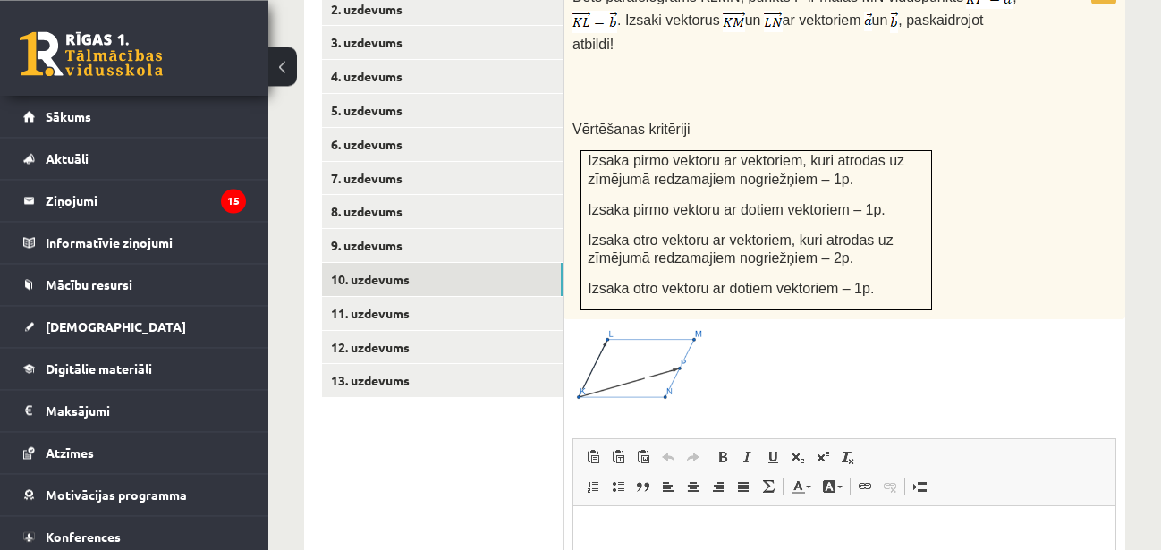
scroll to position [982, 0]
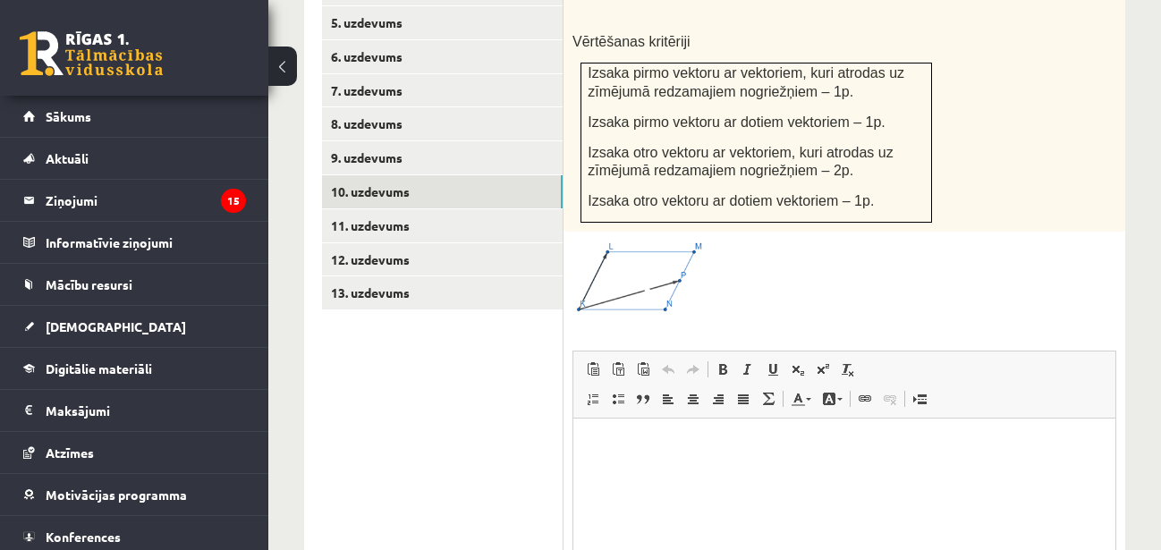
click at [658, 261] on img at bounding box center [640, 278] width 134 height 74
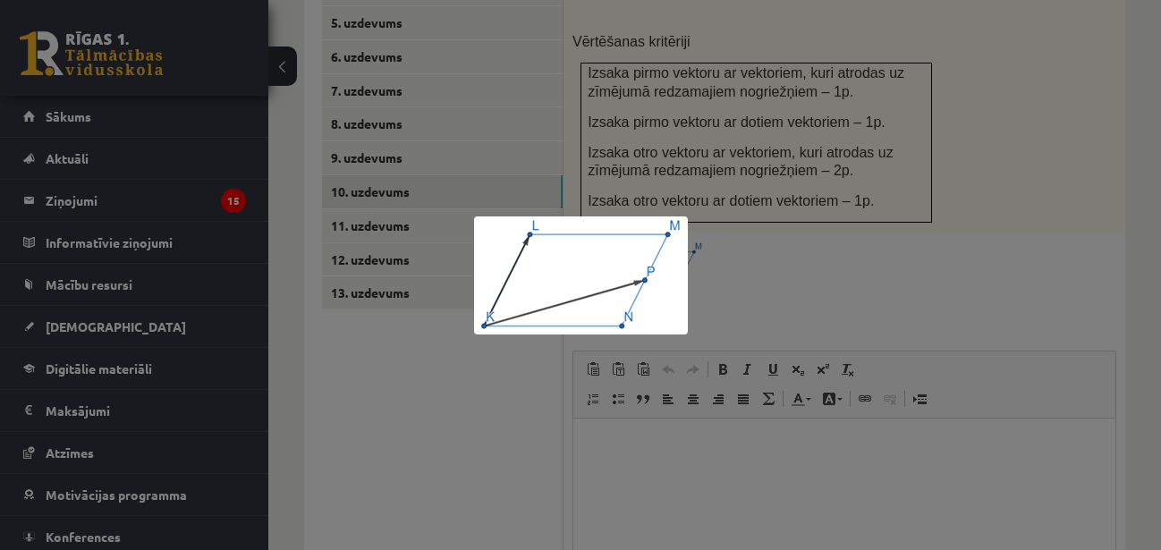
click at [749, 220] on div at bounding box center [580, 275] width 1161 height 550
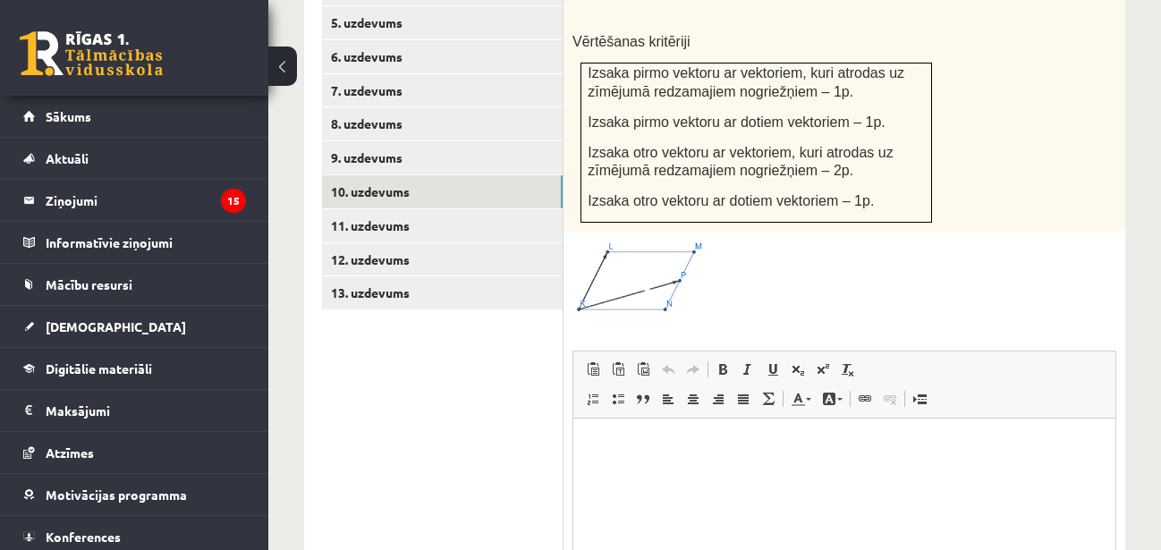
click at [641, 269] on span at bounding box center [640, 283] width 29 height 29
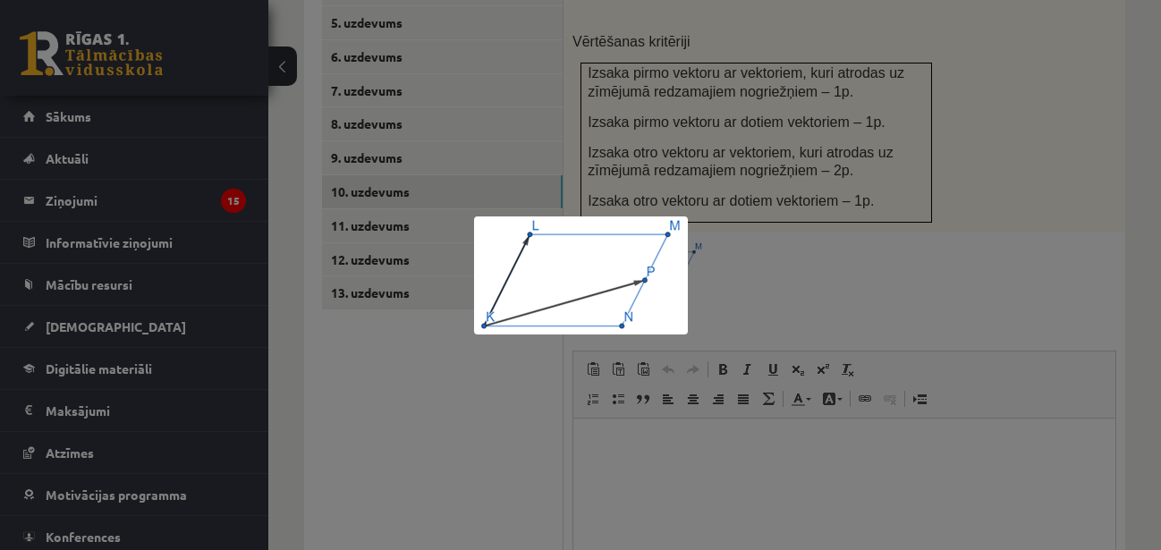
click at [793, 211] on div at bounding box center [580, 275] width 1161 height 550
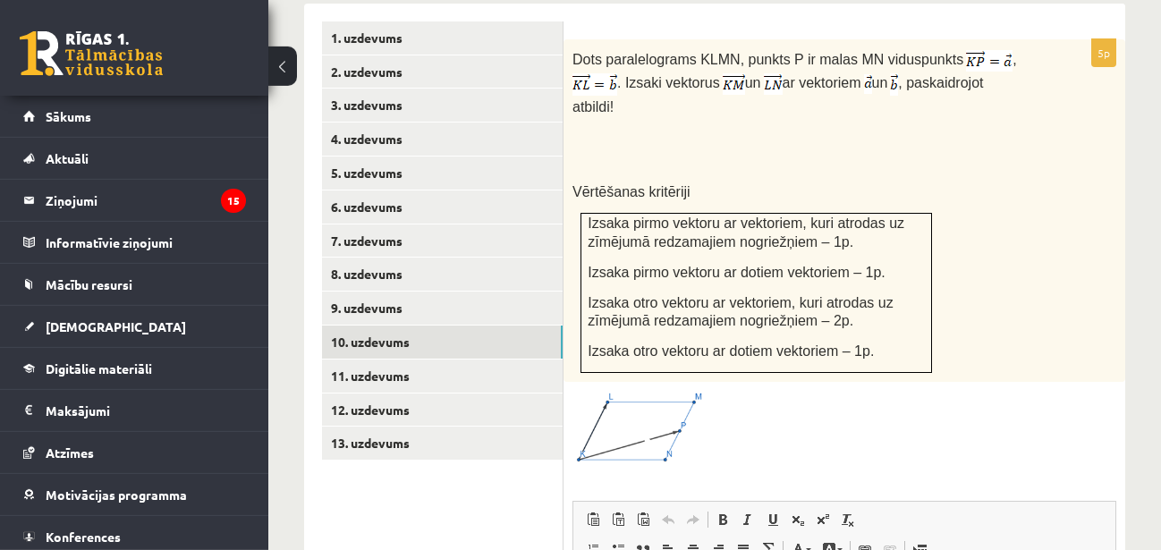
scroll to position [800, 0]
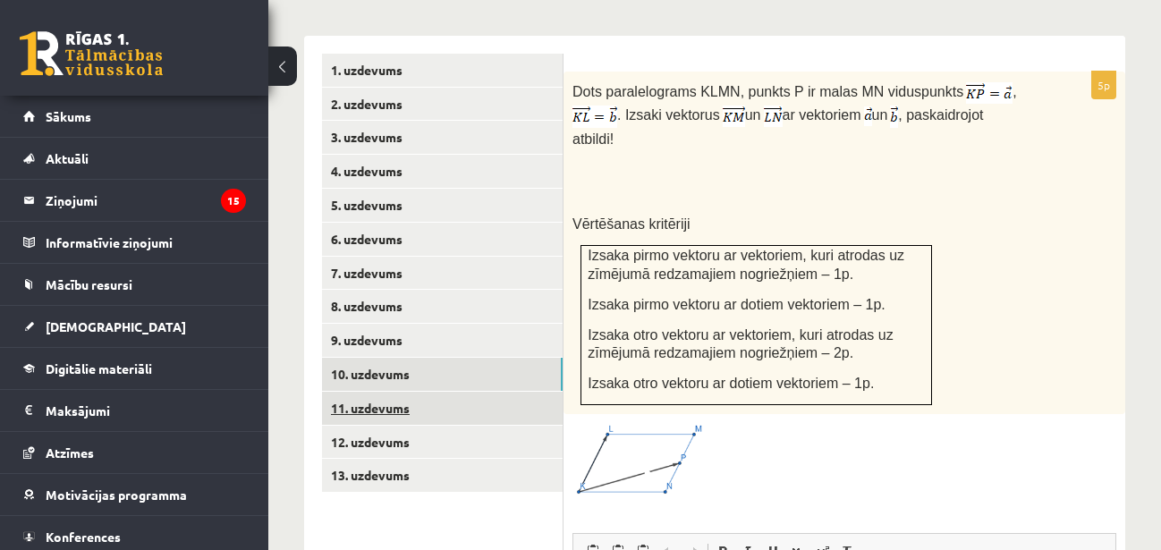
click at [528, 392] on link "11. uzdevums" at bounding box center [442, 408] width 241 height 33
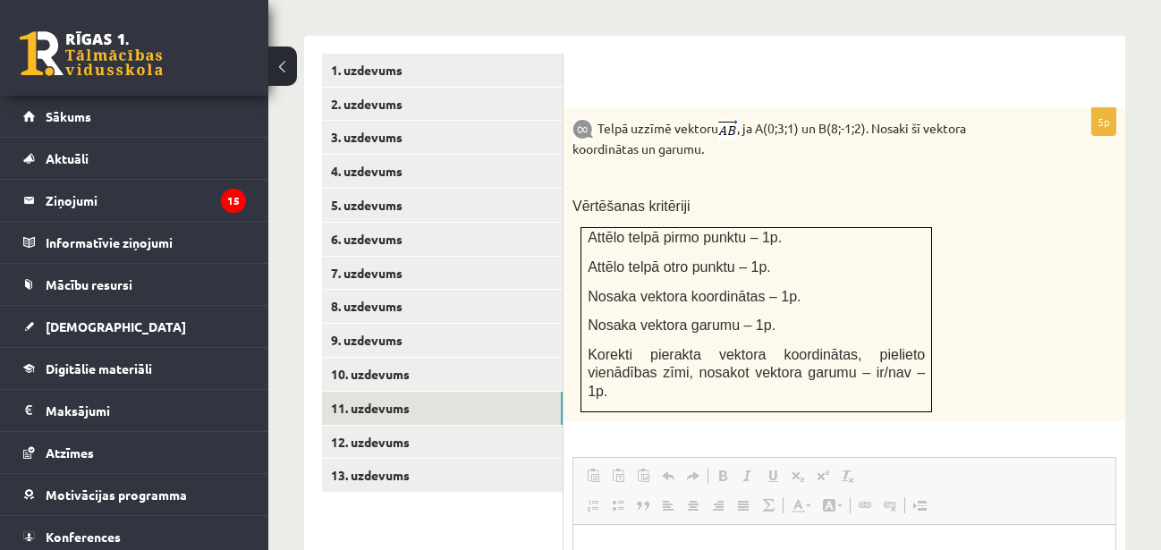
scroll to position [0, 0]
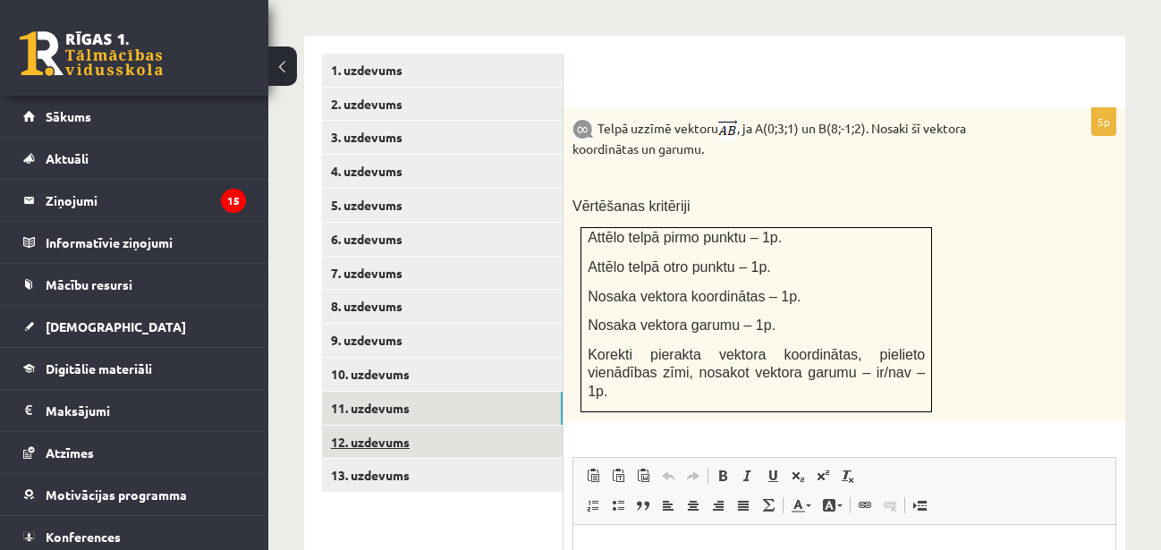
click at [496, 426] on link "12. uzdevums" at bounding box center [442, 442] width 241 height 33
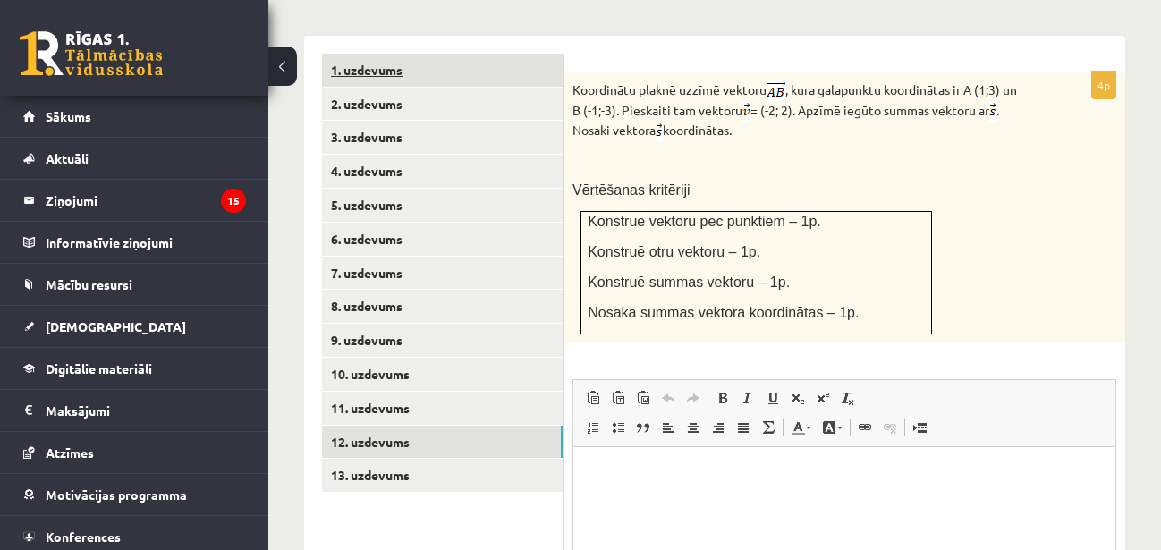
click at [434, 54] on link "1. uzdevums" at bounding box center [442, 70] width 241 height 33
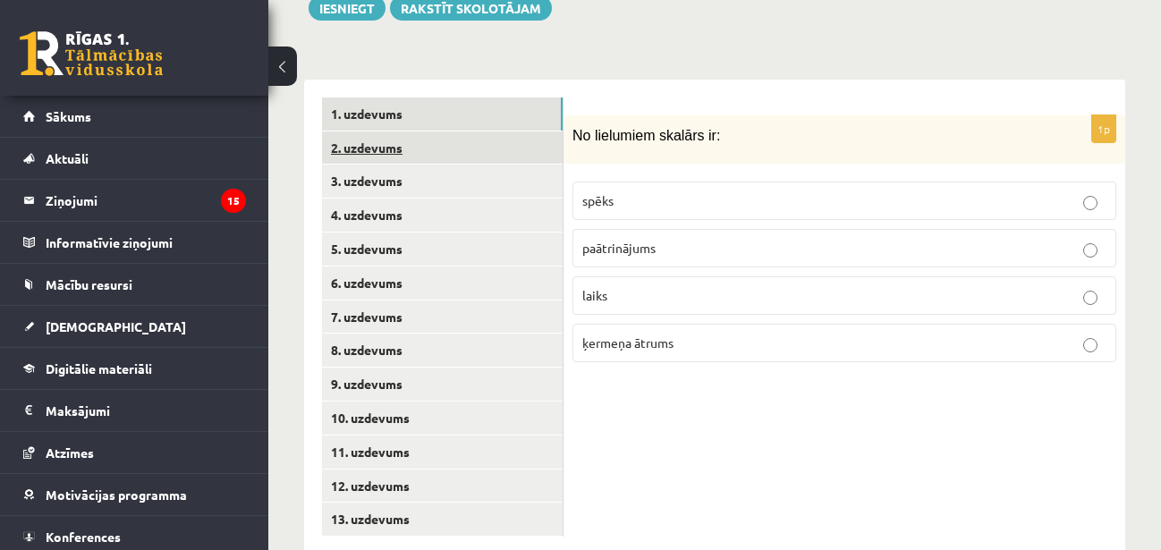
click at [438, 132] on link "2. uzdevums" at bounding box center [442, 148] width 241 height 33
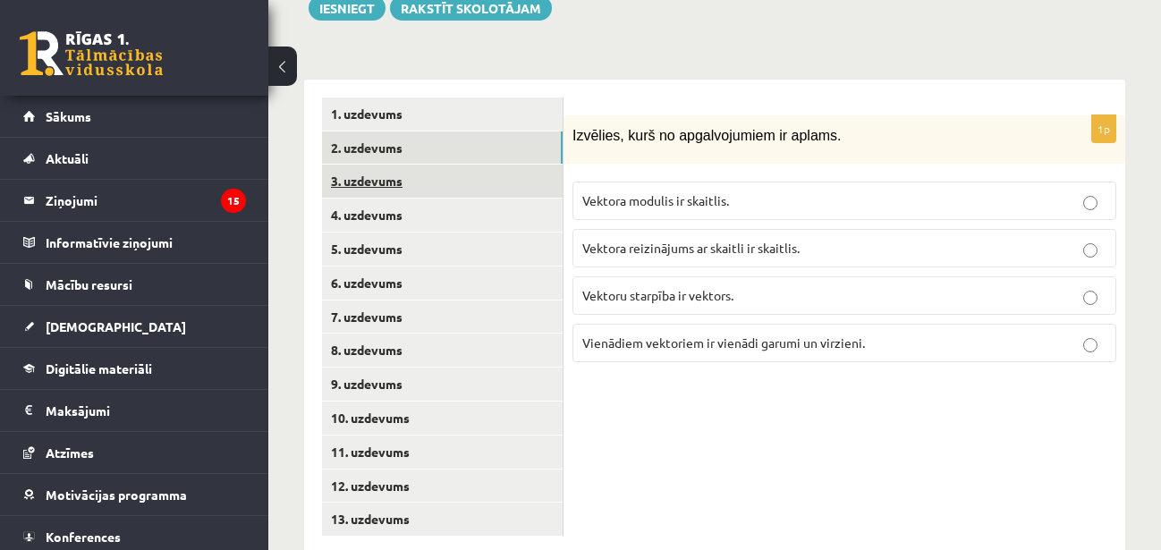
click at [450, 165] on link "3. uzdevums" at bounding box center [442, 181] width 241 height 33
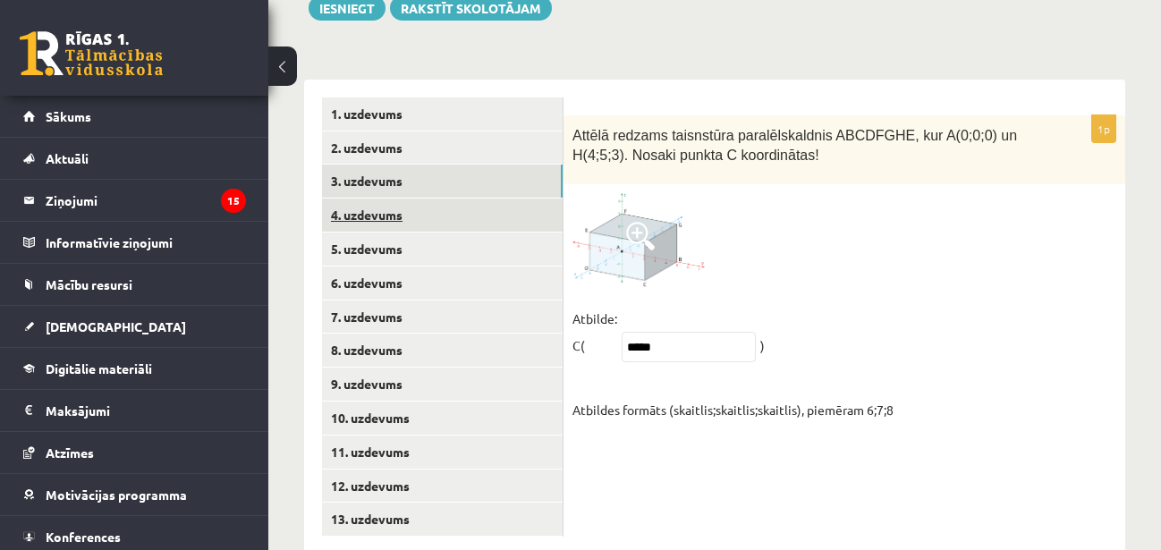
click at [452, 199] on link "4. uzdevums" at bounding box center [442, 215] width 241 height 33
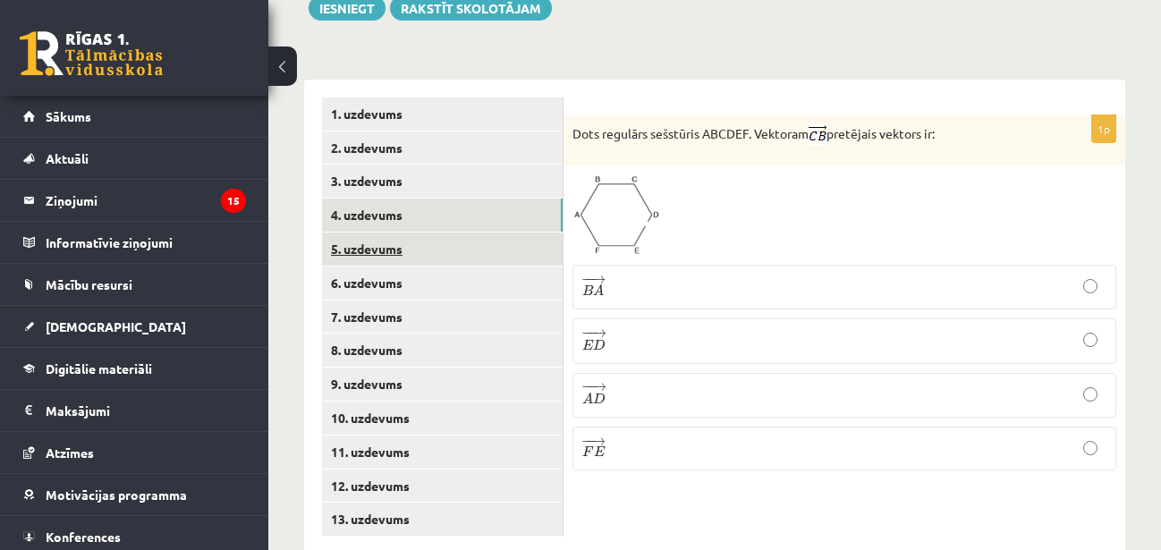
click at [456, 233] on link "5. uzdevums" at bounding box center [442, 249] width 241 height 33
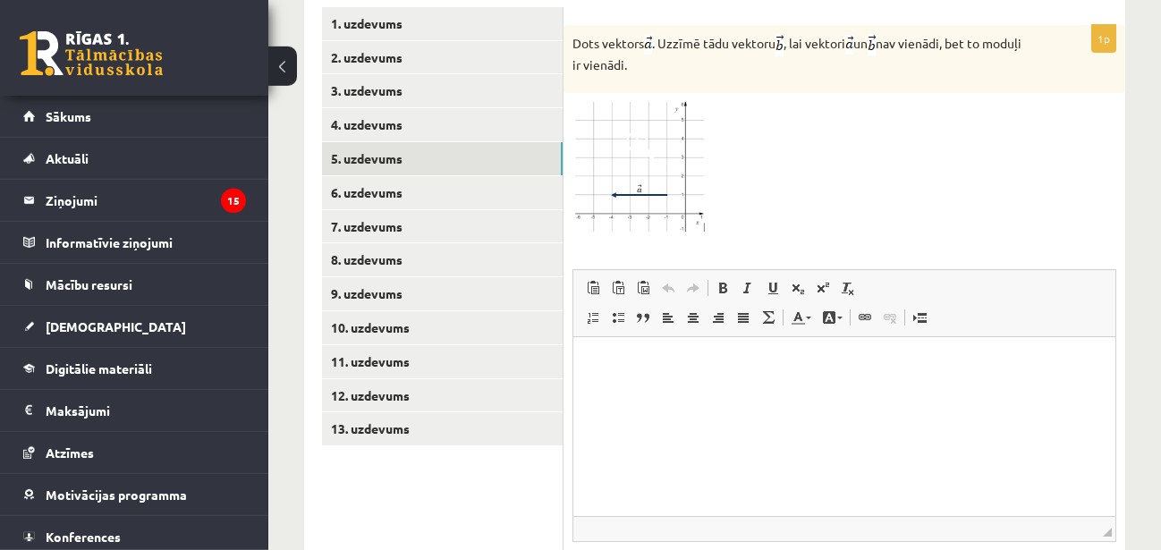
scroll to position [847, 0]
click at [509, 175] on link "6. uzdevums" at bounding box center [442, 191] width 241 height 33
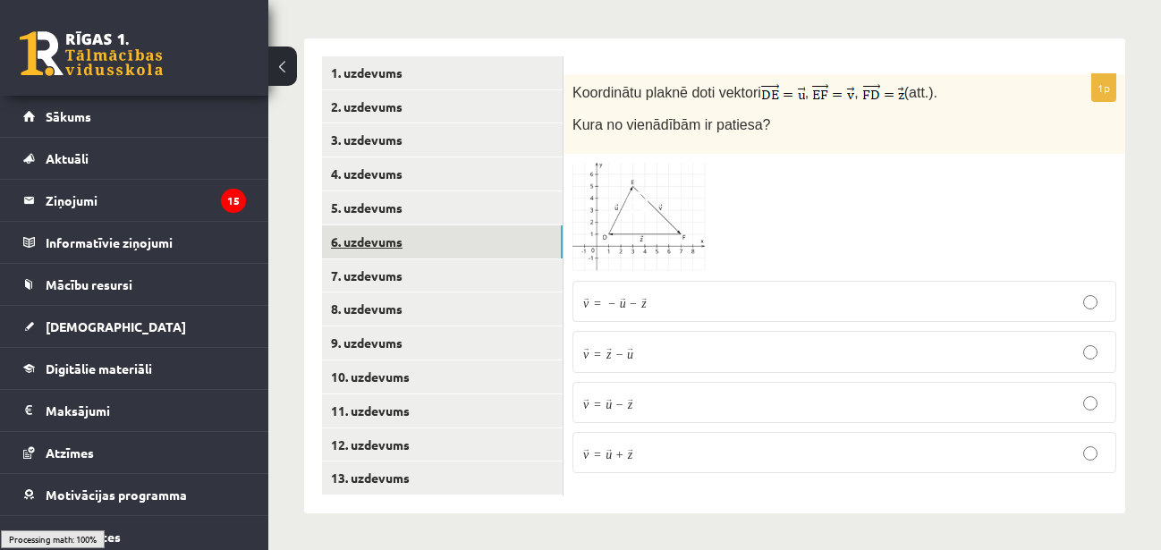
scroll to position [756, 0]
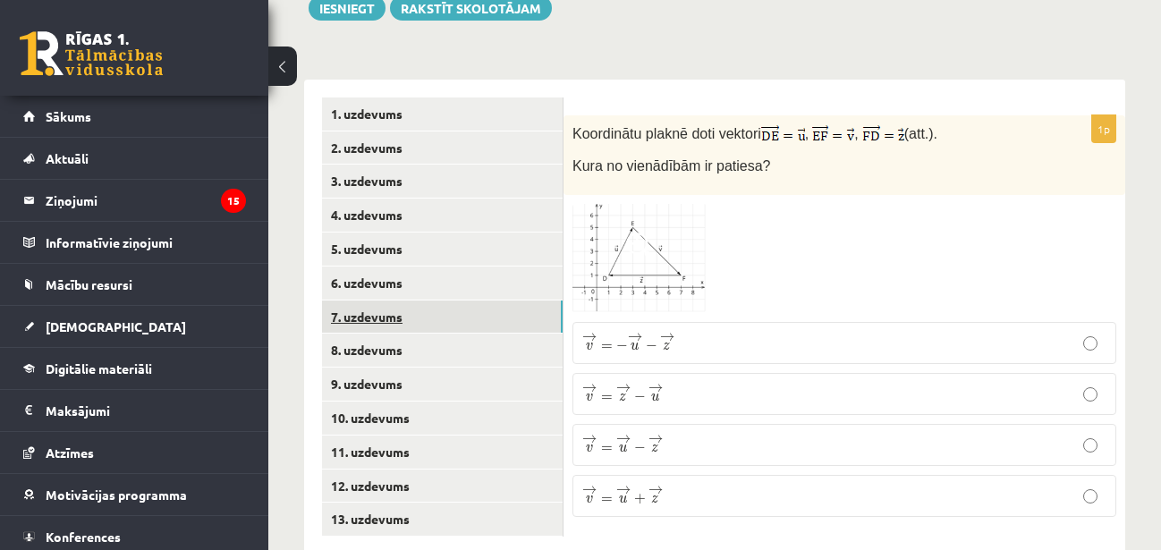
click at [499, 301] on link "7. uzdevums" at bounding box center [442, 317] width 241 height 33
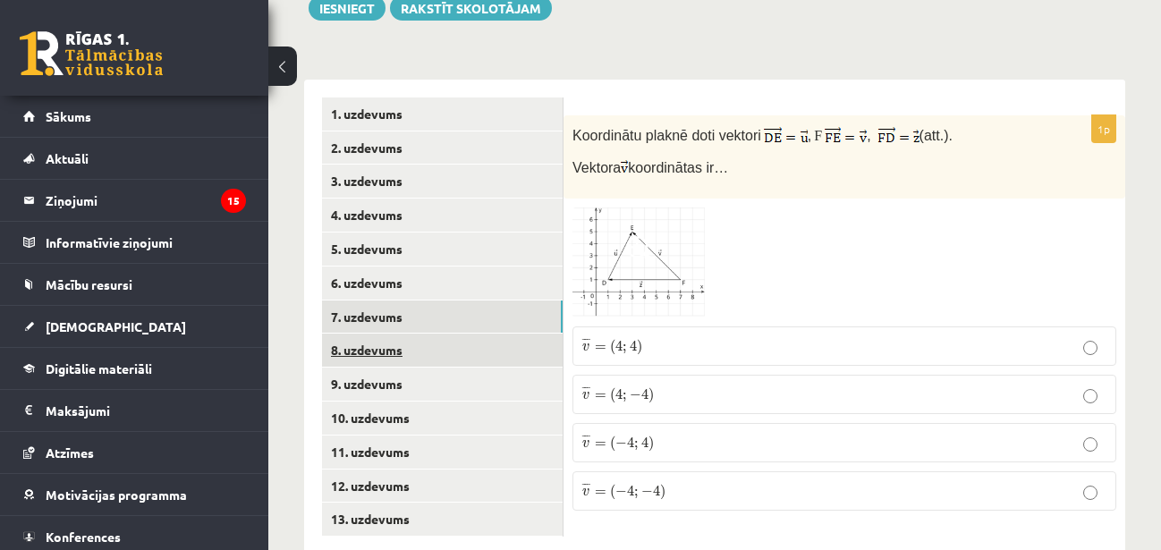
click at [496, 334] on link "8. uzdevums" at bounding box center [442, 350] width 241 height 33
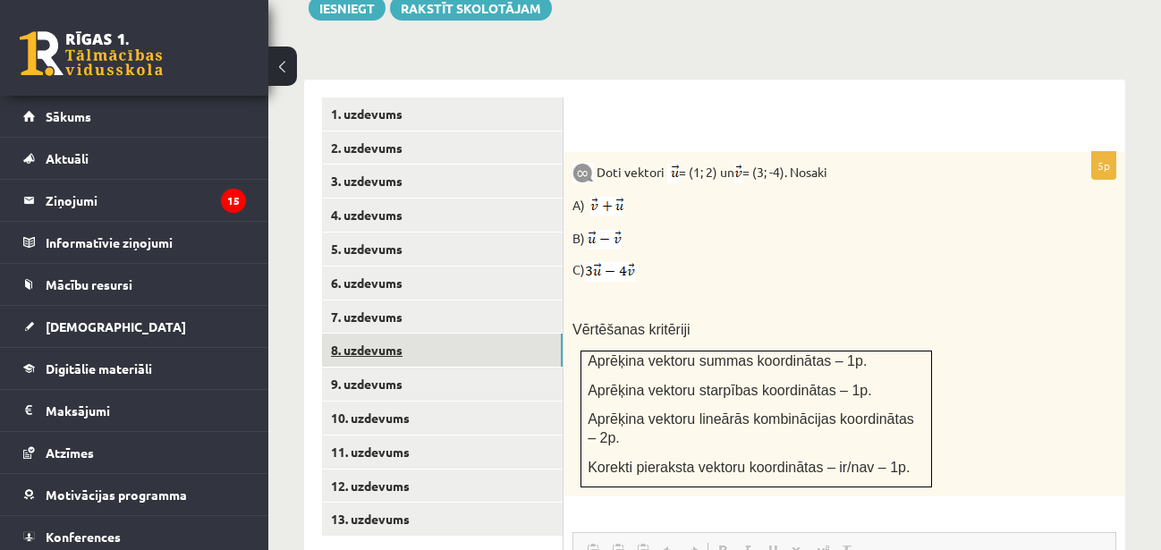
scroll to position [0, 0]
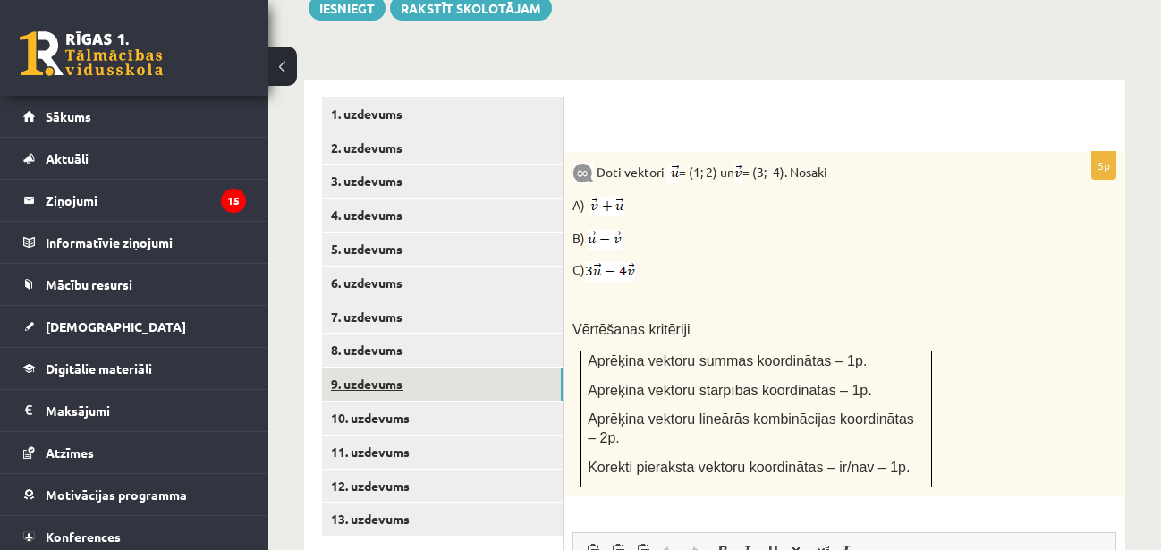
click at [506, 368] on link "9. uzdevums" at bounding box center [442, 384] width 241 height 33
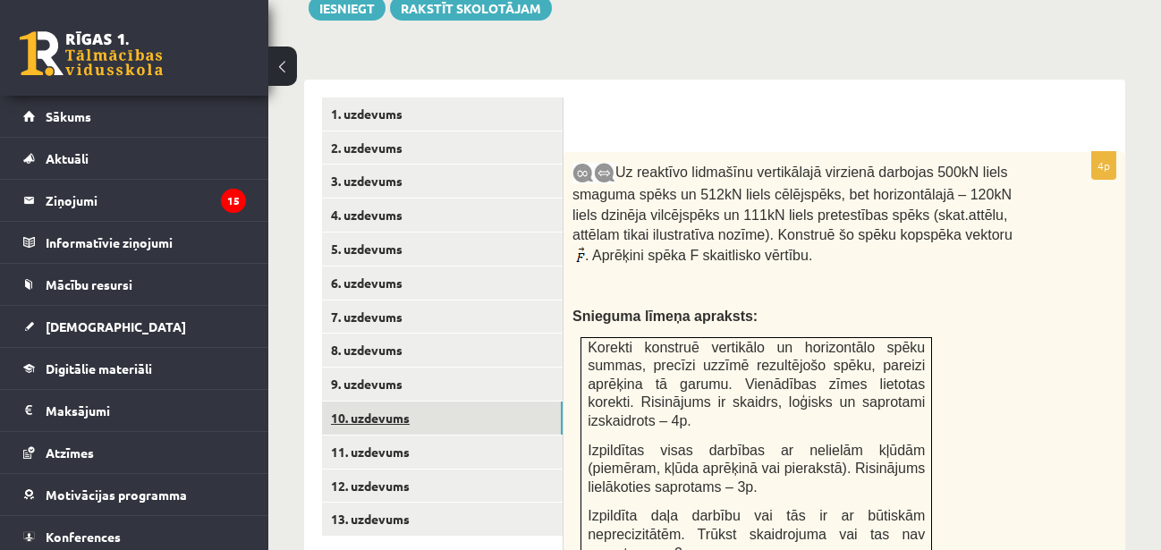
click at [509, 402] on link "10. uzdevums" at bounding box center [442, 418] width 241 height 33
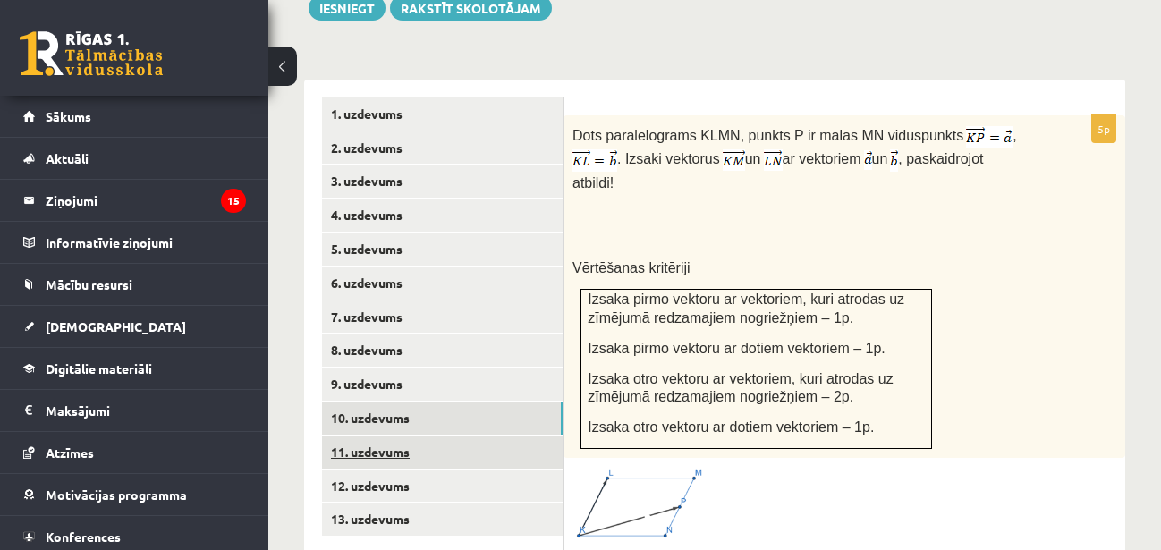
click at [508, 436] on link "11. uzdevums" at bounding box center [442, 452] width 241 height 33
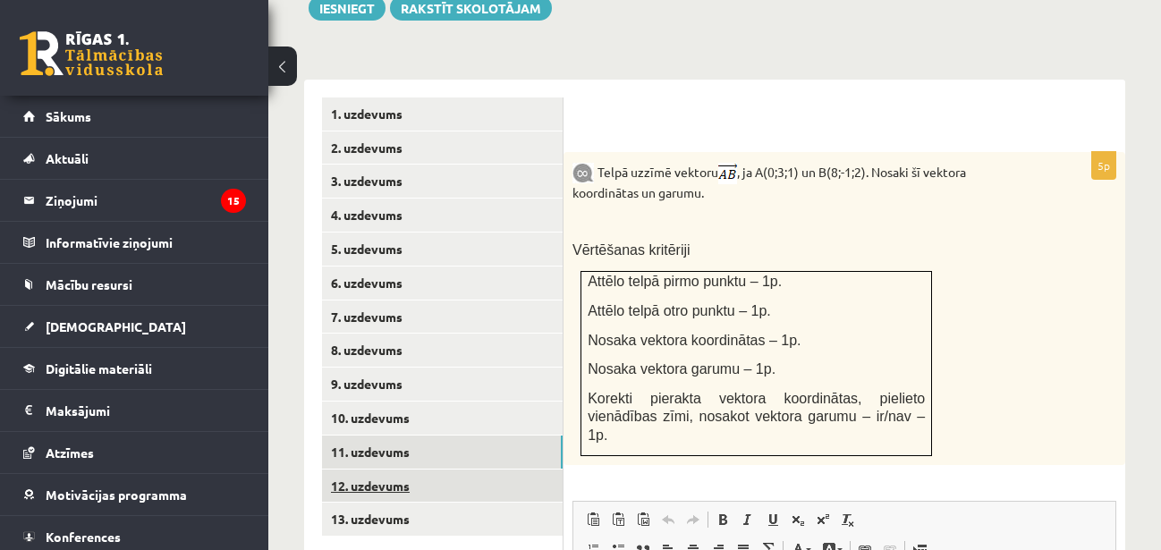
click at [503, 470] on link "12. uzdevums" at bounding box center [442, 486] width 241 height 33
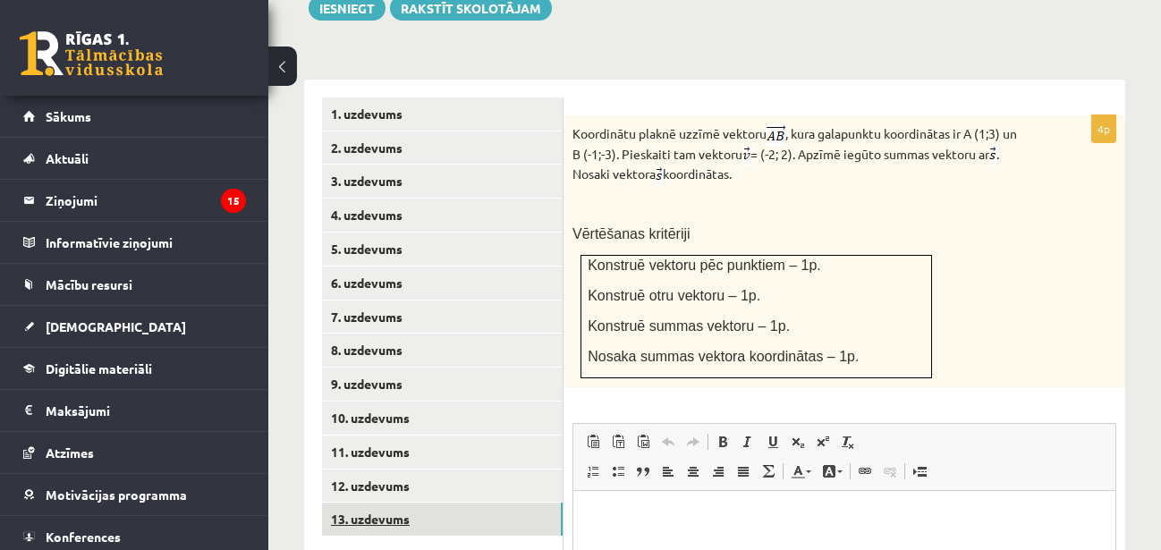
click at [506, 503] on link "13. uzdevums" at bounding box center [442, 519] width 241 height 33
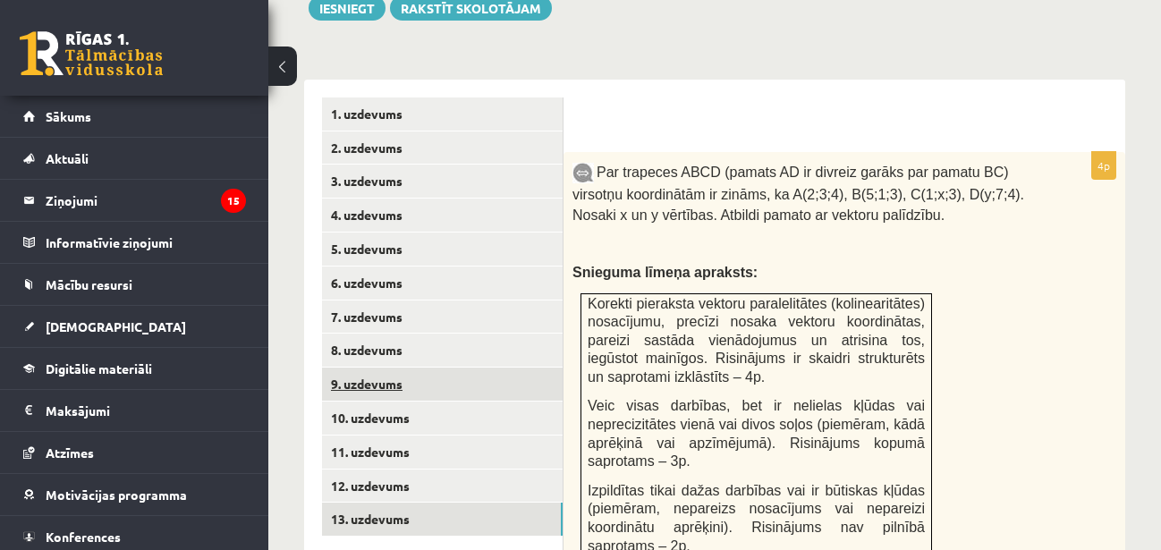
click at [484, 368] on link "9. uzdevums" at bounding box center [442, 384] width 241 height 33
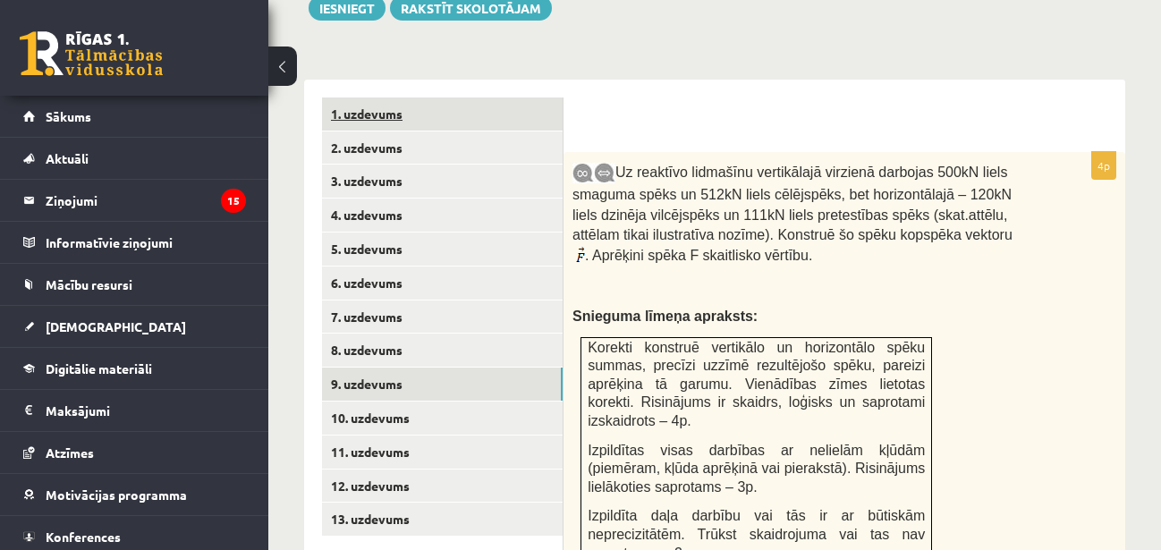
click at [505, 98] on link "1. uzdevums" at bounding box center [442, 114] width 241 height 33
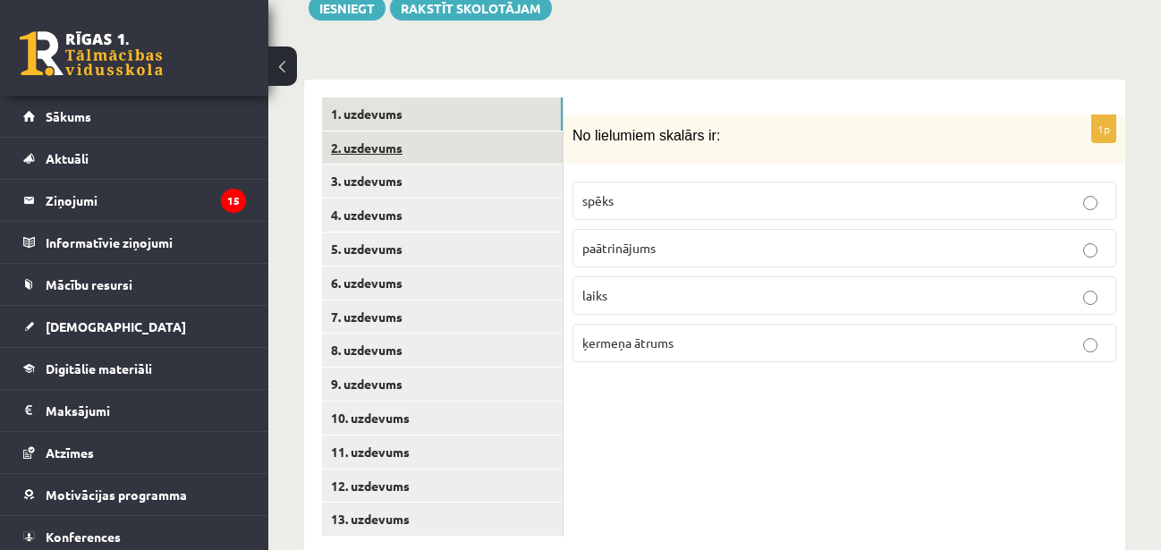
click at [498, 132] on link "2. uzdevums" at bounding box center [442, 148] width 241 height 33
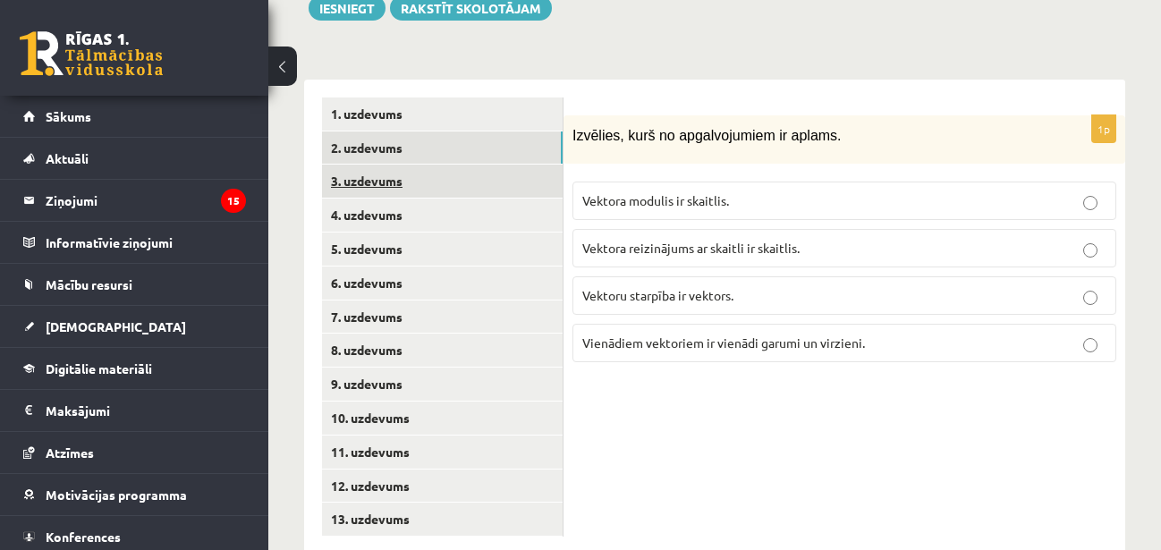
click at [498, 165] on link "3. uzdevums" at bounding box center [442, 181] width 241 height 33
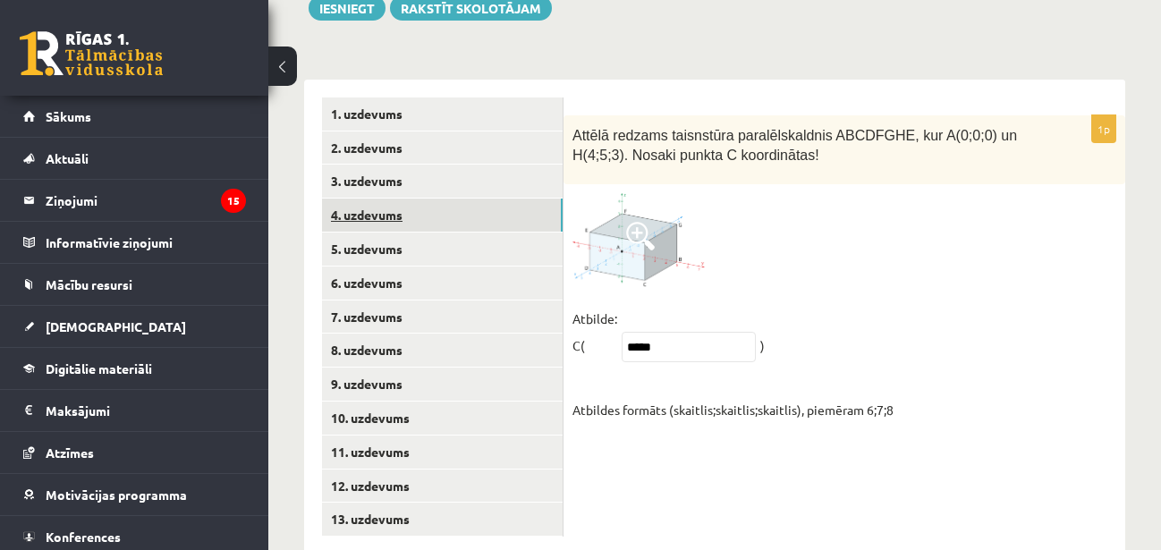
click at [496, 199] on link "4. uzdevums" at bounding box center [442, 215] width 241 height 33
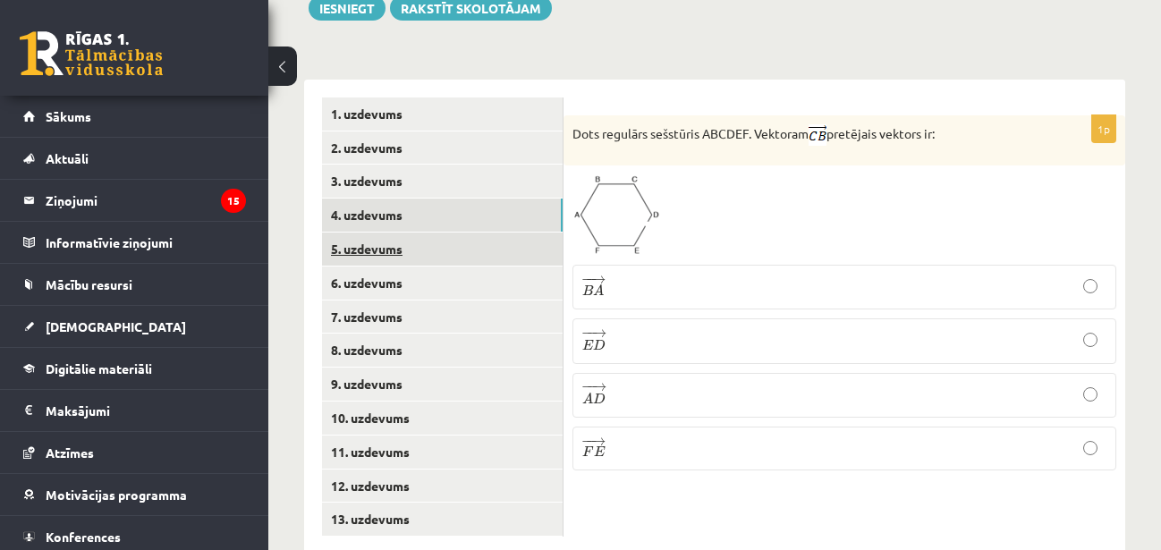
click at [498, 233] on link "5. uzdevums" at bounding box center [442, 249] width 241 height 33
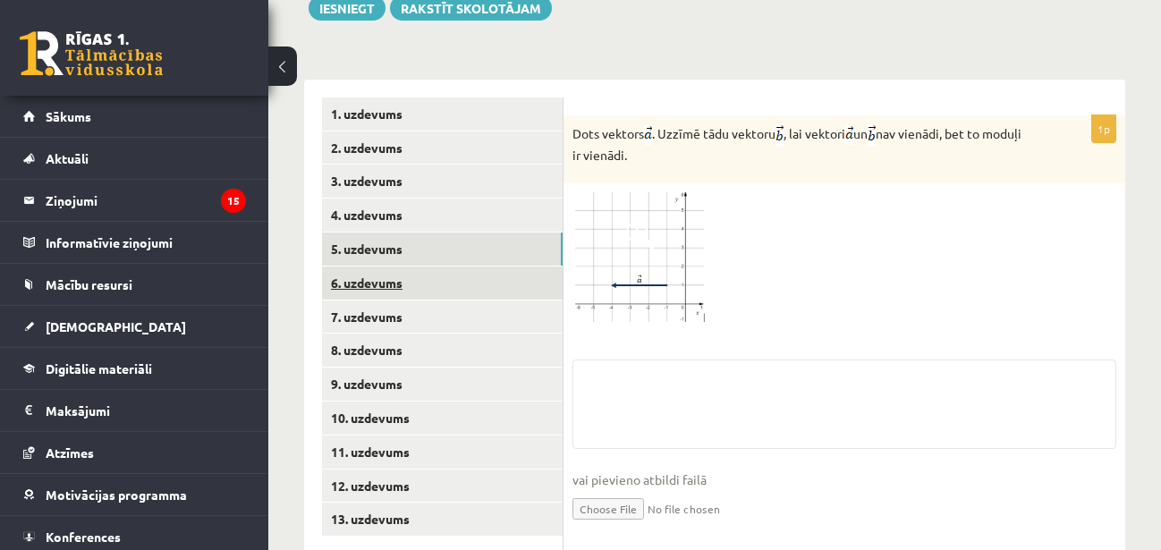
click at [499, 267] on link "6. uzdevums" at bounding box center [442, 283] width 241 height 33
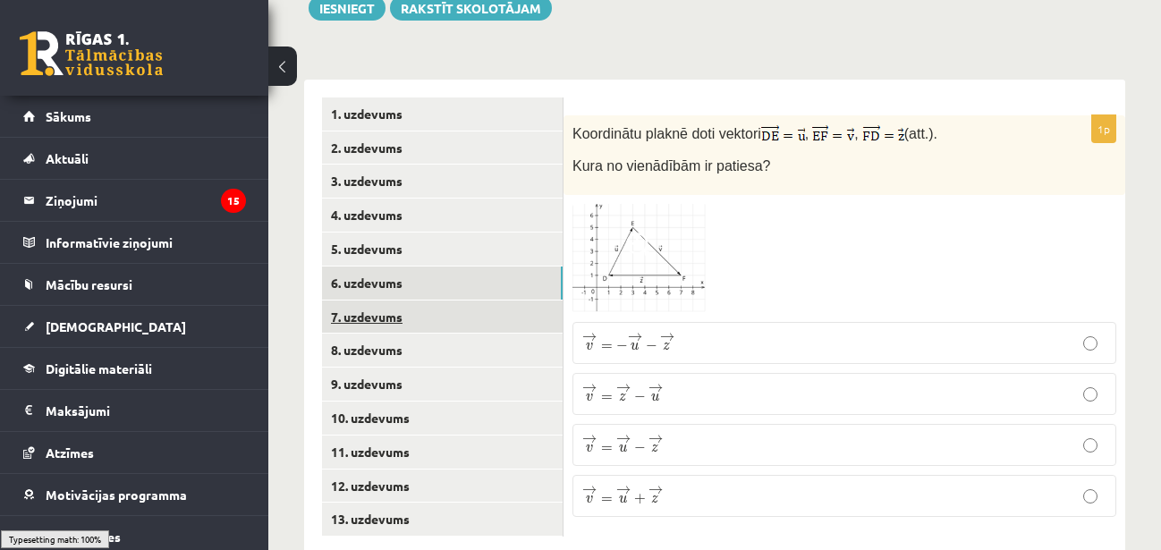
click at [498, 301] on link "7. uzdevums" at bounding box center [442, 317] width 241 height 33
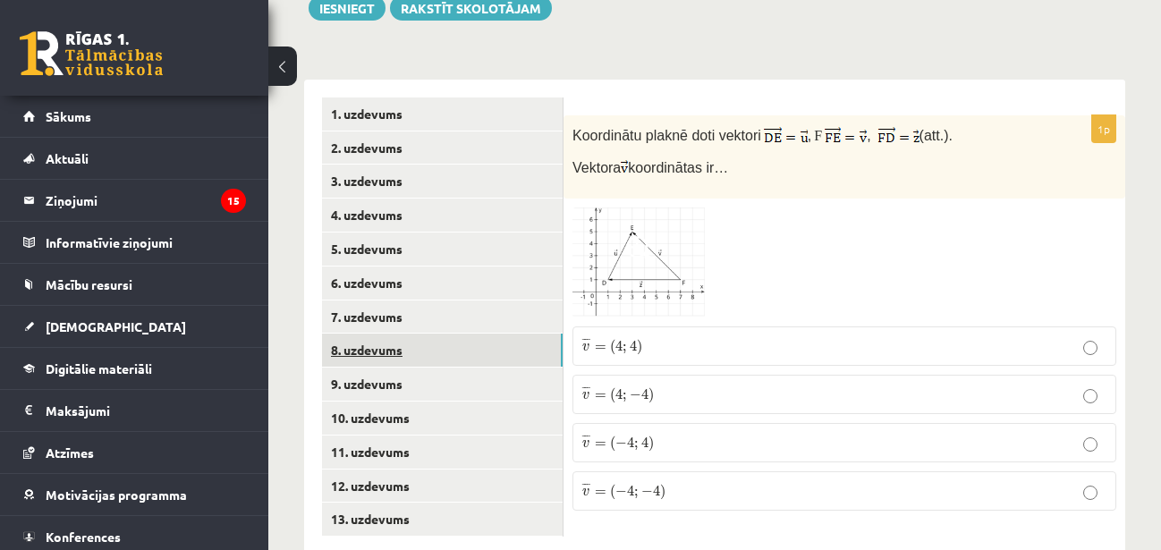
click at [491, 334] on link "8. uzdevums" at bounding box center [442, 350] width 241 height 33
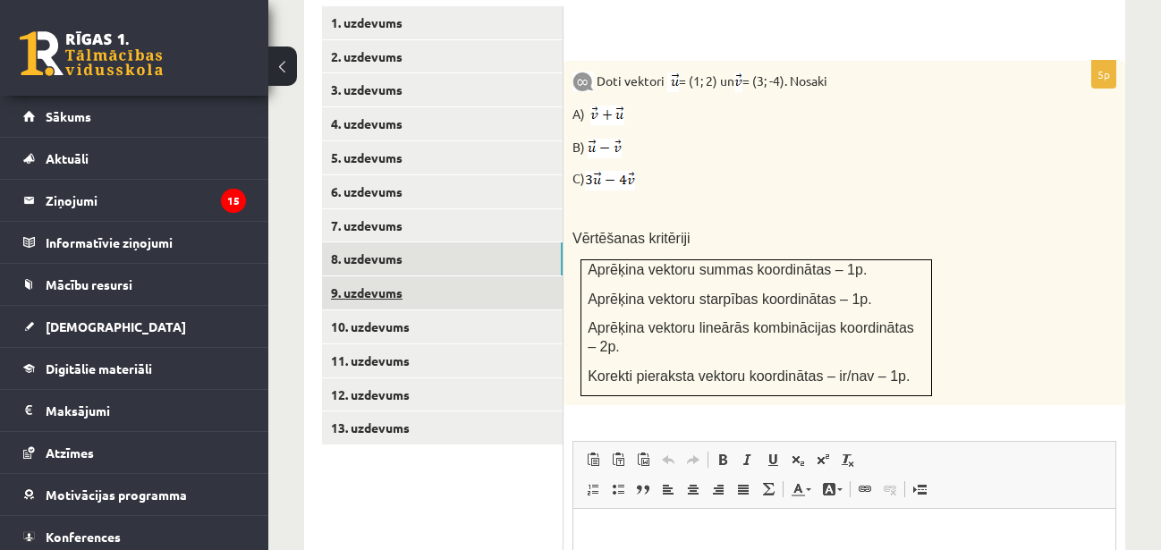
click at [498, 276] on link "9. uzdevums" at bounding box center [442, 292] width 241 height 33
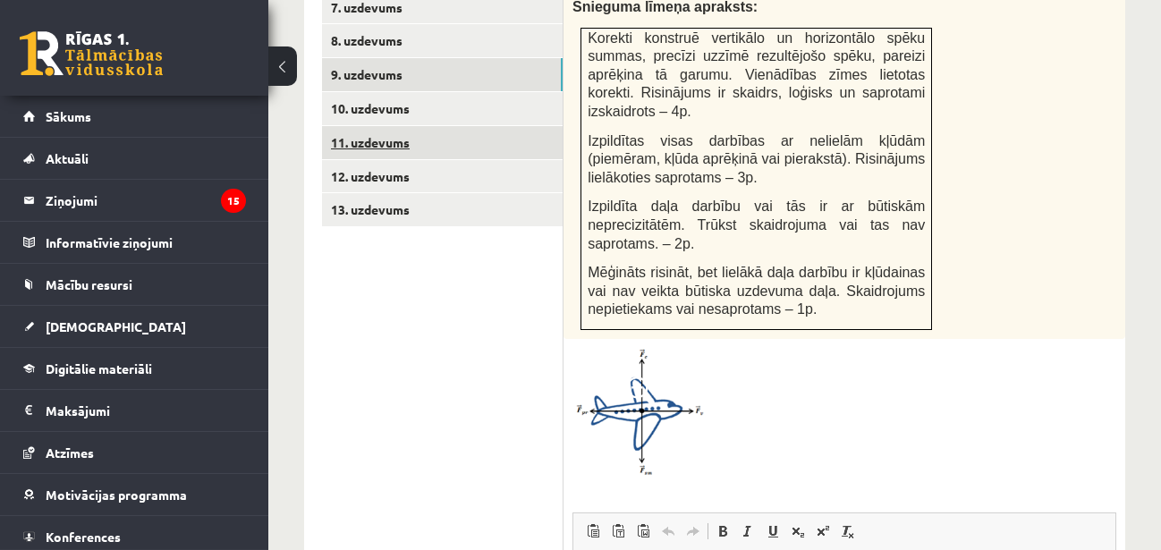
scroll to position [939, 0]
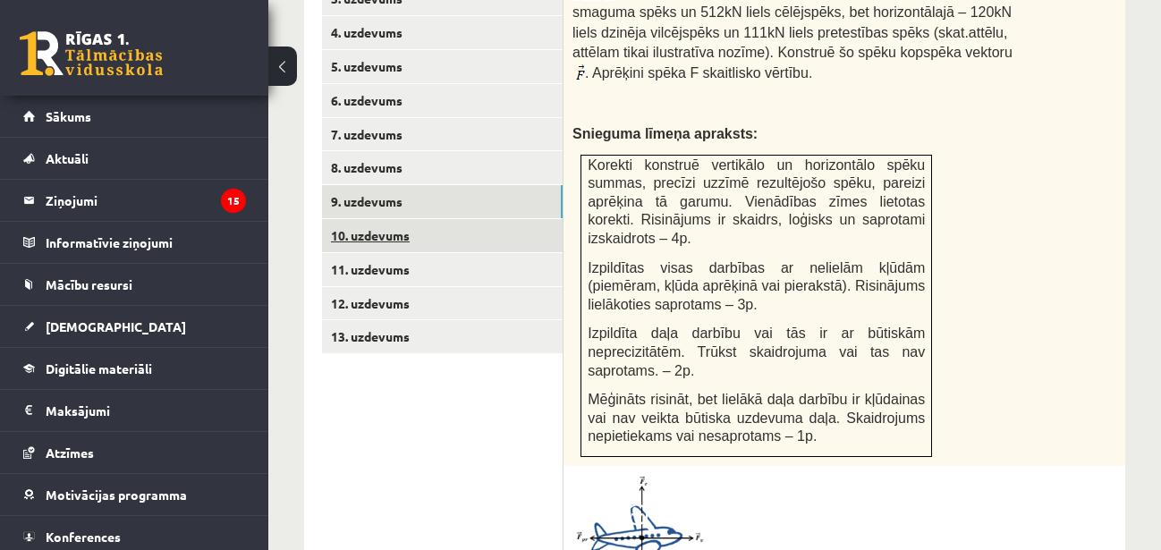
click at [524, 219] on link "10. uzdevums" at bounding box center [442, 235] width 241 height 33
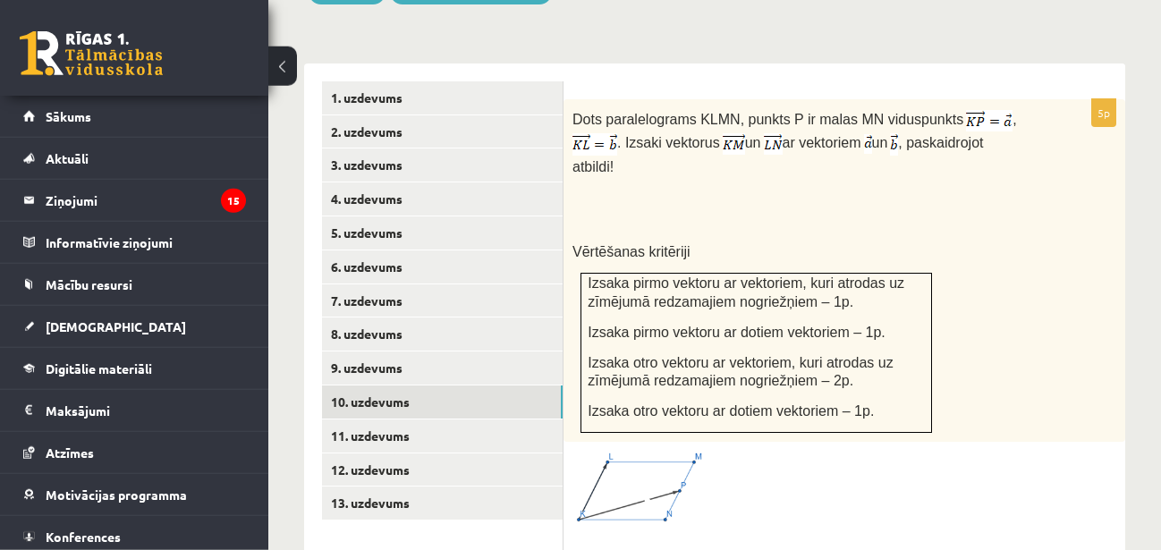
scroll to position [756, 0]
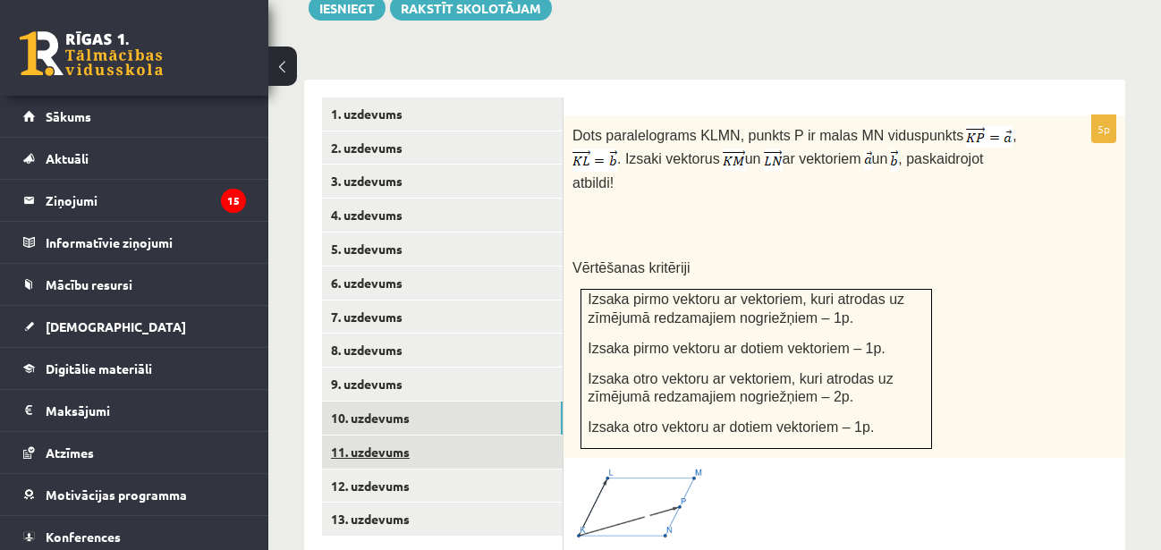
click at [501, 436] on link "11. uzdevums" at bounding box center [442, 452] width 241 height 33
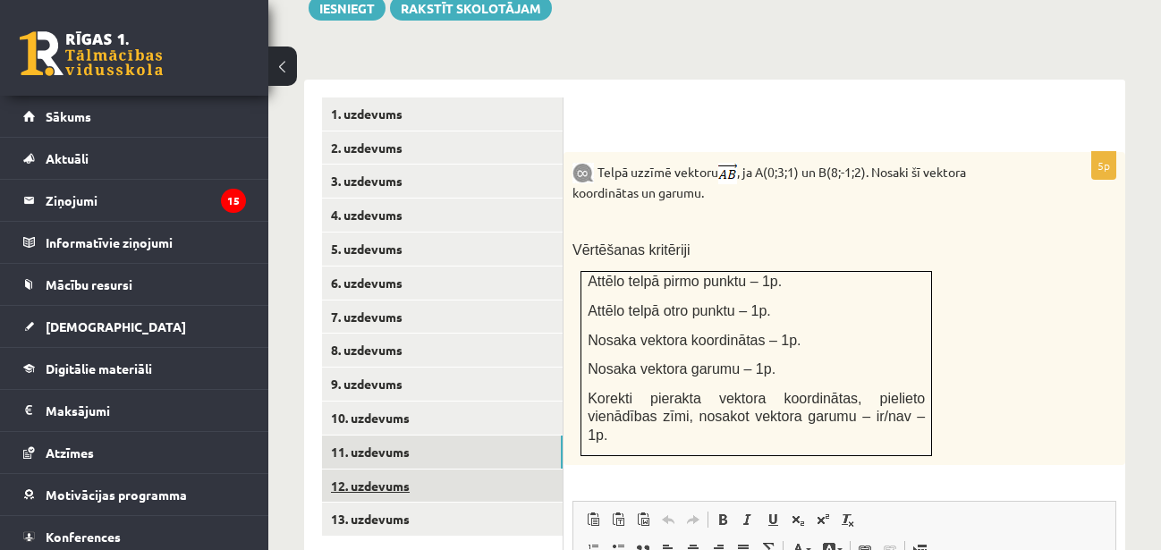
click at [503, 470] on link "12. uzdevums" at bounding box center [442, 486] width 241 height 33
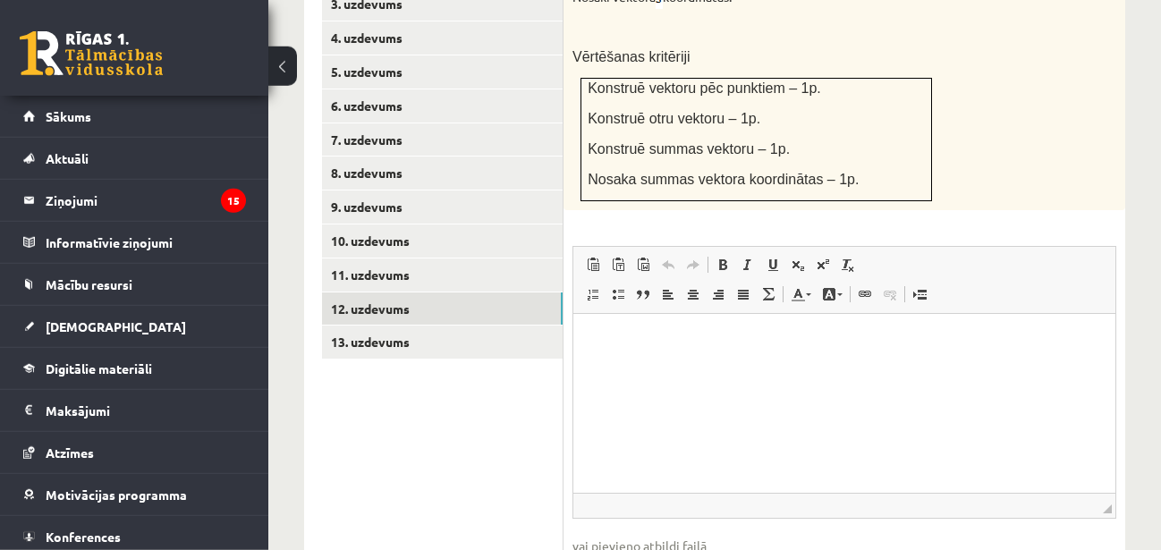
scroll to position [1012, 0]
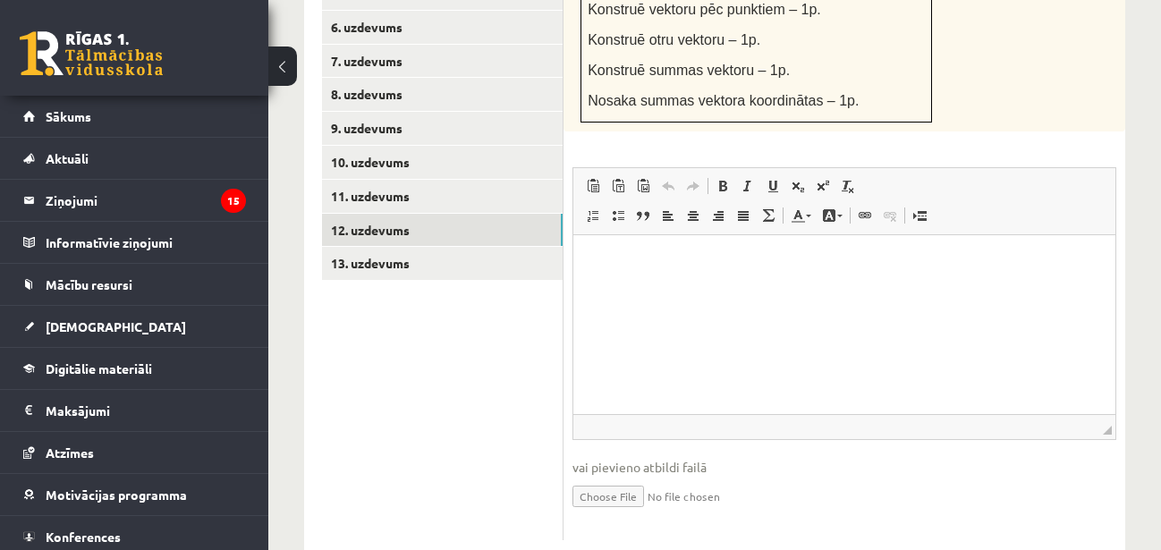
click at [616, 477] on input "file" at bounding box center [845, 495] width 544 height 37
type input "**********"
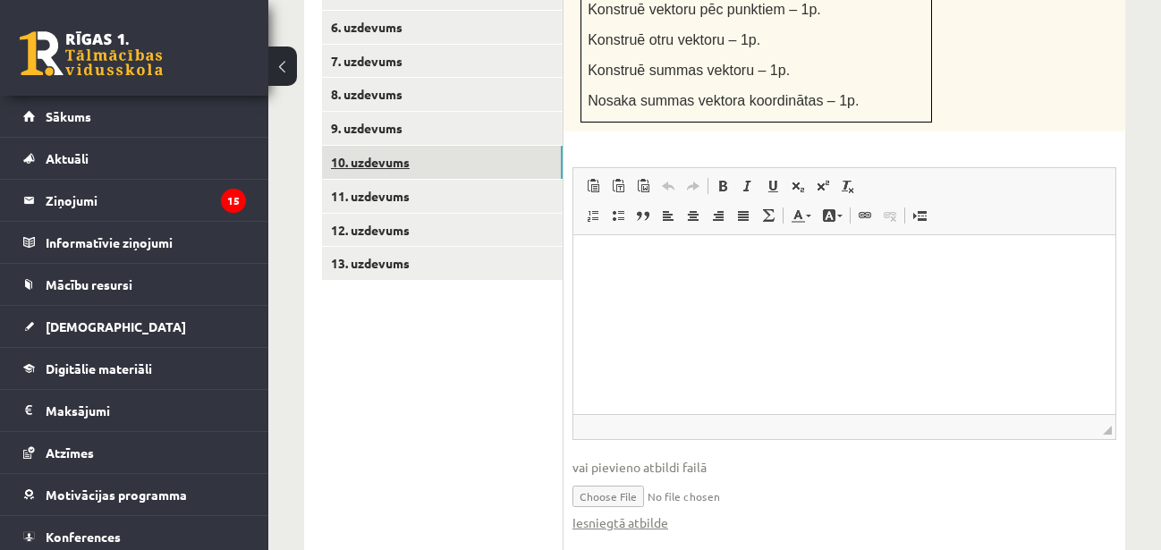
click at [394, 146] on link "10. uzdevums" at bounding box center [442, 162] width 241 height 33
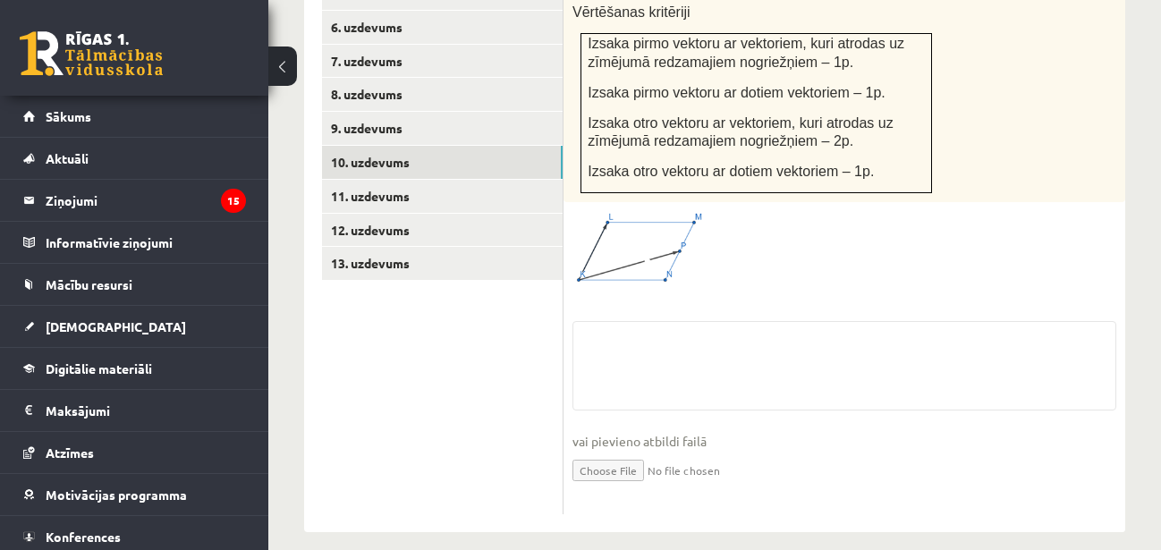
scroll to position [928, 0]
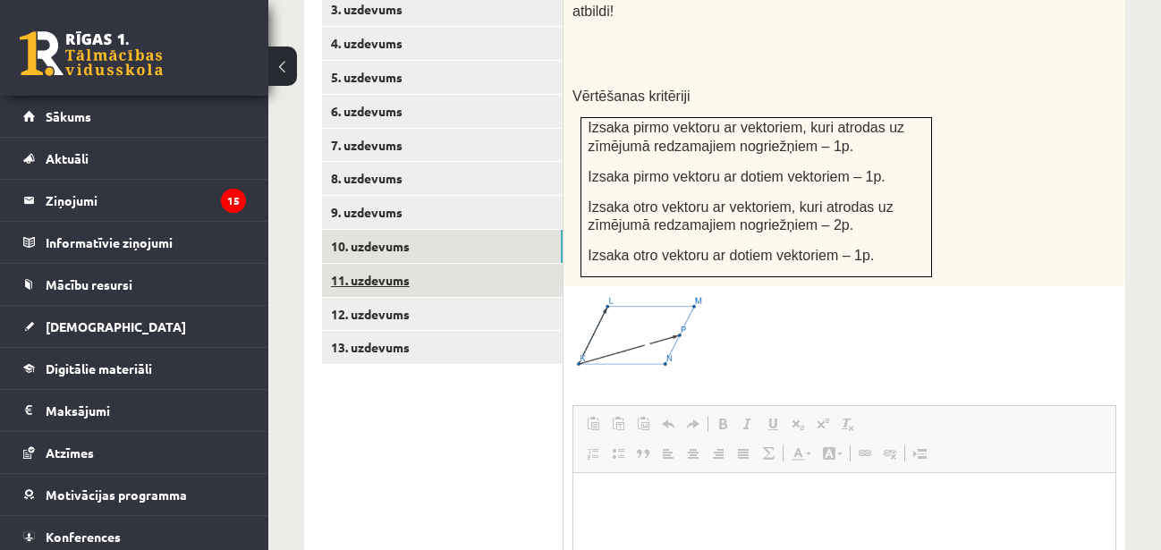
click at [464, 264] on link "11. uzdevums" at bounding box center [442, 280] width 241 height 33
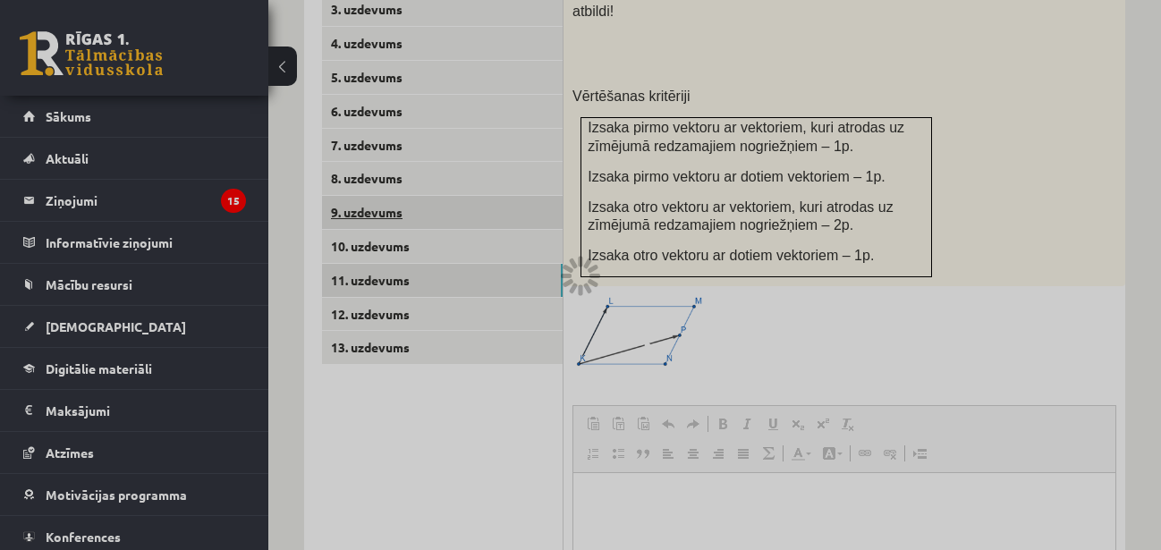
scroll to position [888, 0]
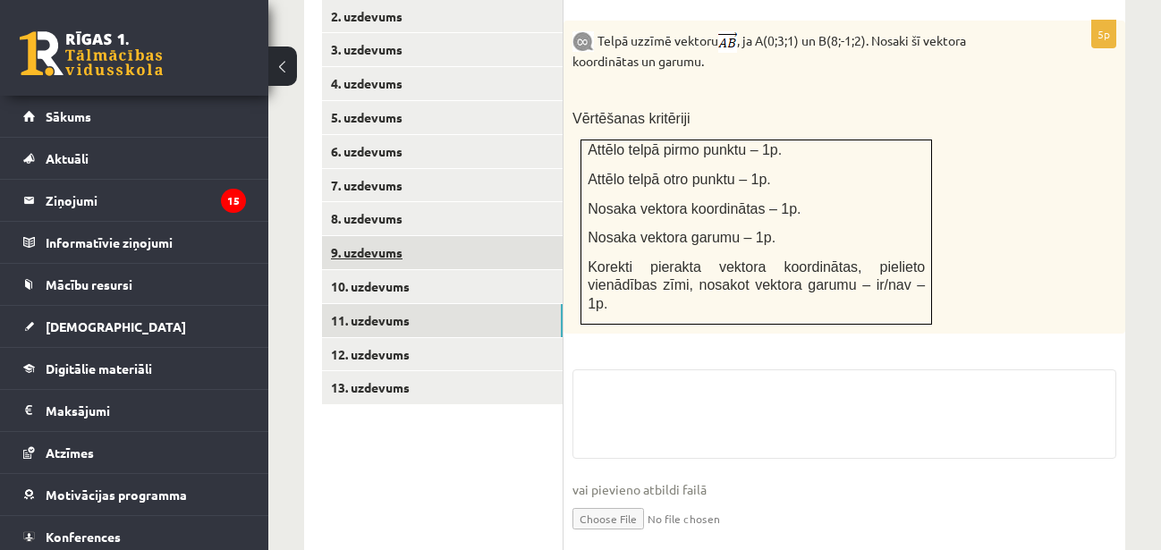
click at [467, 202] on link "8. uzdevums" at bounding box center [442, 218] width 241 height 33
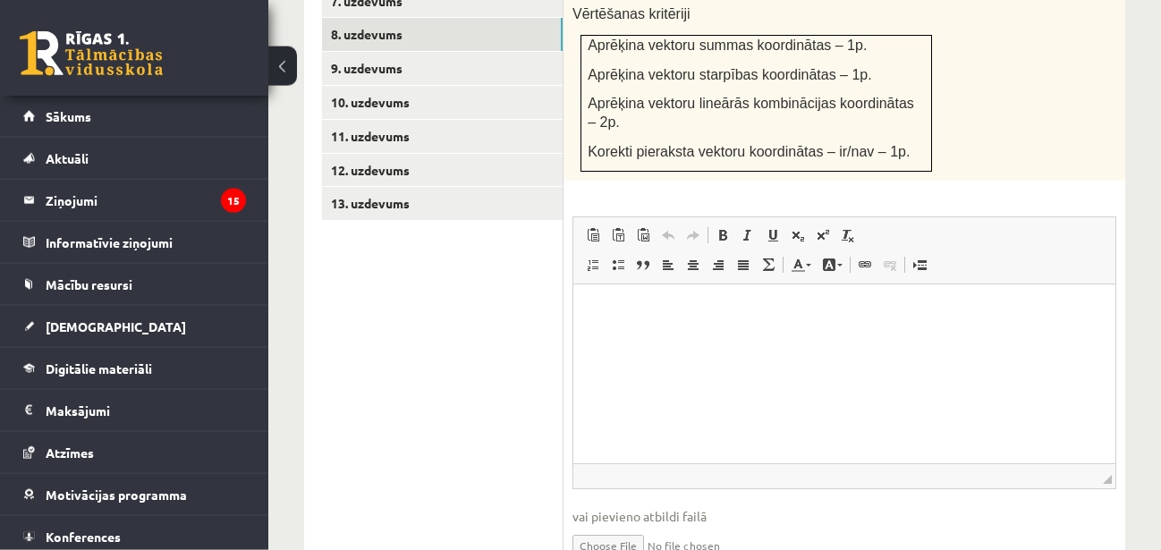
scroll to position [1121, 0]
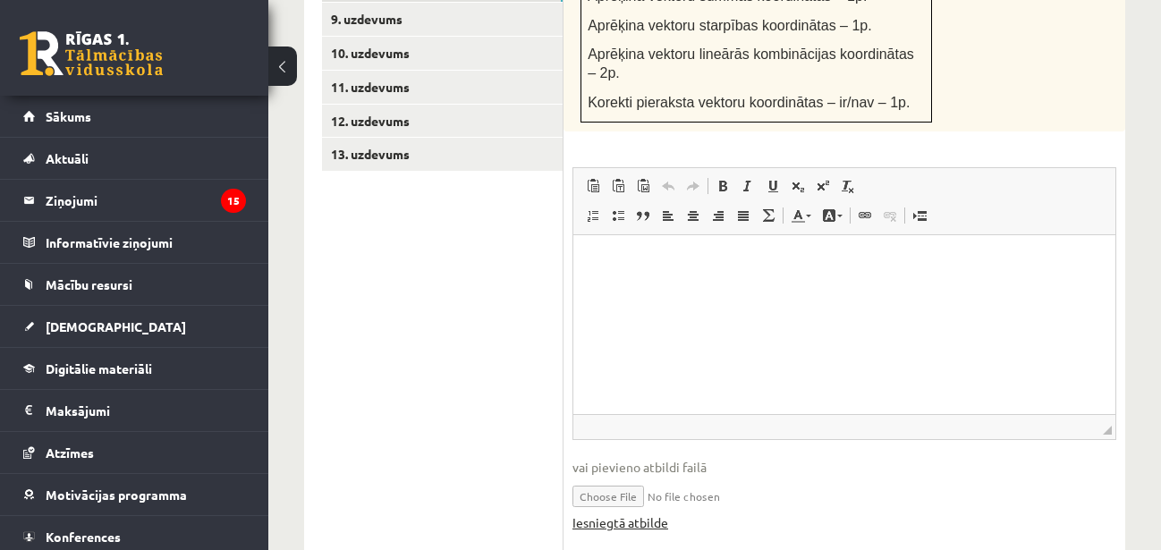
click at [625, 514] on link "Iesniegtā atbilde" at bounding box center [621, 523] width 96 height 19
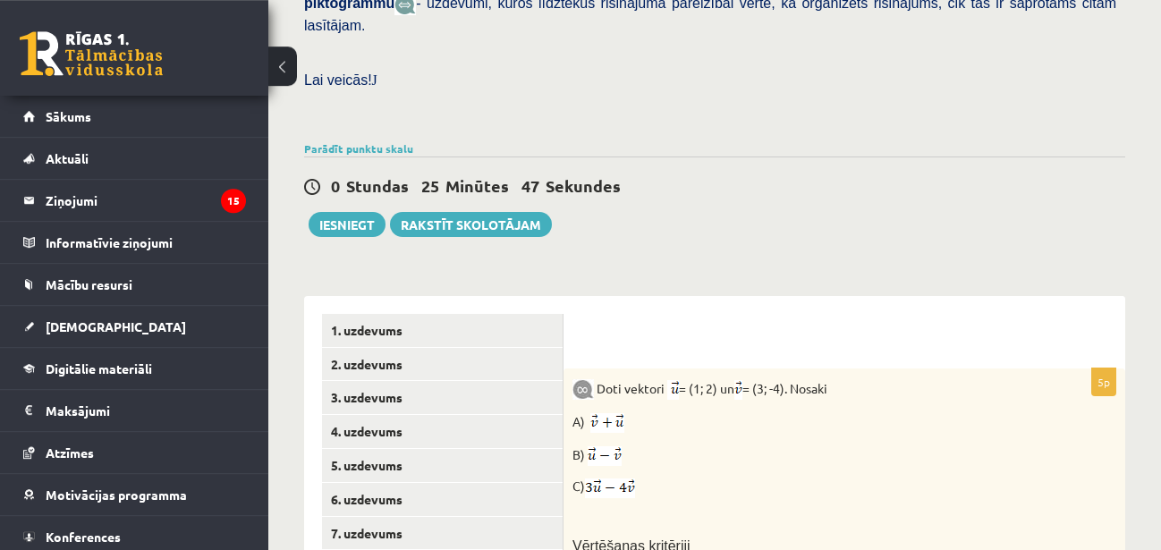
scroll to position [482, 0]
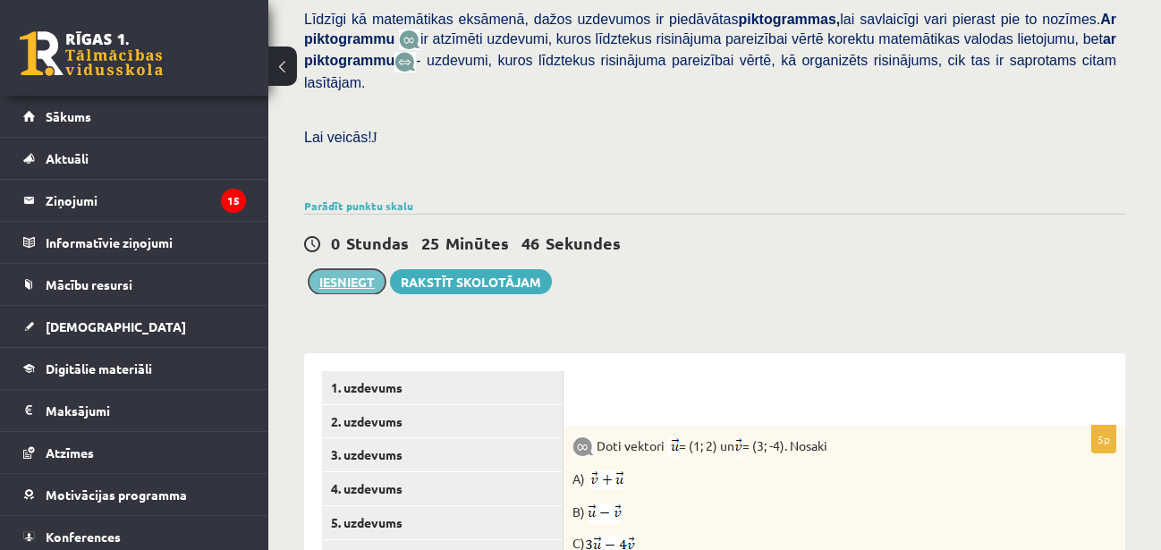
click at [361, 269] on button "Iesniegt" at bounding box center [347, 281] width 77 height 25
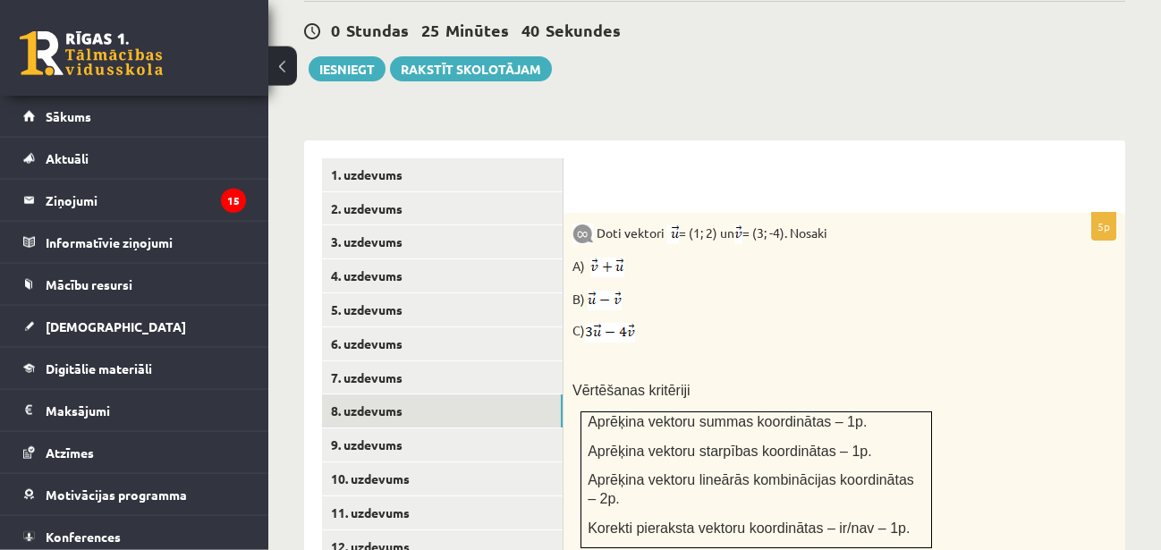
scroll to position [665, 0]
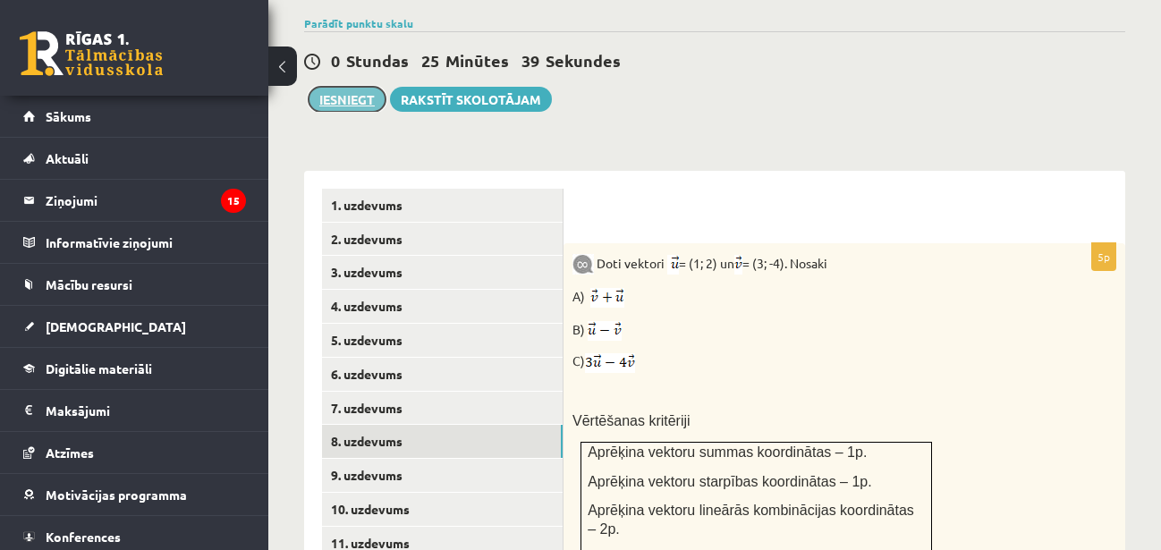
click at [369, 87] on button "Iesniegt" at bounding box center [347, 99] width 77 height 25
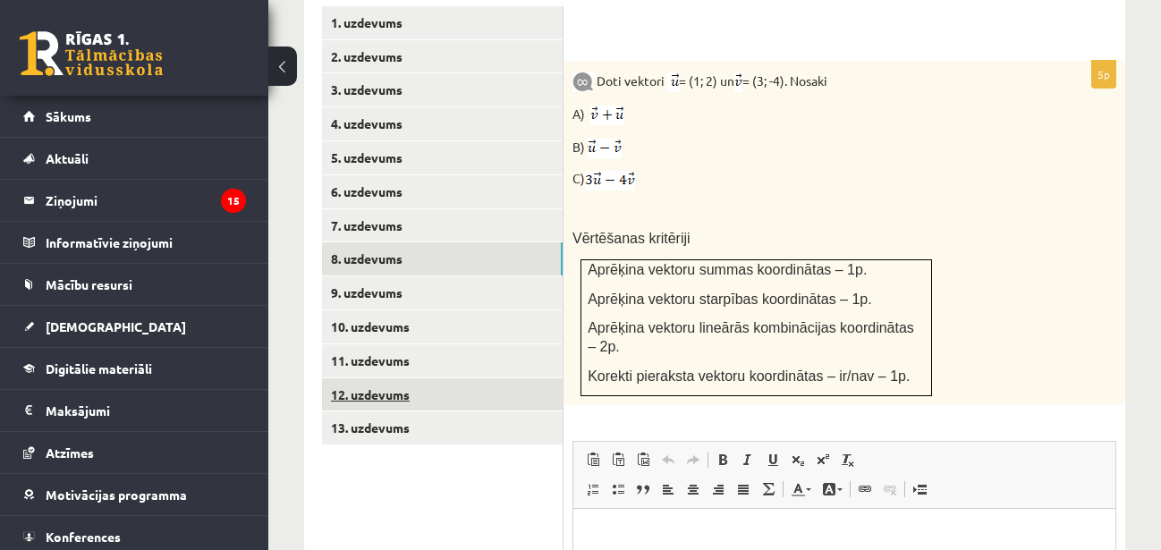
click at [503, 378] on link "12. uzdevums" at bounding box center [442, 394] width 241 height 33
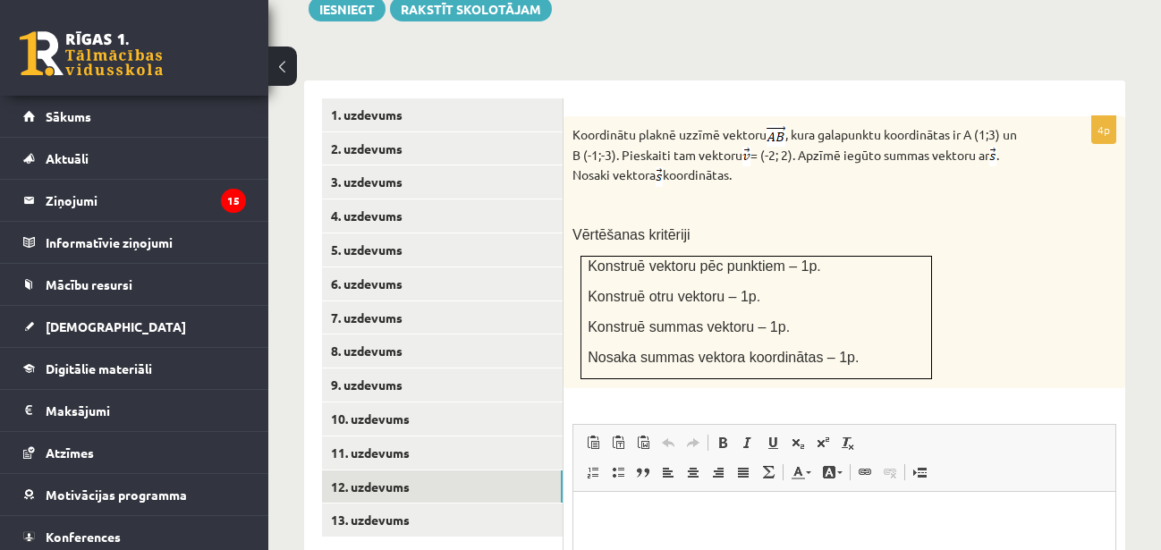
scroll to position [1031, 0]
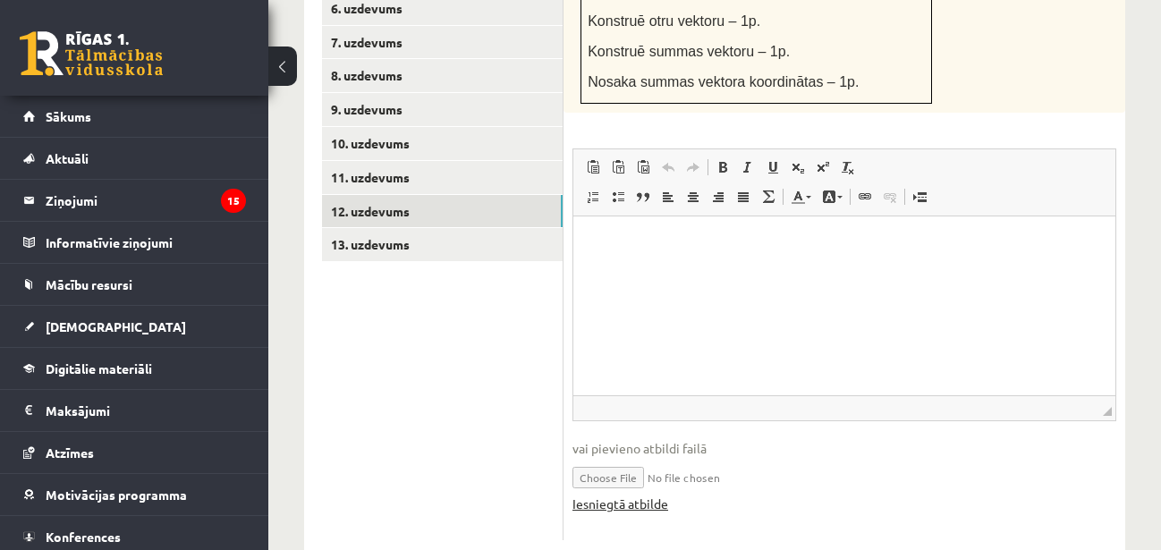
click at [639, 495] on link "Iesniegtā atbilde" at bounding box center [621, 504] width 96 height 19
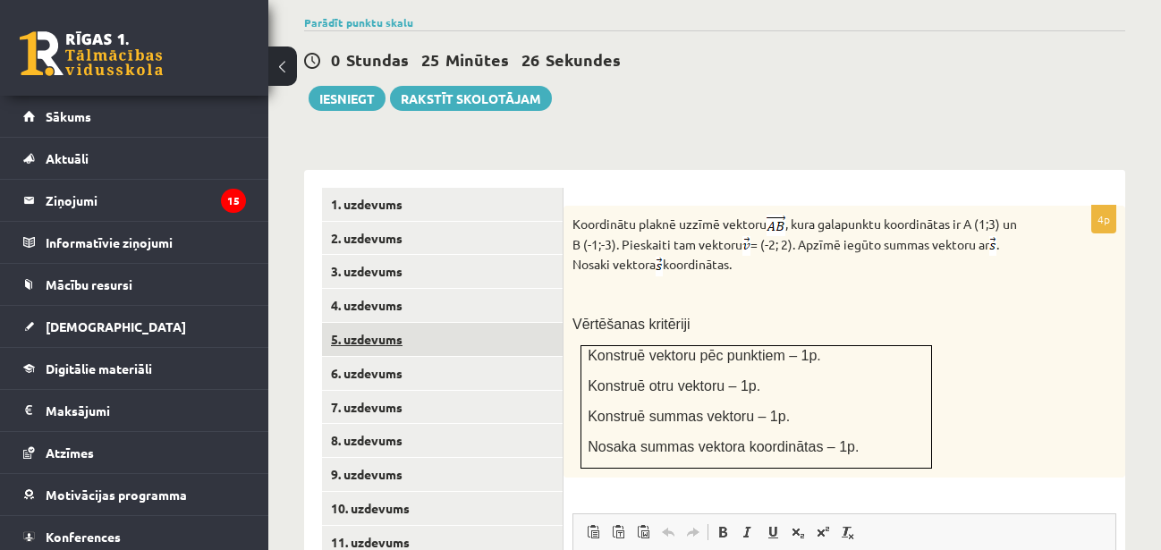
scroll to position [574, 0]
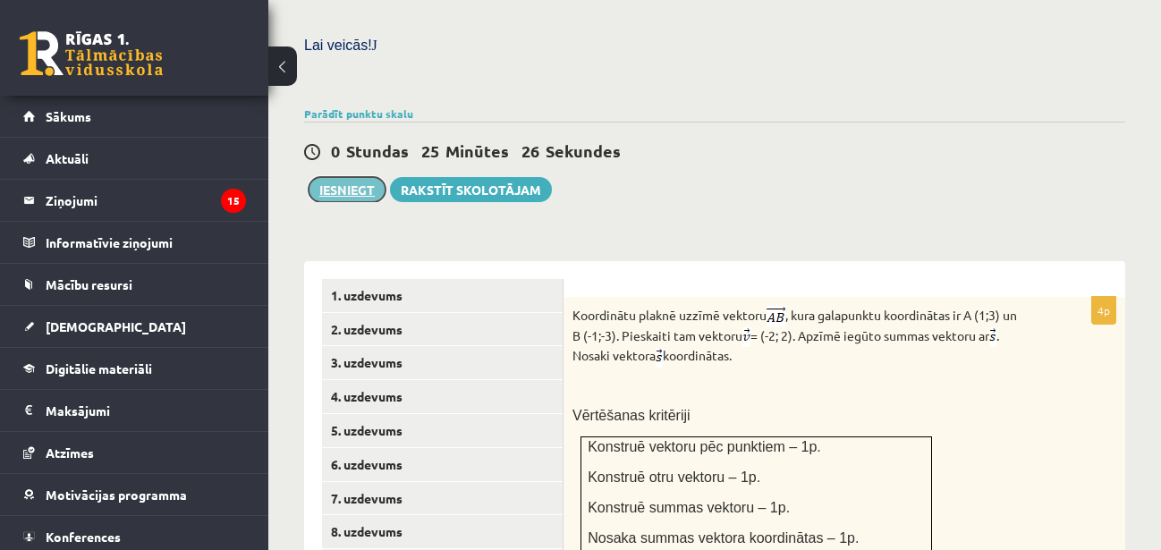
click at [355, 177] on button "Iesniegt" at bounding box center [347, 189] width 77 height 25
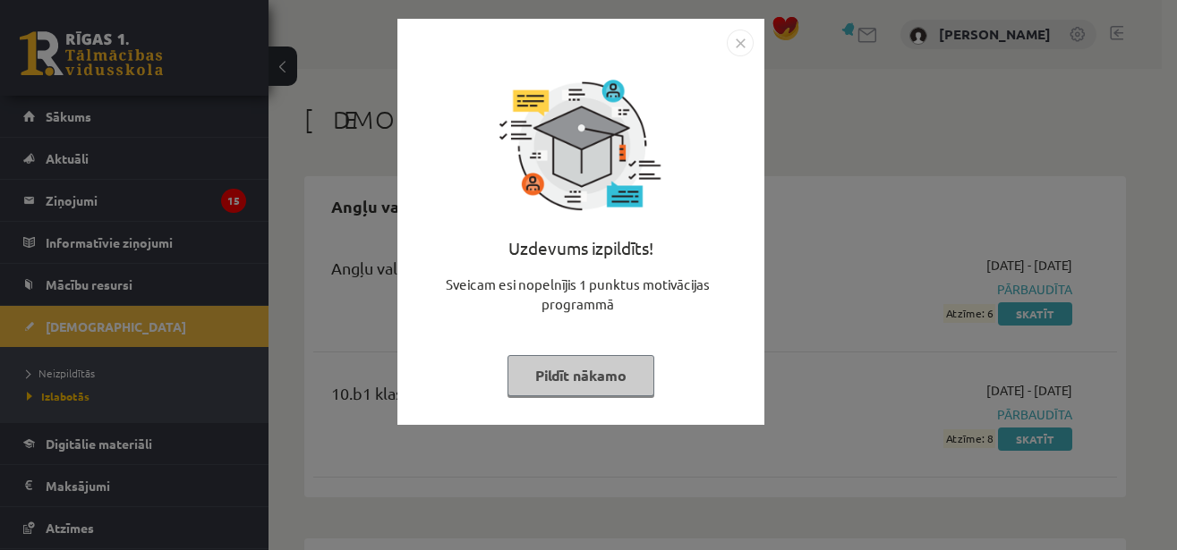
click at [744, 54] on img "Close" at bounding box center [740, 43] width 27 height 27
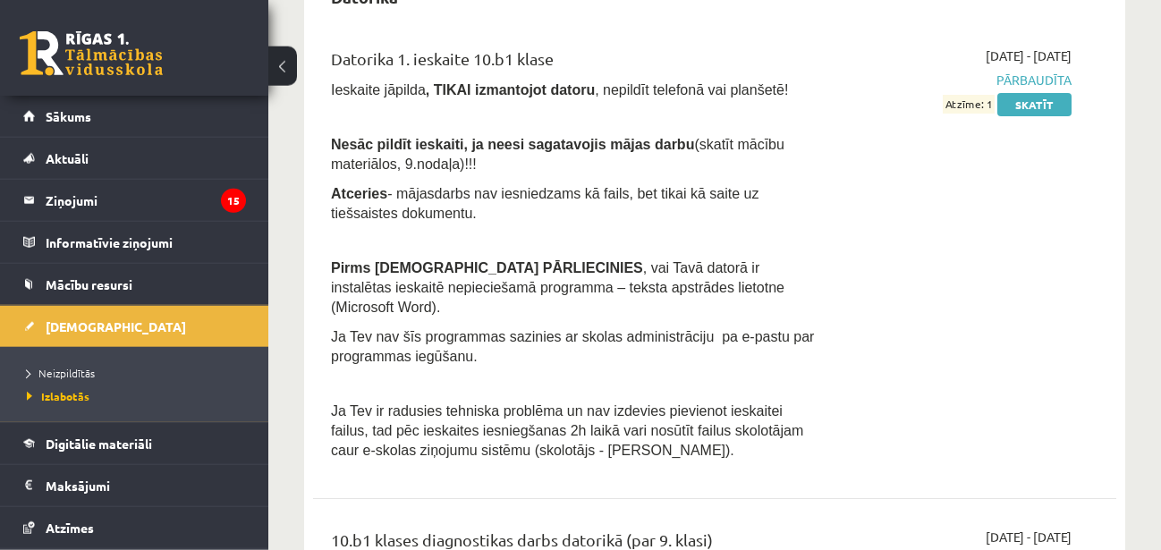
scroll to position [1004, 0]
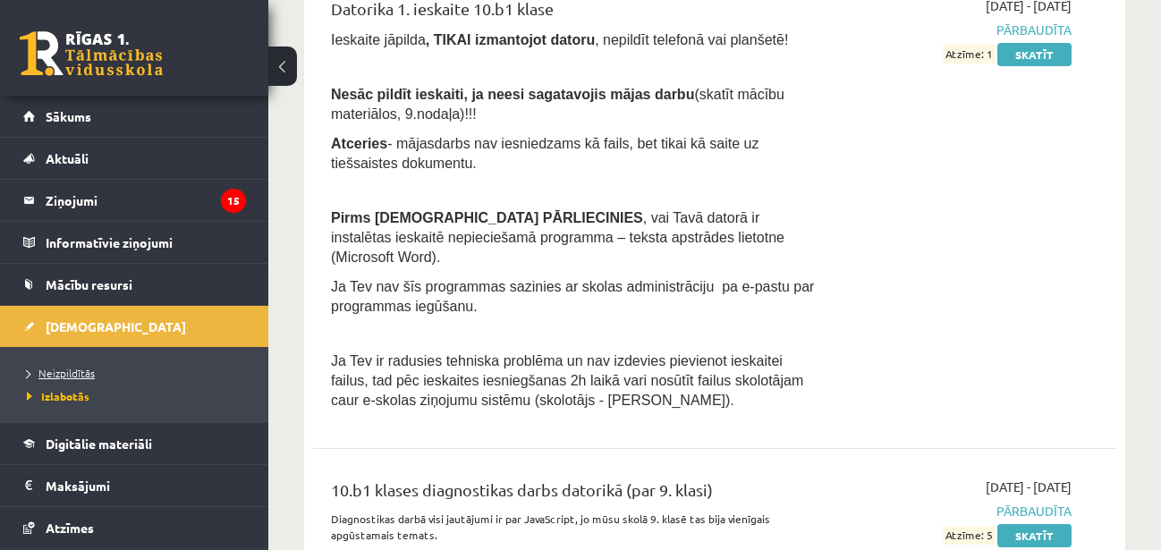
click at [89, 368] on span "Neizpildītās" at bounding box center [61, 373] width 68 height 14
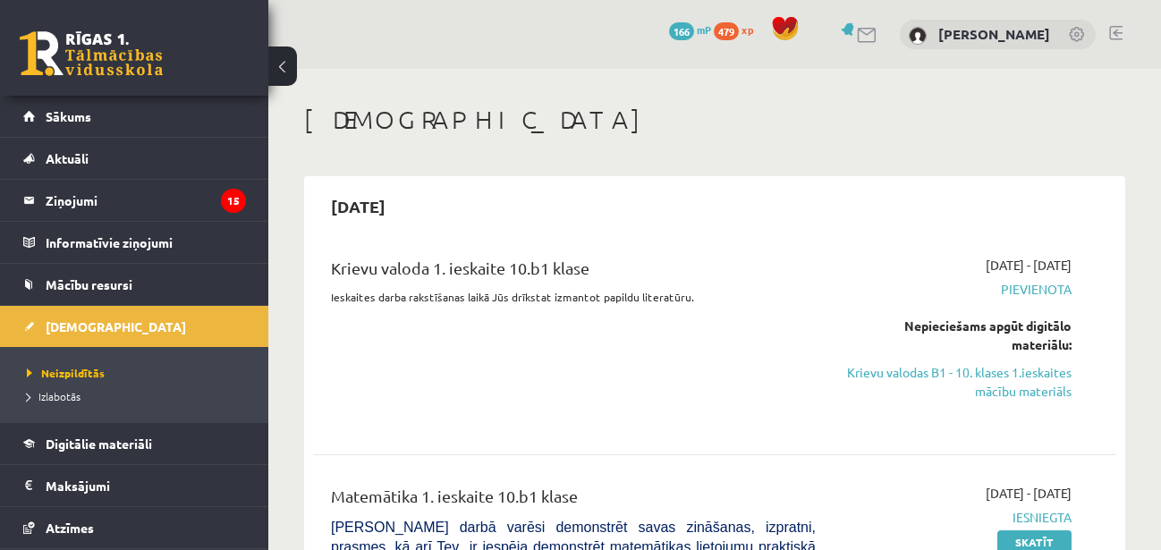
click at [1115, 31] on link at bounding box center [1116, 33] width 13 height 14
